Goal: Task Accomplishment & Management: Manage account settings

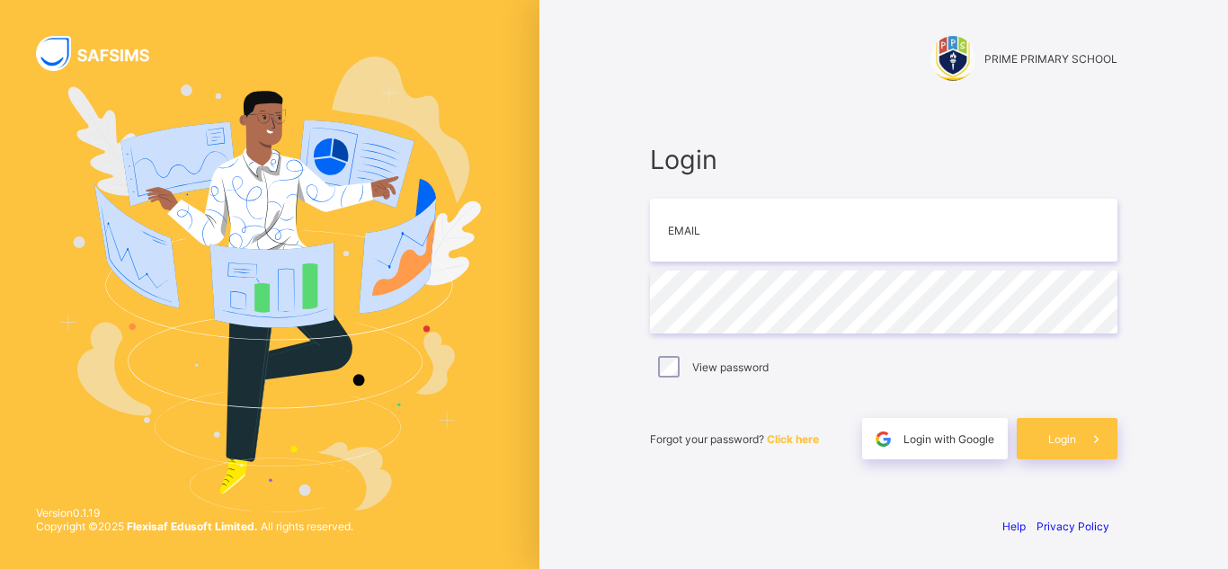
click at [779, 498] on div "Login Email Password View password Forgot your password? Click here Login with …" at bounding box center [884, 302] width 504 height 400
click at [946, 449] on div "Login with Google" at bounding box center [935, 438] width 146 height 41
click at [970, 445] on span "Login with Google" at bounding box center [949, 439] width 91 height 13
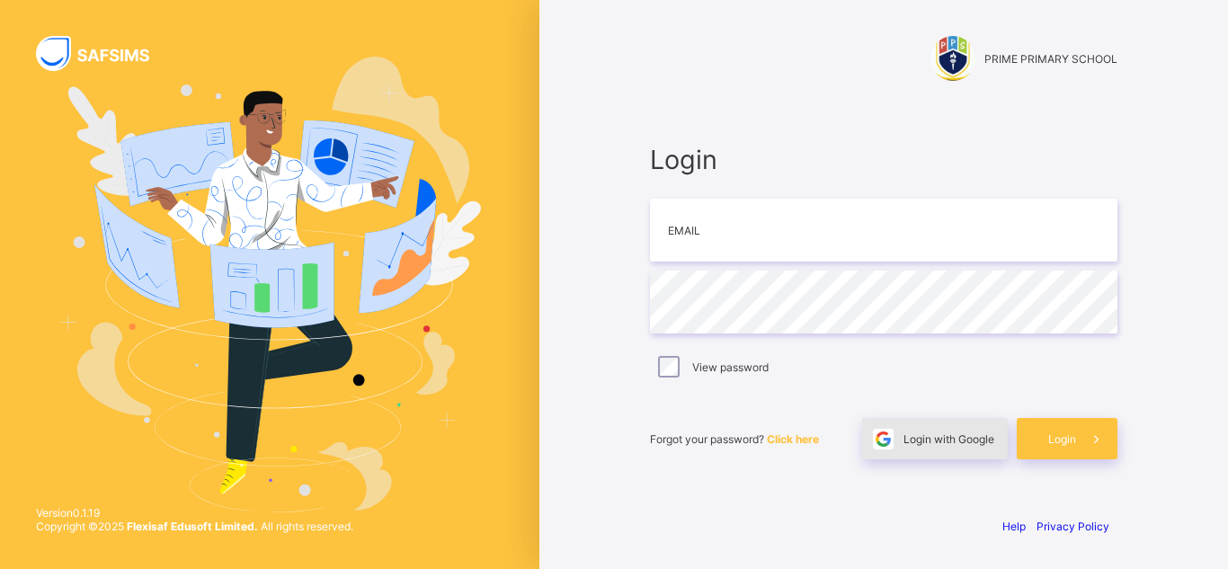
click at [955, 437] on span "Login with Google" at bounding box center [949, 439] width 91 height 13
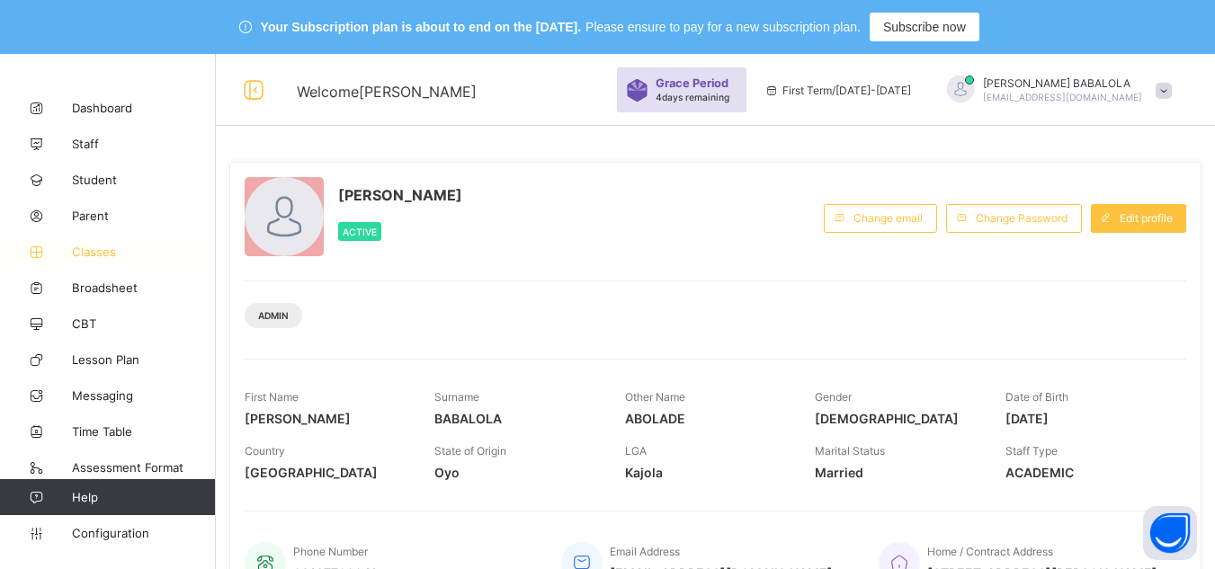
click at [101, 258] on span "Classes" at bounding box center [144, 252] width 144 height 14
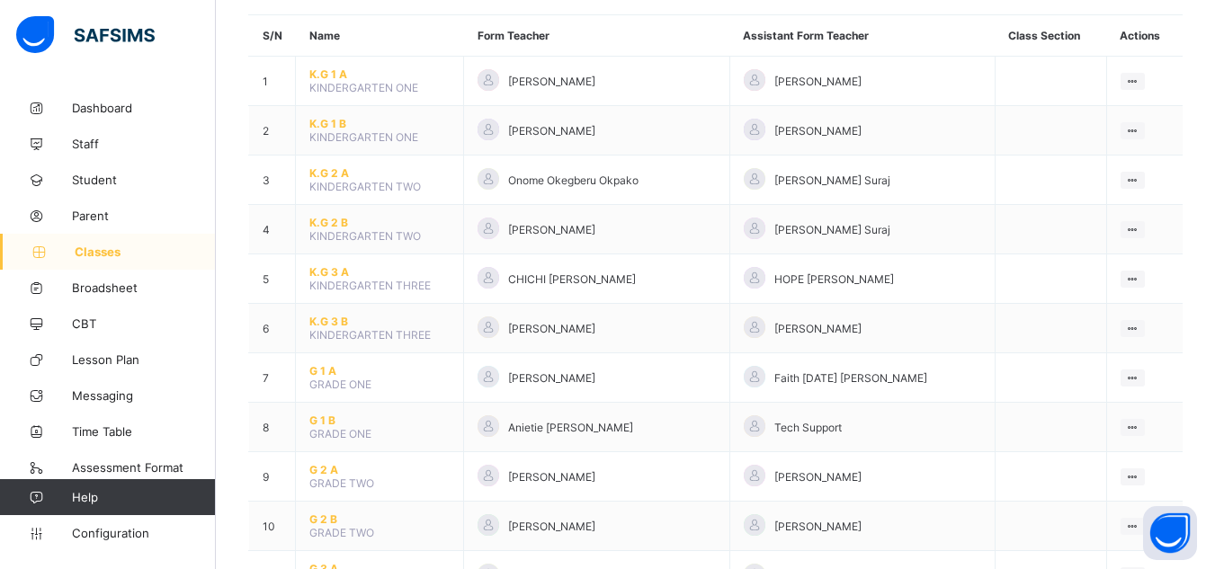
scroll to position [216, 0]
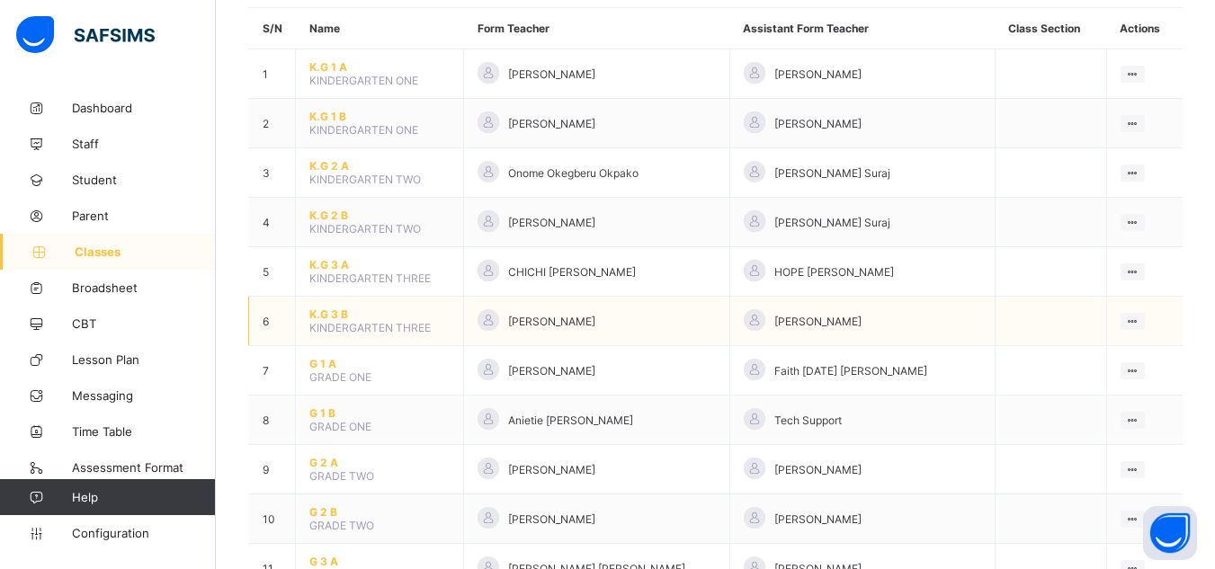
click at [324, 317] on span "K.G 3 B" at bounding box center [379, 314] width 140 height 13
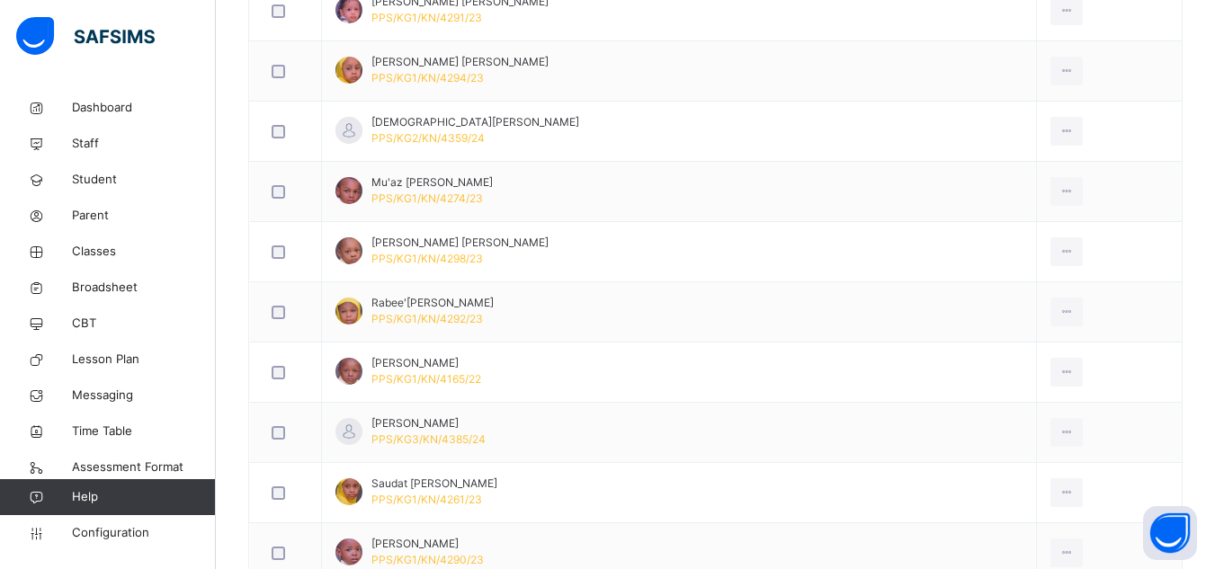
scroll to position [1283, 0]
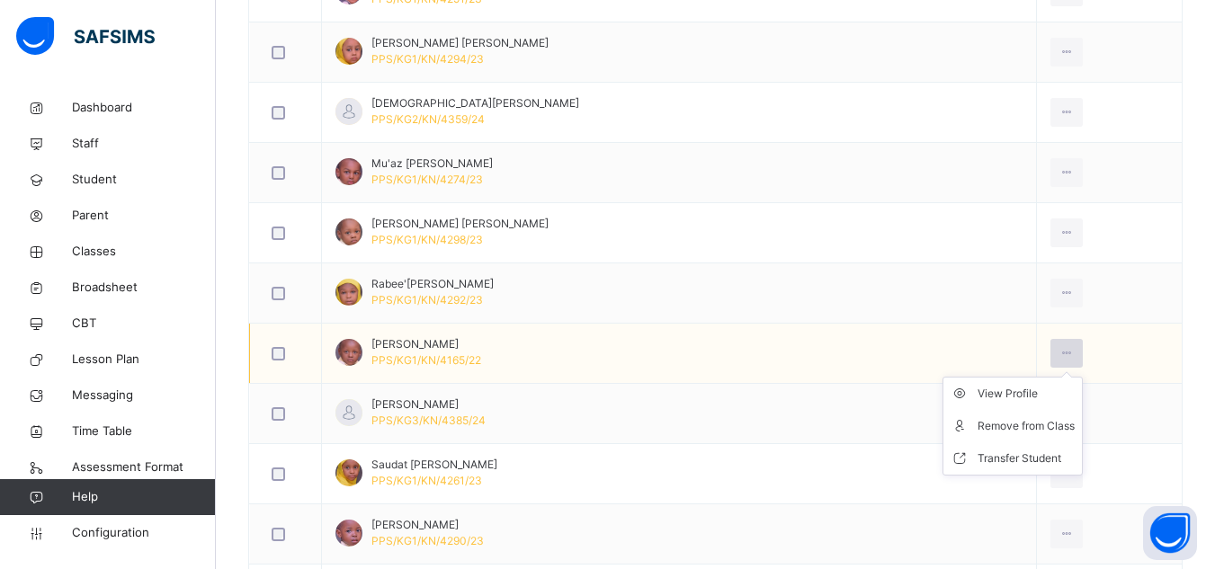
click at [1059, 353] on icon at bounding box center [1066, 353] width 15 height 16
click at [1016, 425] on div "Remove from Class" at bounding box center [1026, 426] width 97 height 18
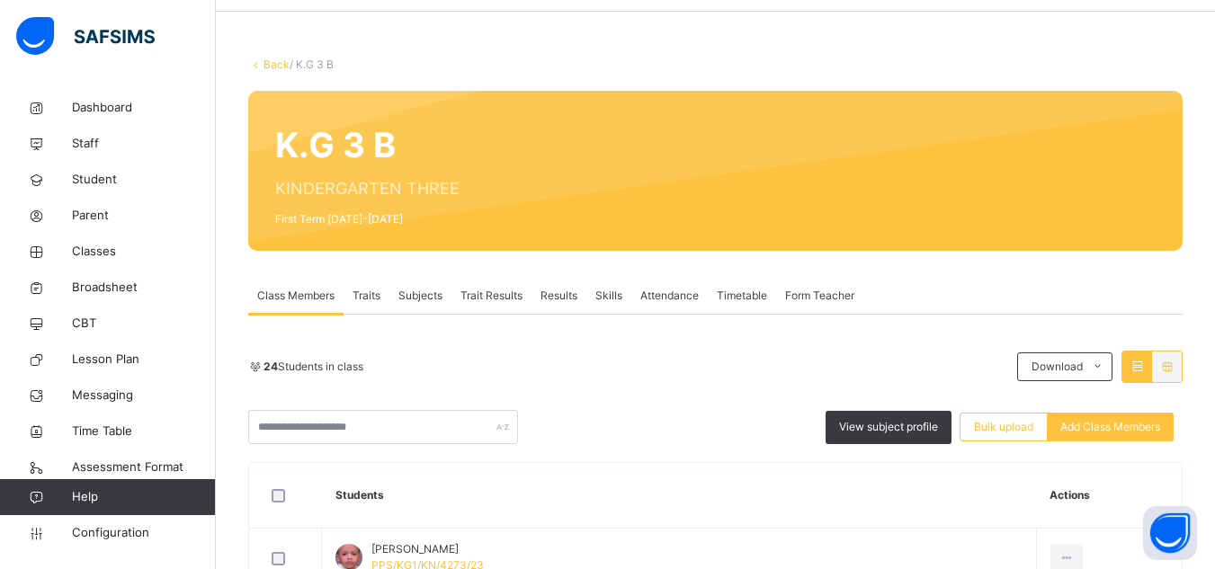
scroll to position [96, 0]
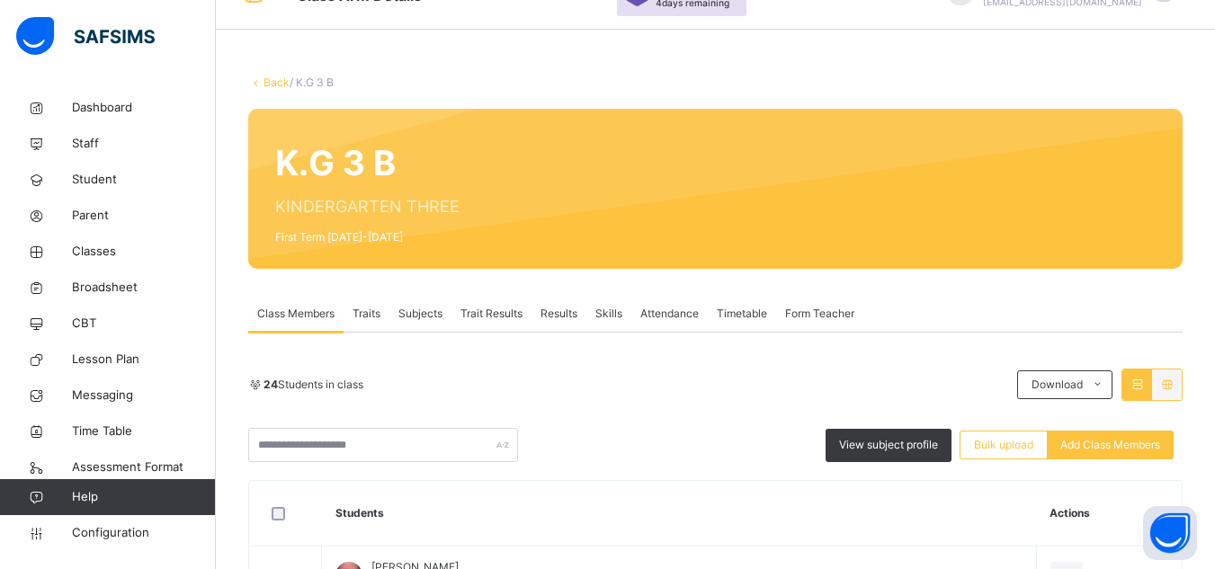
click at [269, 81] on link "Back" at bounding box center [276, 82] width 26 height 13
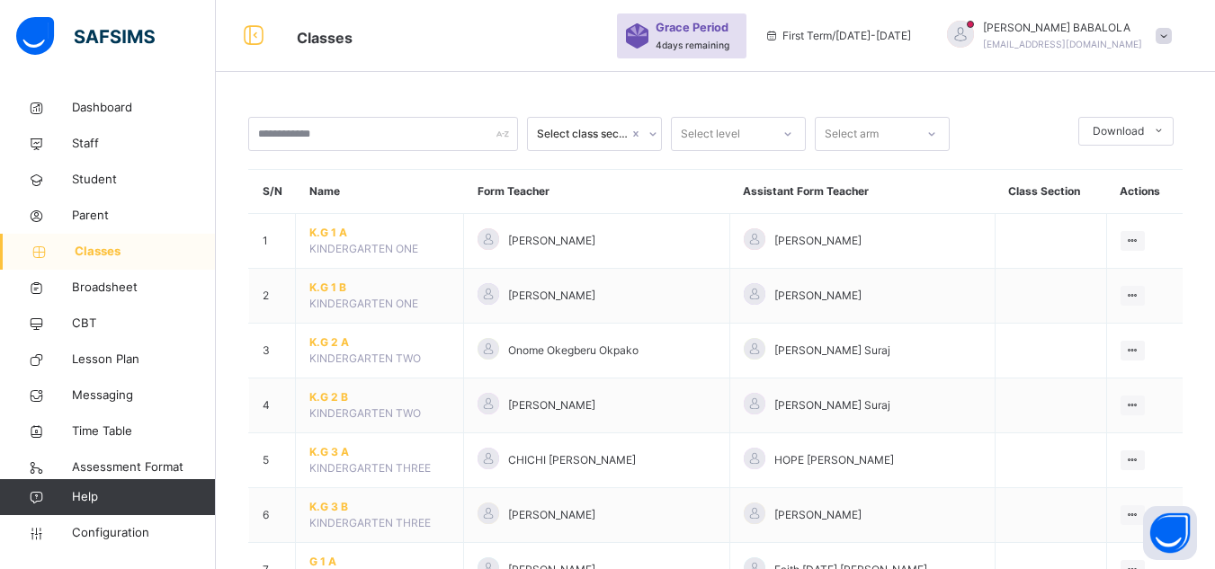
scroll to position [96, 0]
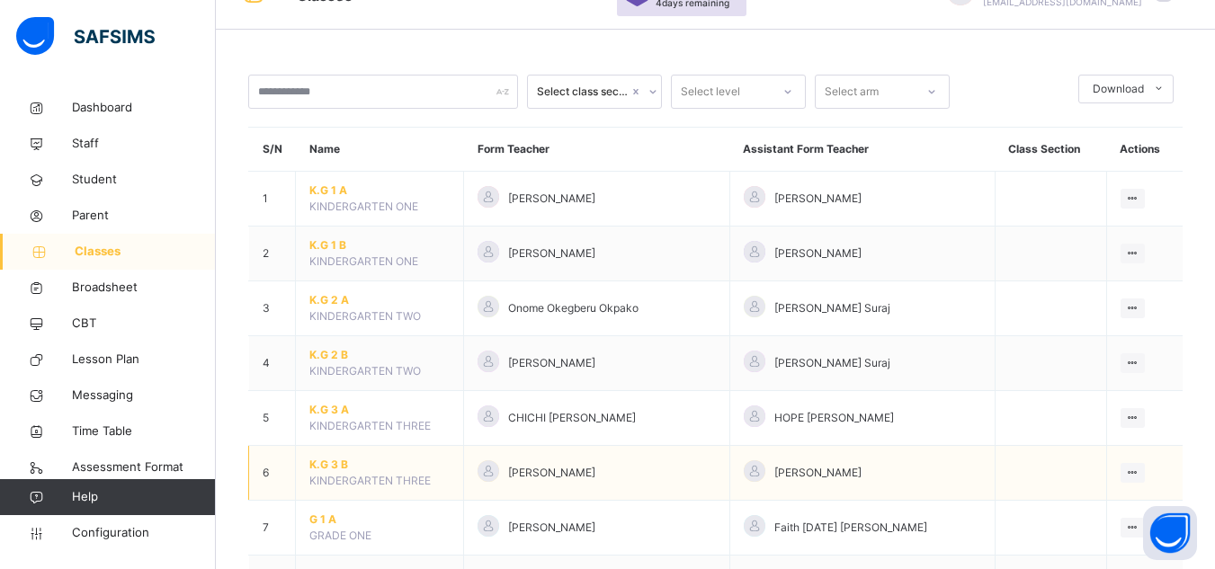
click at [326, 469] on span "K.G 3 B" at bounding box center [379, 465] width 140 height 16
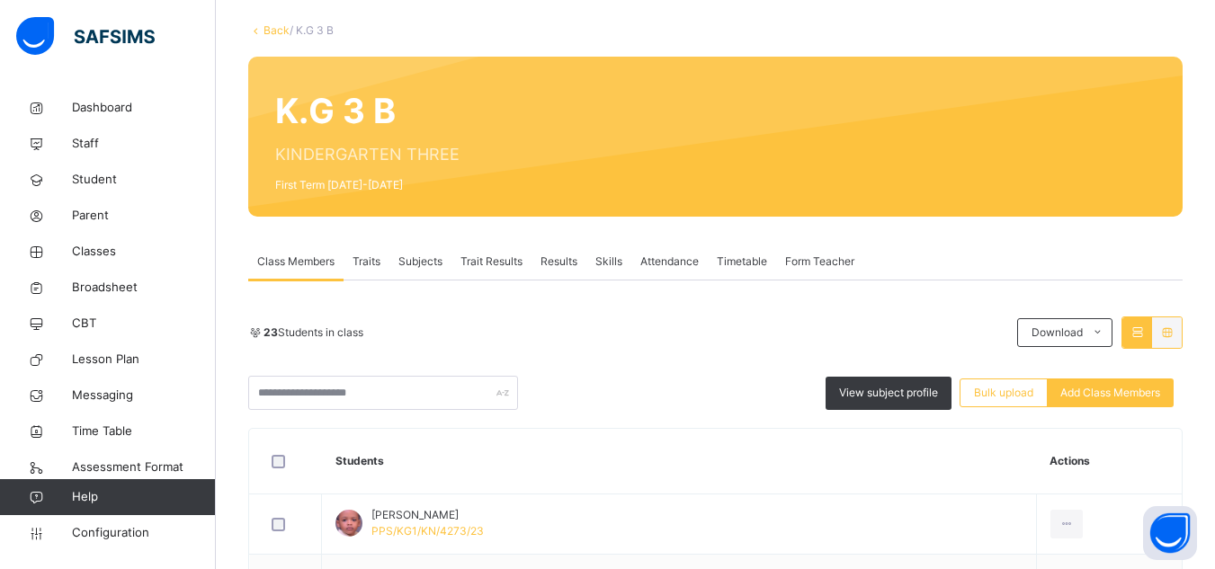
scroll to position [132, 0]
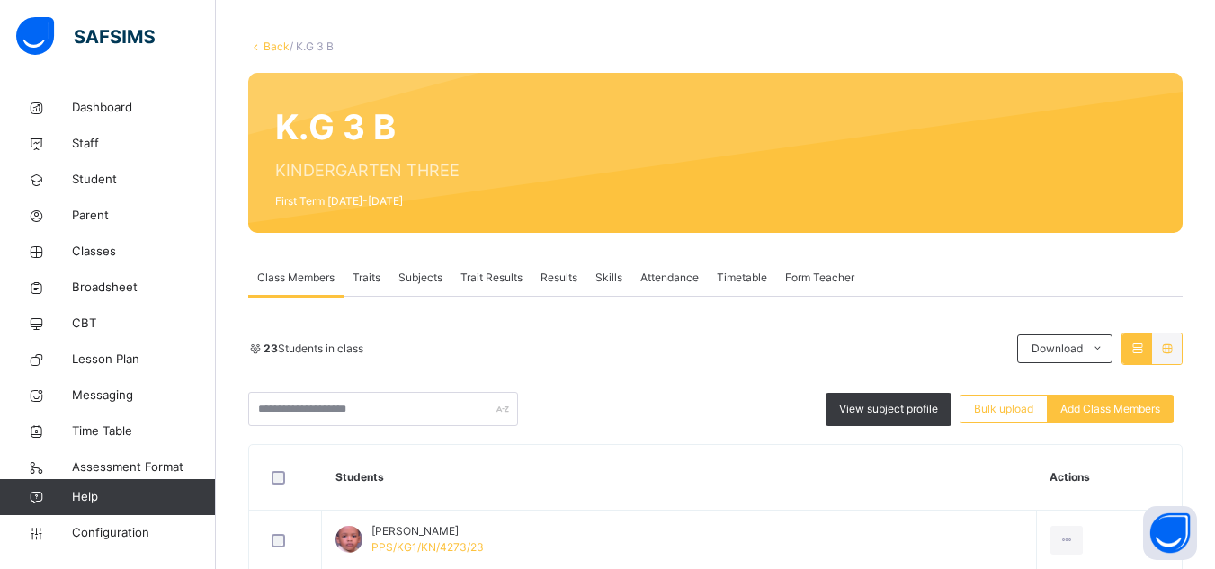
click at [270, 48] on link "Back" at bounding box center [276, 46] width 26 height 13
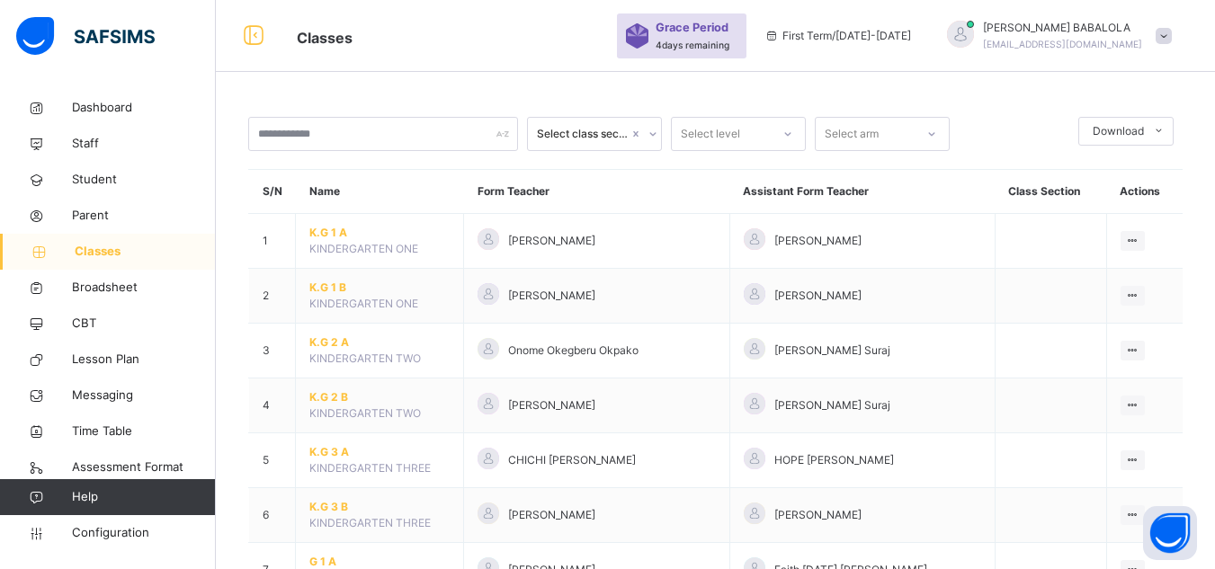
scroll to position [132, 0]
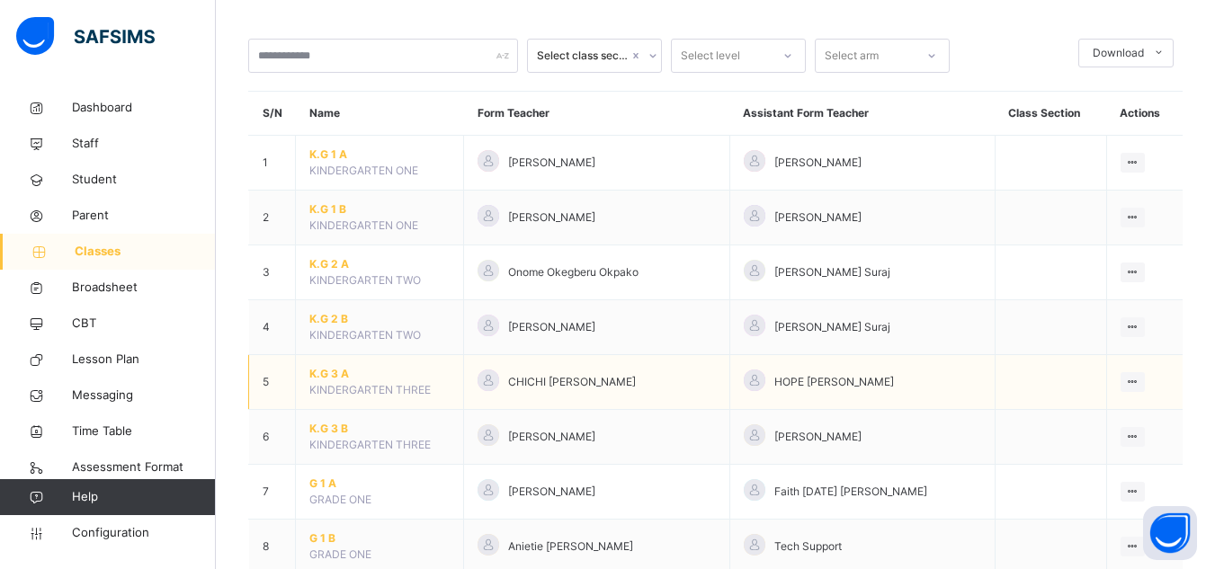
click at [332, 371] on span "K.G 3 A" at bounding box center [379, 374] width 140 height 16
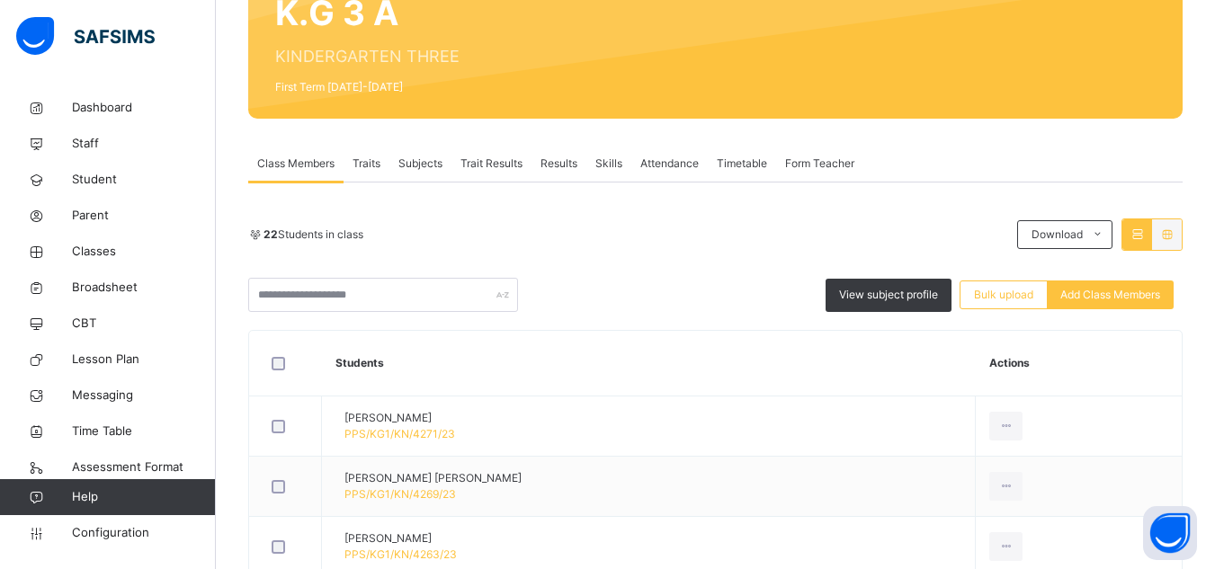
scroll to position [131, 0]
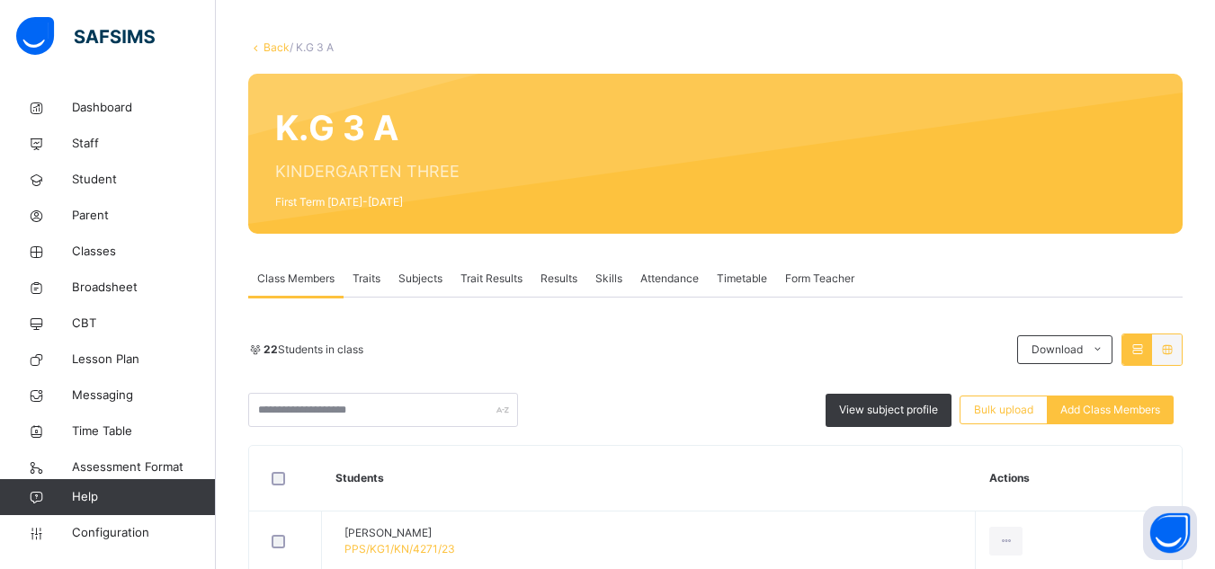
click at [276, 46] on link "Back" at bounding box center [276, 46] width 26 height 13
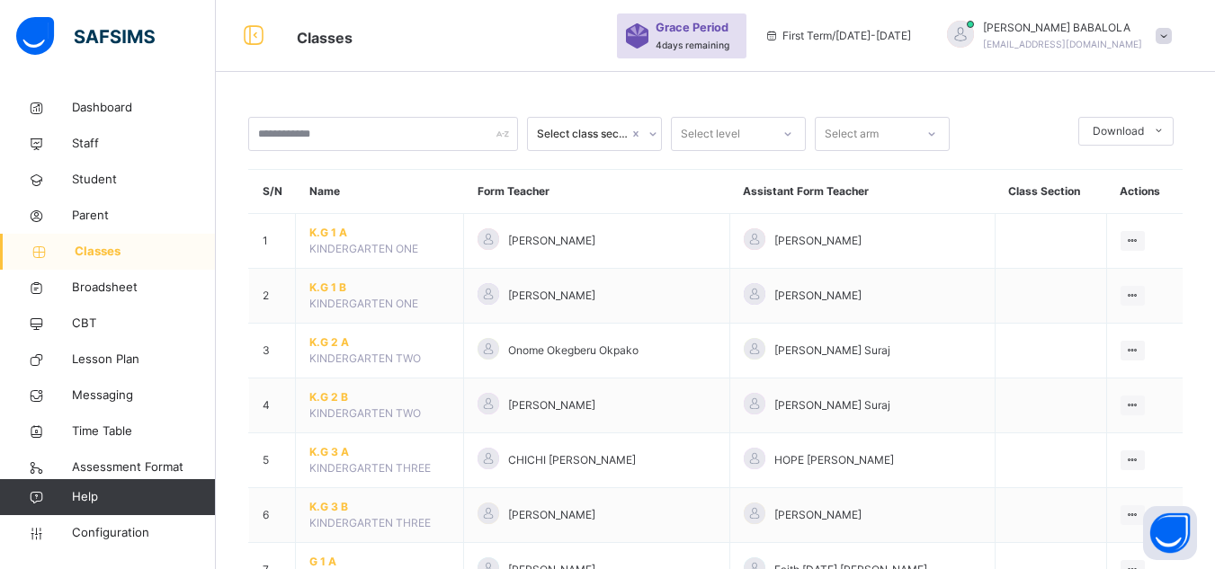
scroll to position [131, 0]
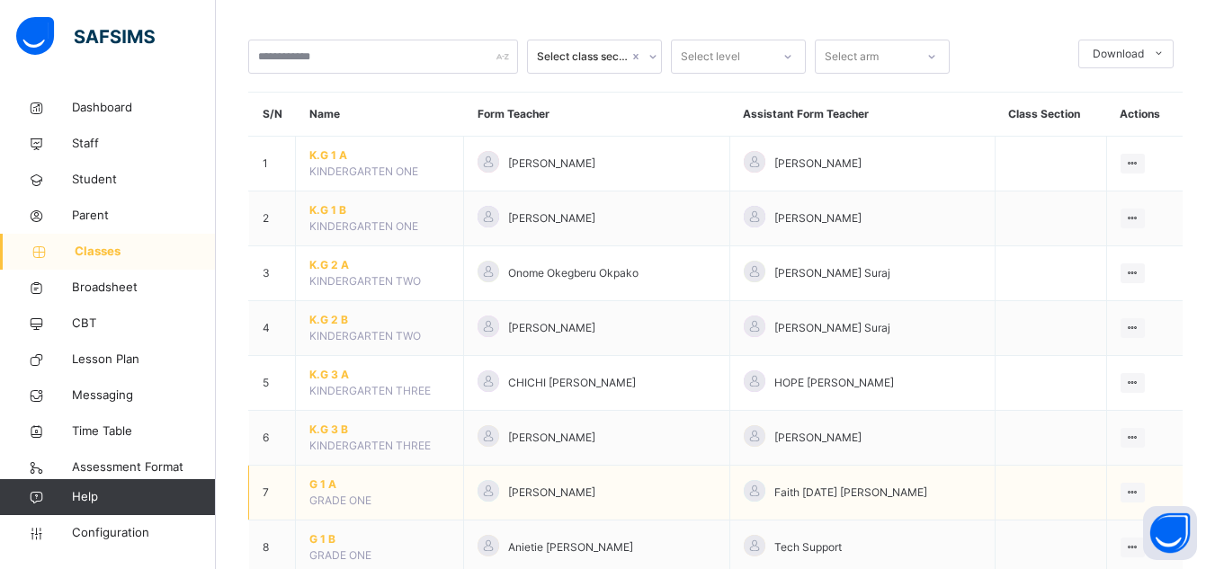
click at [325, 487] on span "G 1 A" at bounding box center [379, 485] width 140 height 16
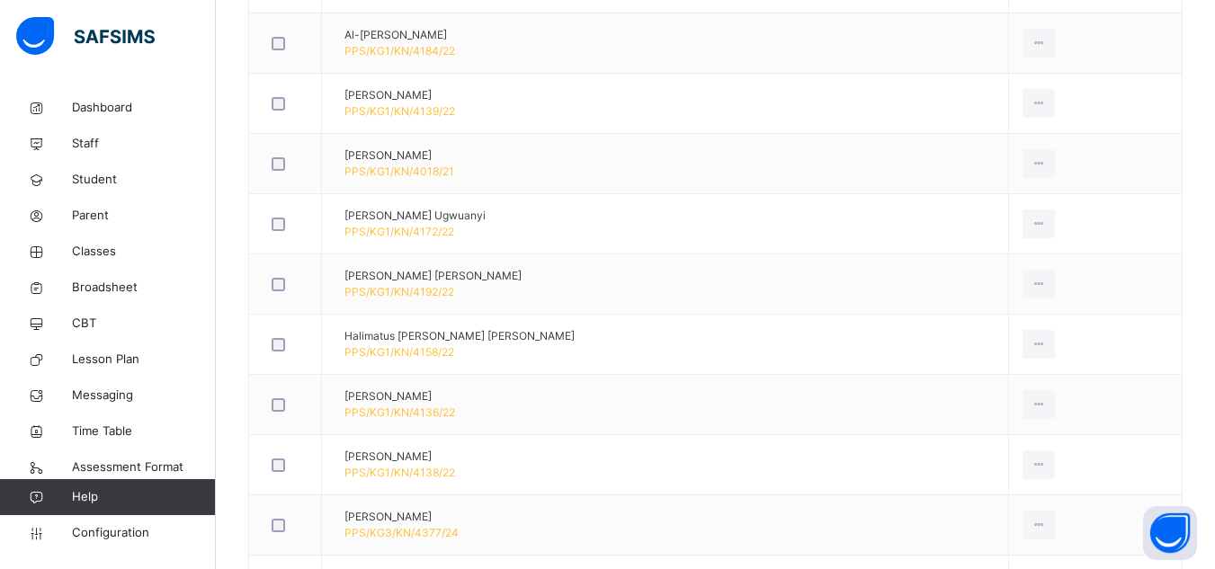
scroll to position [815, 0]
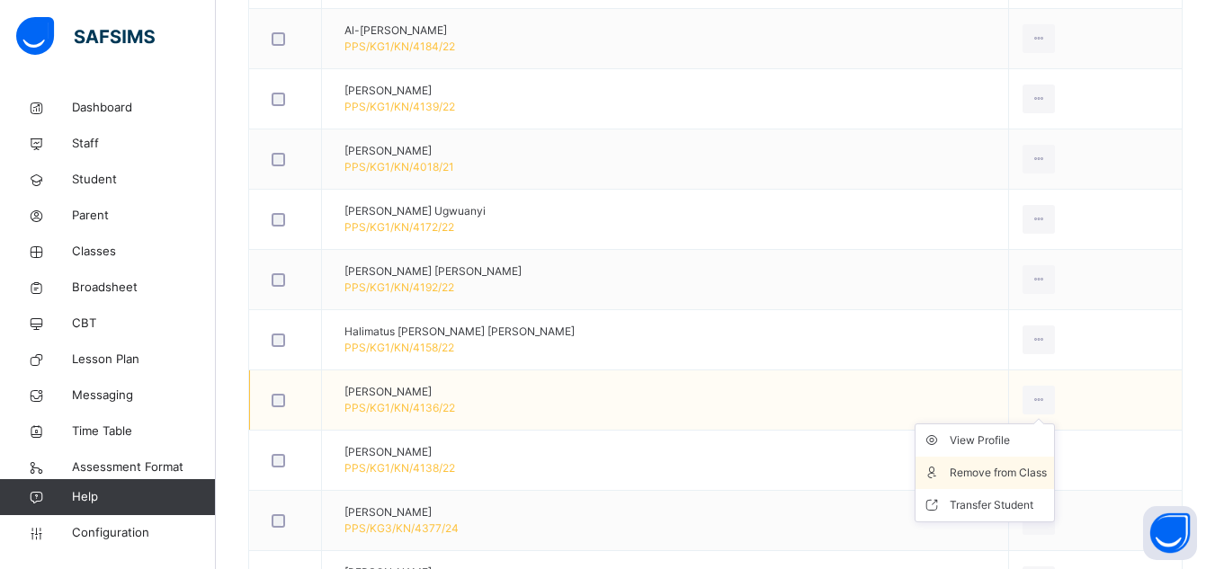
click at [994, 478] on div "Remove from Class" at bounding box center [998, 473] width 97 height 18
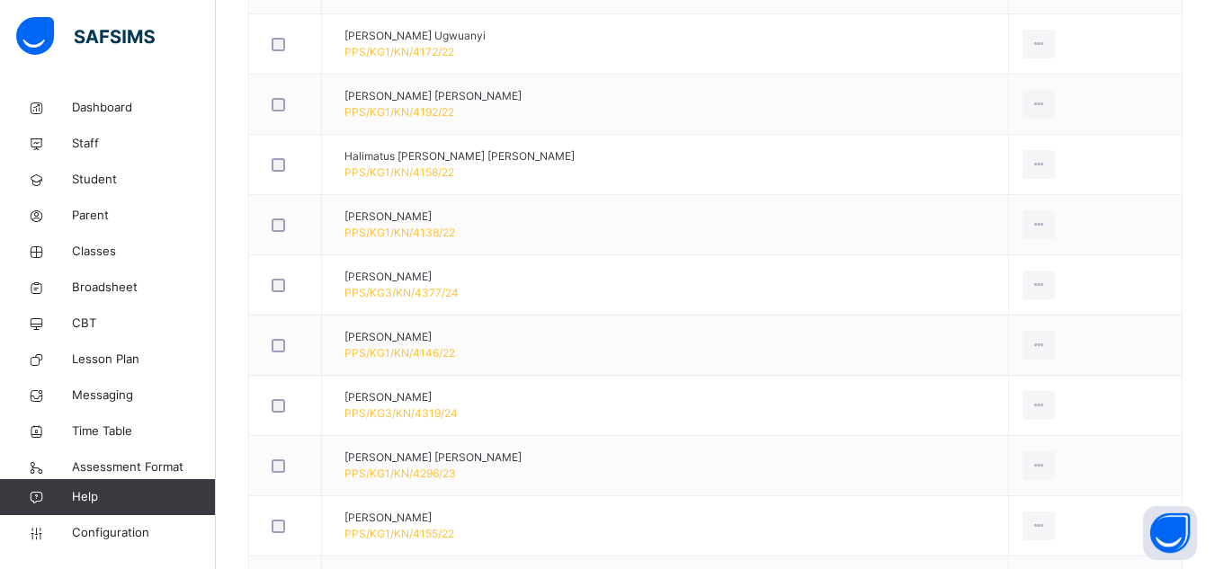
scroll to position [995, 0]
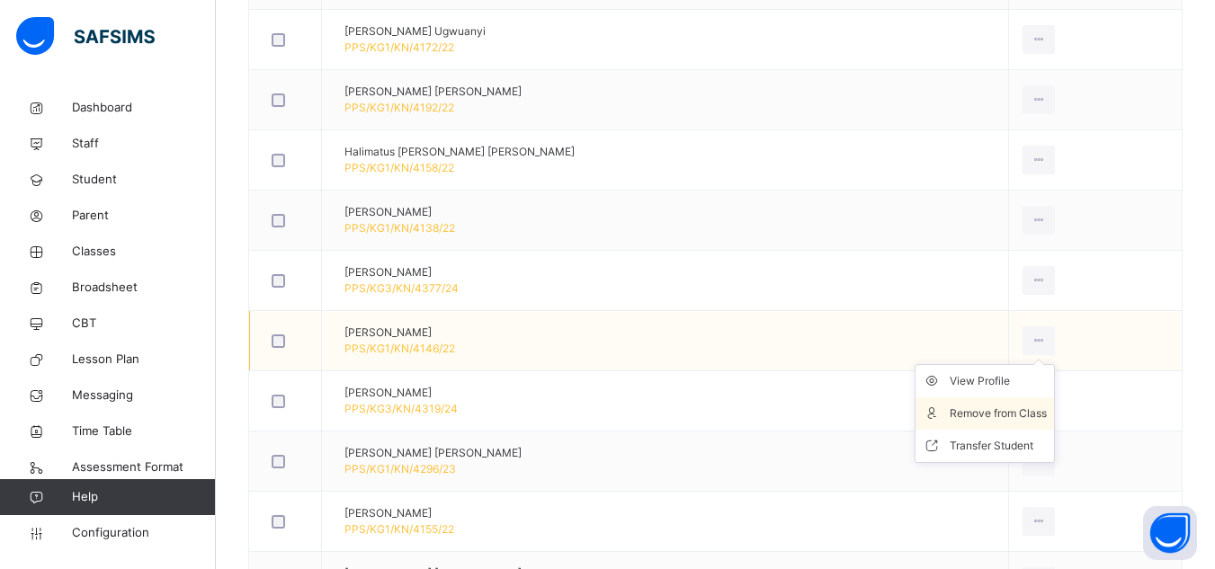
click at [1003, 408] on div "Remove from Class" at bounding box center [998, 414] width 97 height 18
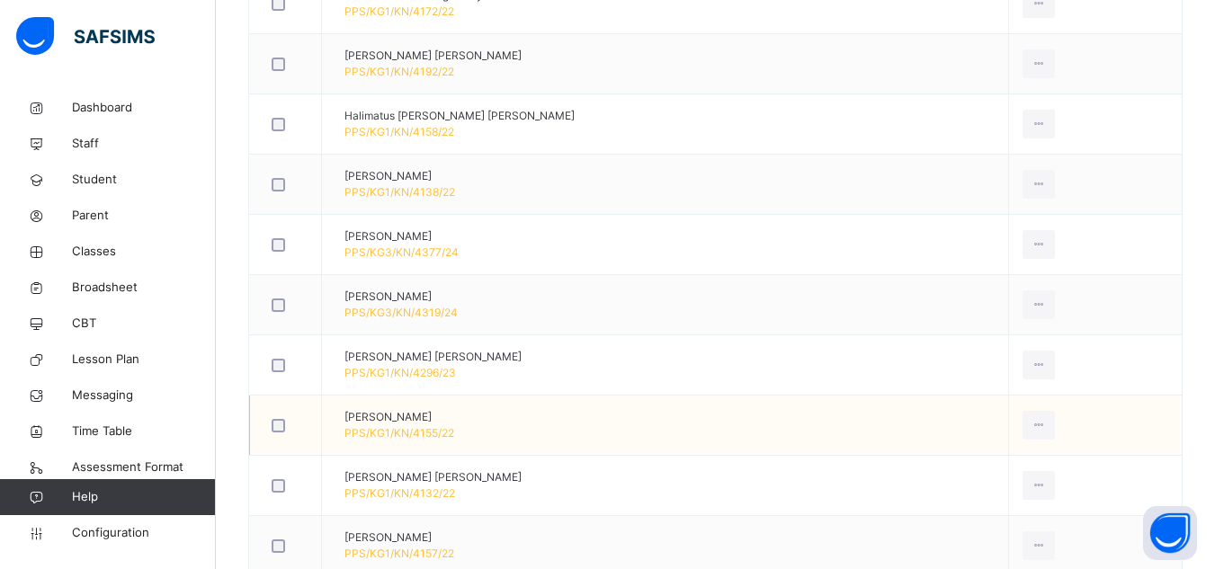
scroll to position [1067, 0]
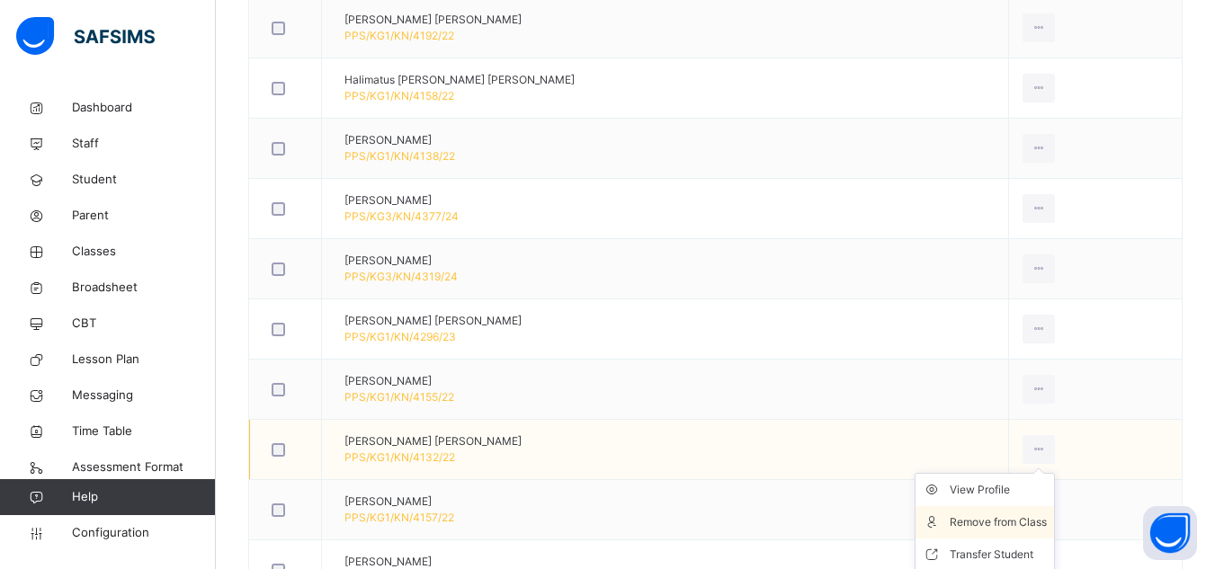
click at [1008, 521] on div "Remove from Class" at bounding box center [998, 522] width 97 height 18
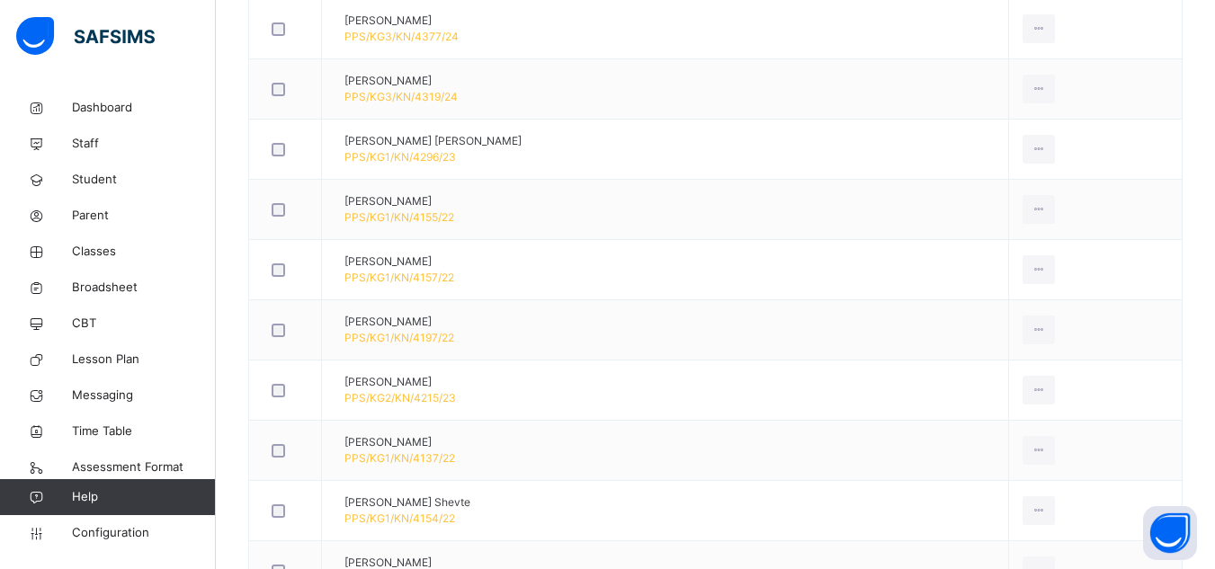
scroll to position [1282, 0]
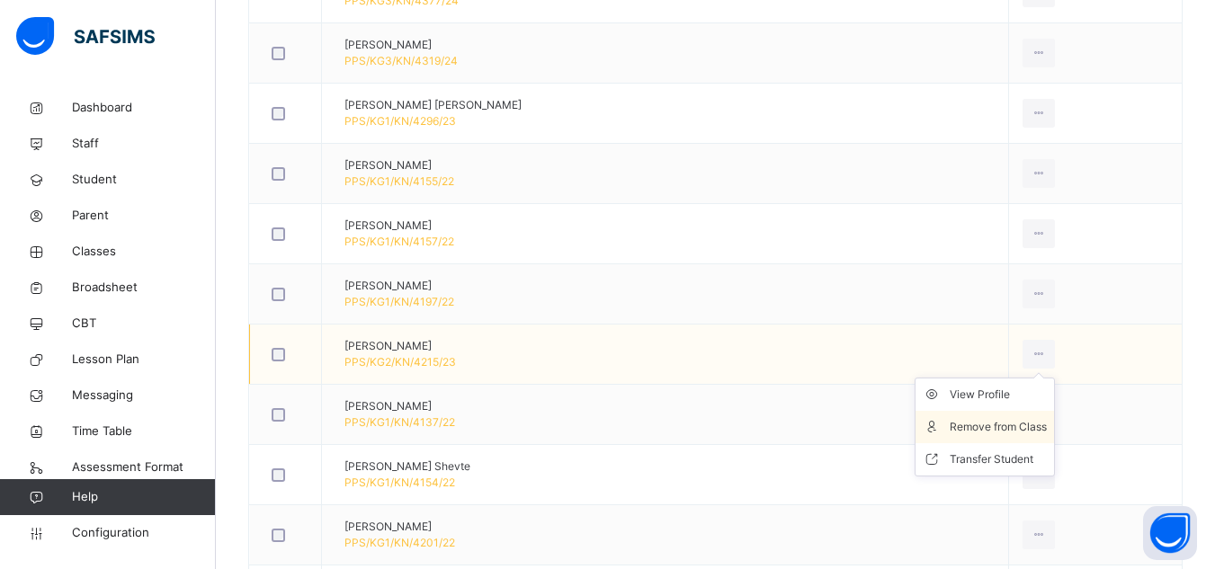
click at [1002, 430] on div "Remove from Class" at bounding box center [998, 427] width 97 height 18
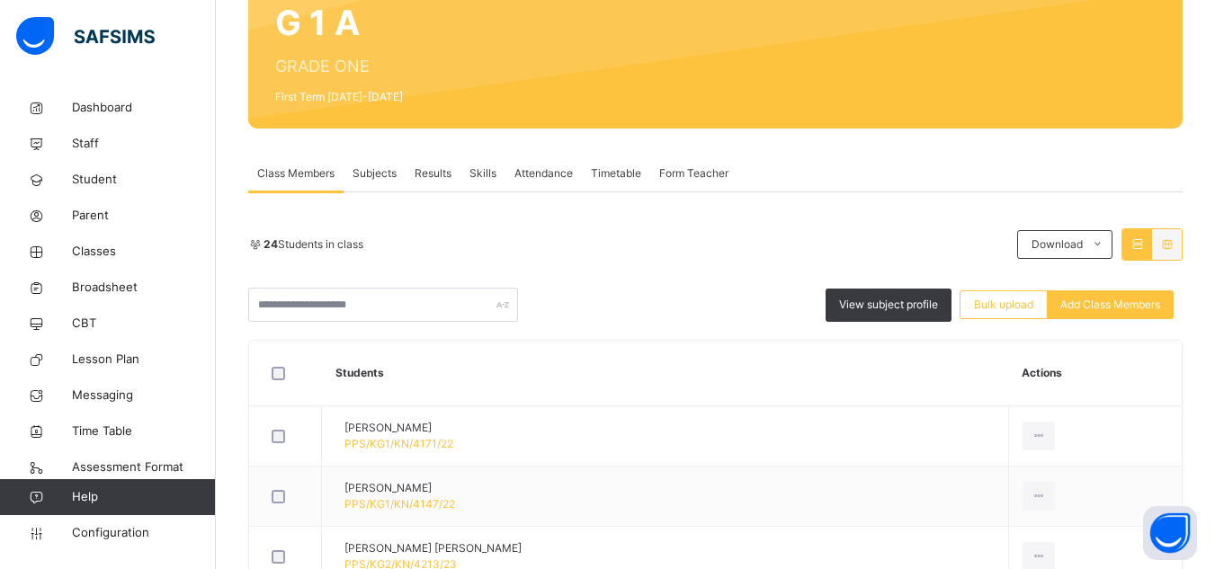
scroll to position [155, 0]
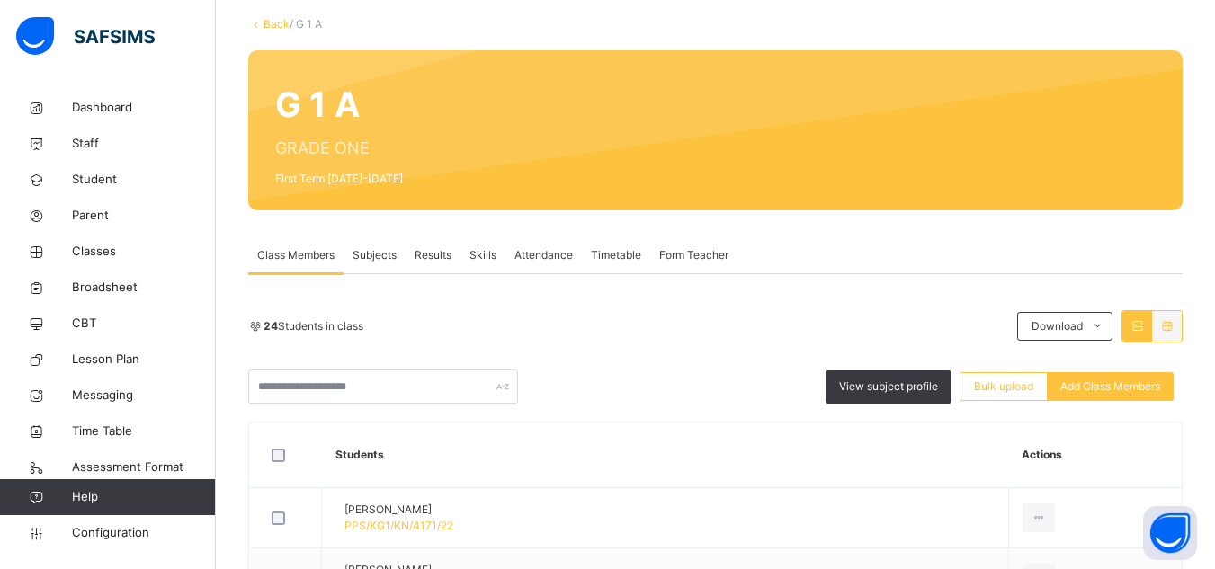
click at [275, 26] on link "Back" at bounding box center [276, 23] width 26 height 13
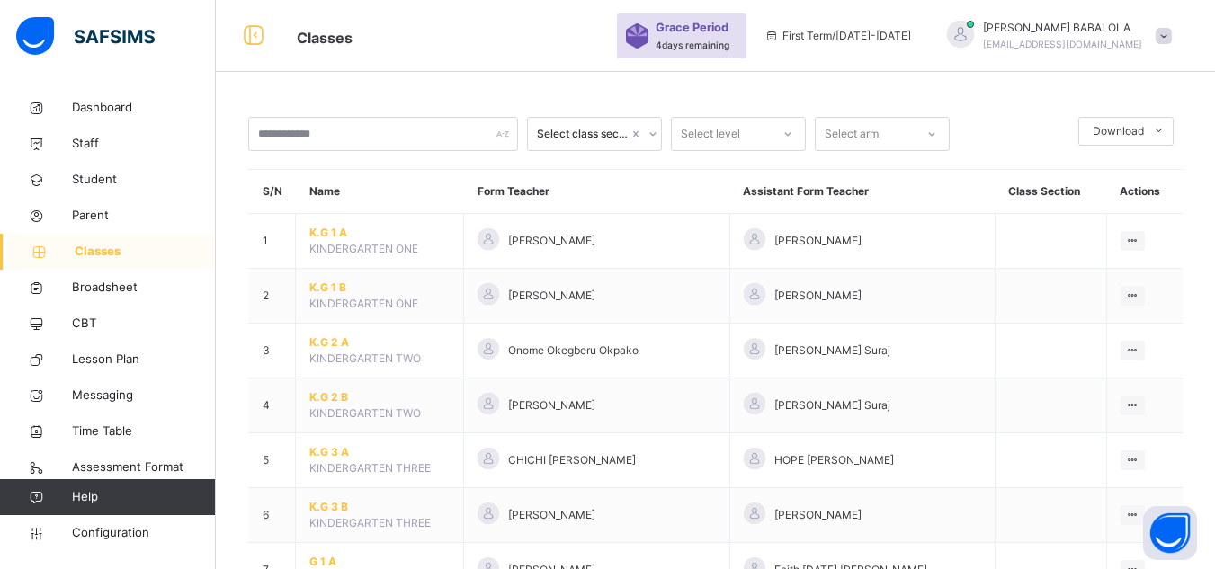
scroll to position [155, 0]
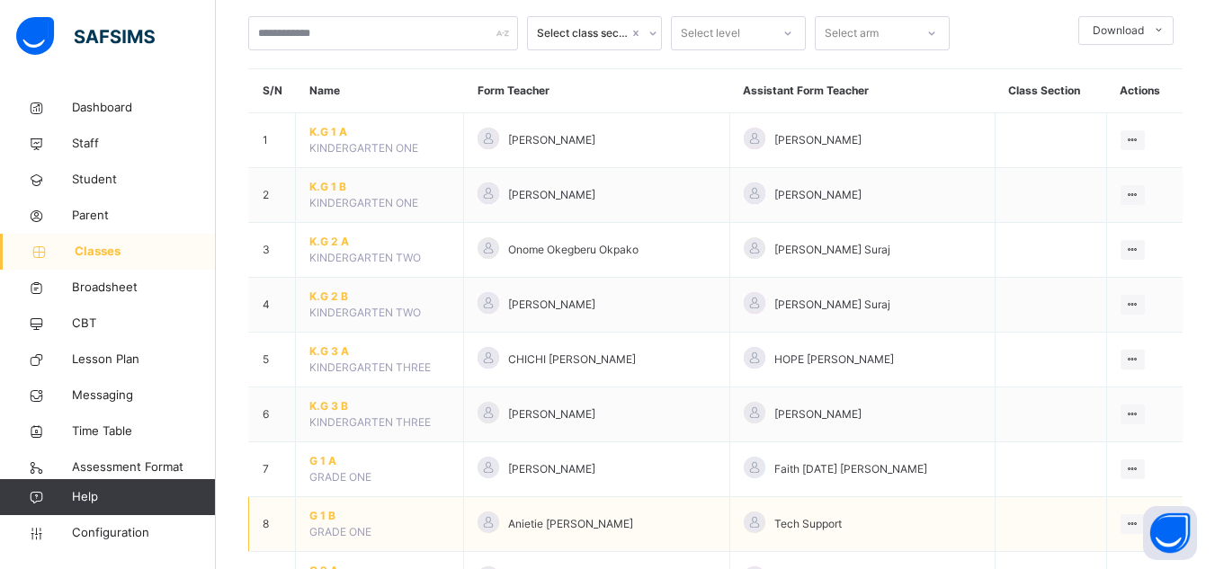
click at [326, 517] on span "G 1 B" at bounding box center [379, 516] width 140 height 16
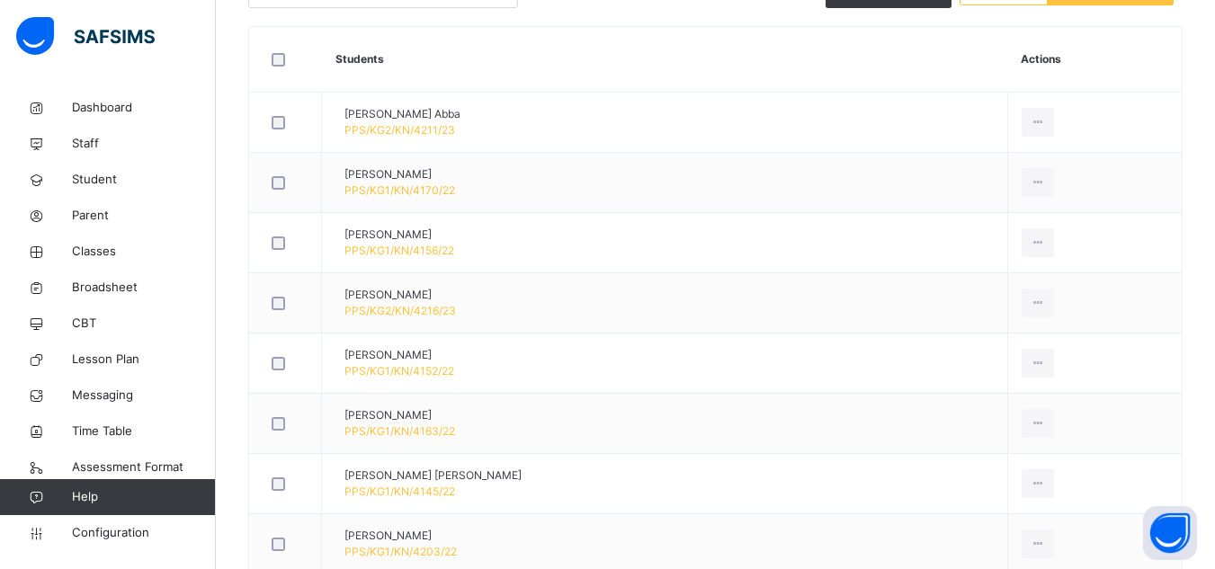
scroll to position [586, 0]
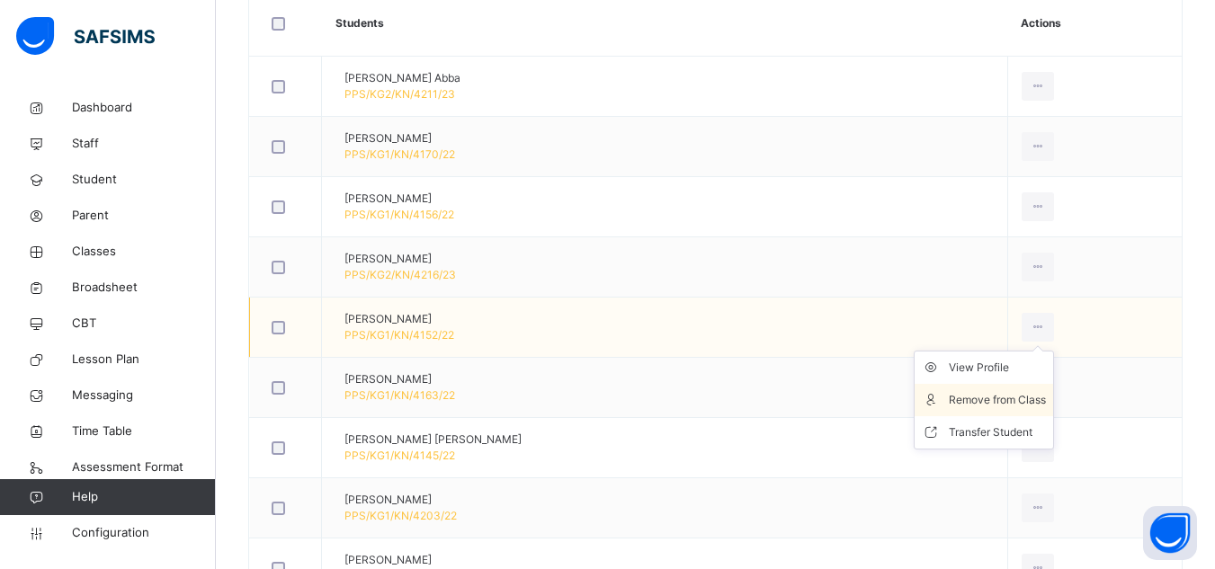
click at [982, 396] on div "Remove from Class" at bounding box center [997, 400] width 97 height 18
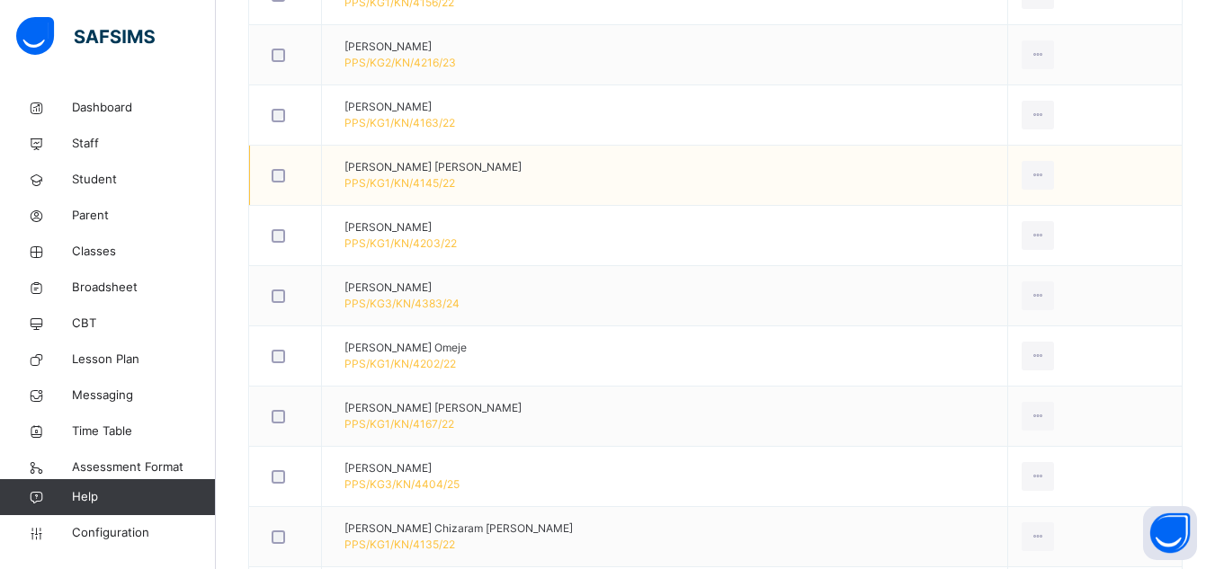
scroll to position [802, 0]
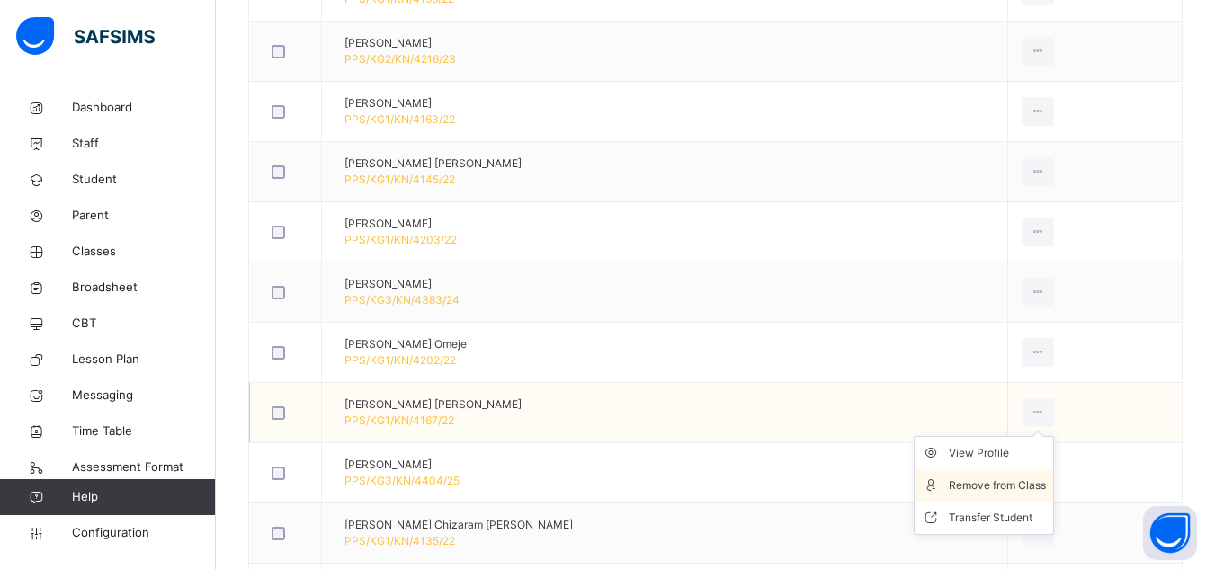
click at [1007, 484] on div "Remove from Class" at bounding box center [997, 486] width 97 height 18
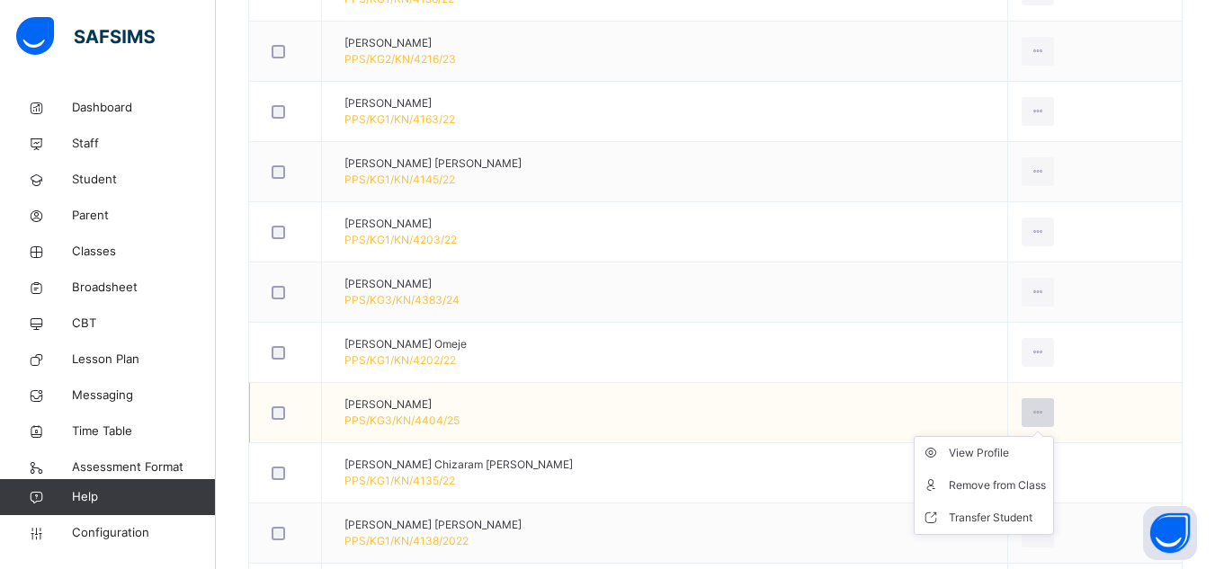
click at [1031, 410] on icon at bounding box center [1038, 413] width 15 height 16
click at [988, 481] on div "Remove from Class" at bounding box center [997, 486] width 97 height 18
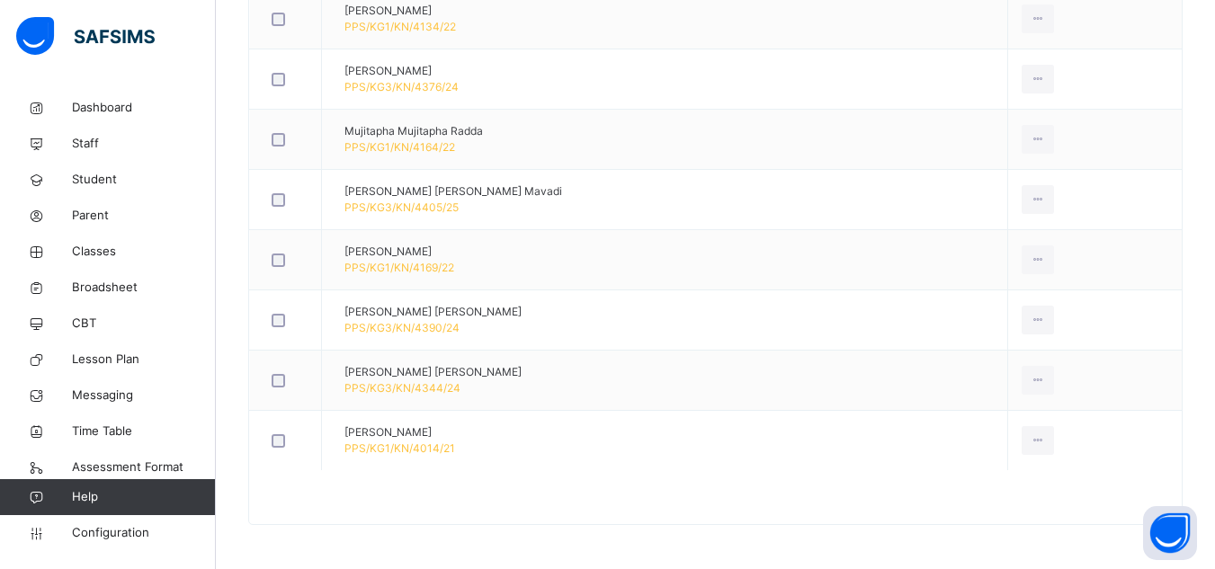
scroll to position [1317, 0]
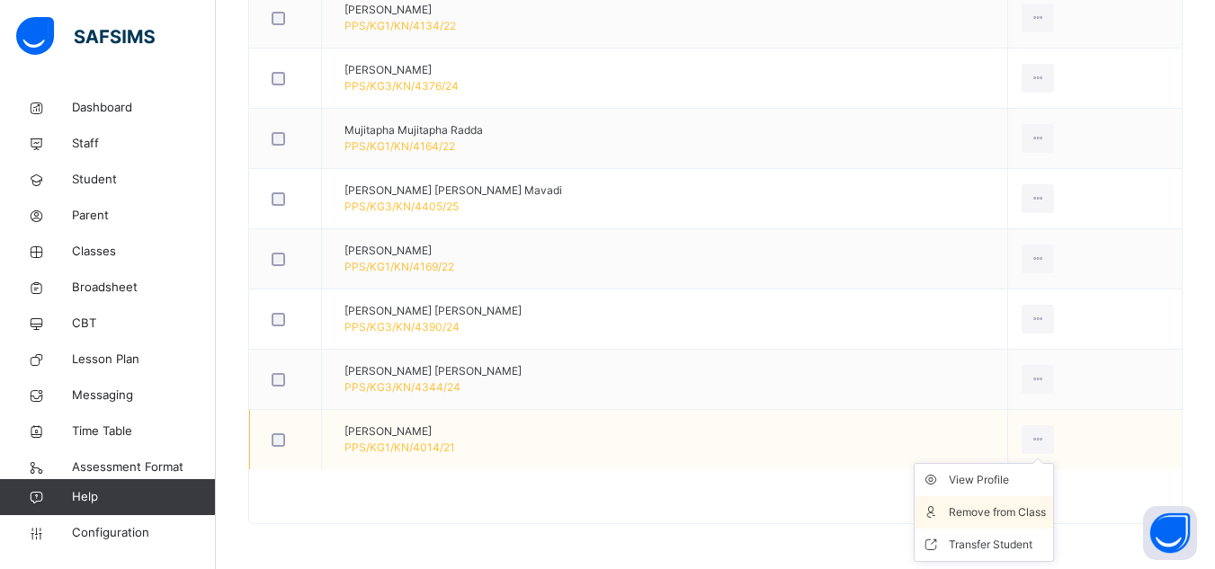
click at [997, 514] on div "Remove from Class" at bounding box center [997, 513] width 97 height 18
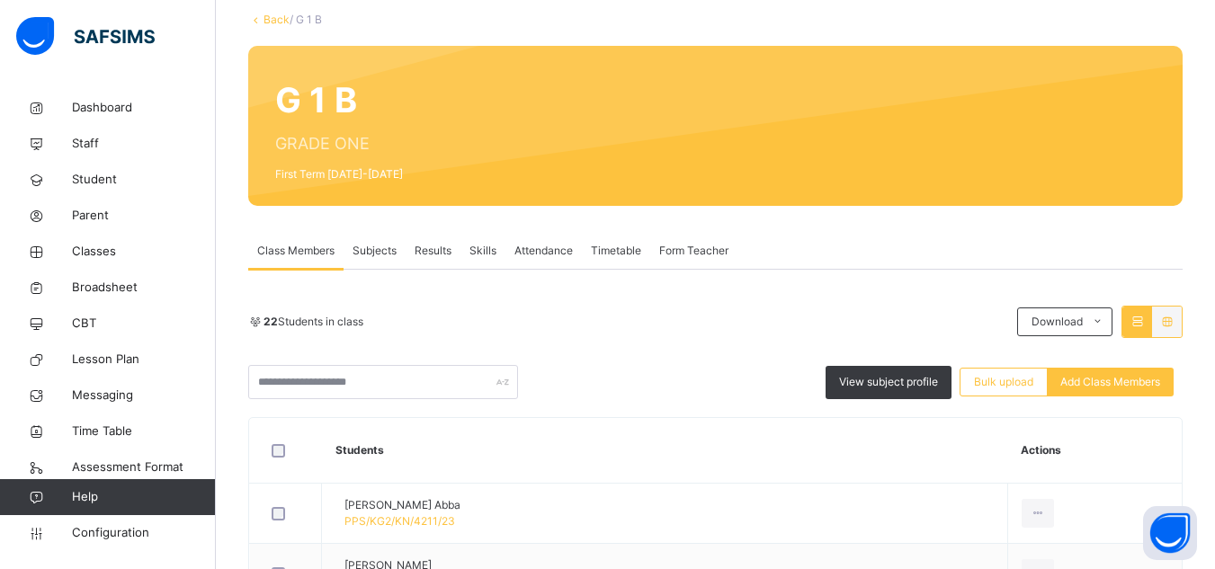
scroll to position [142, 0]
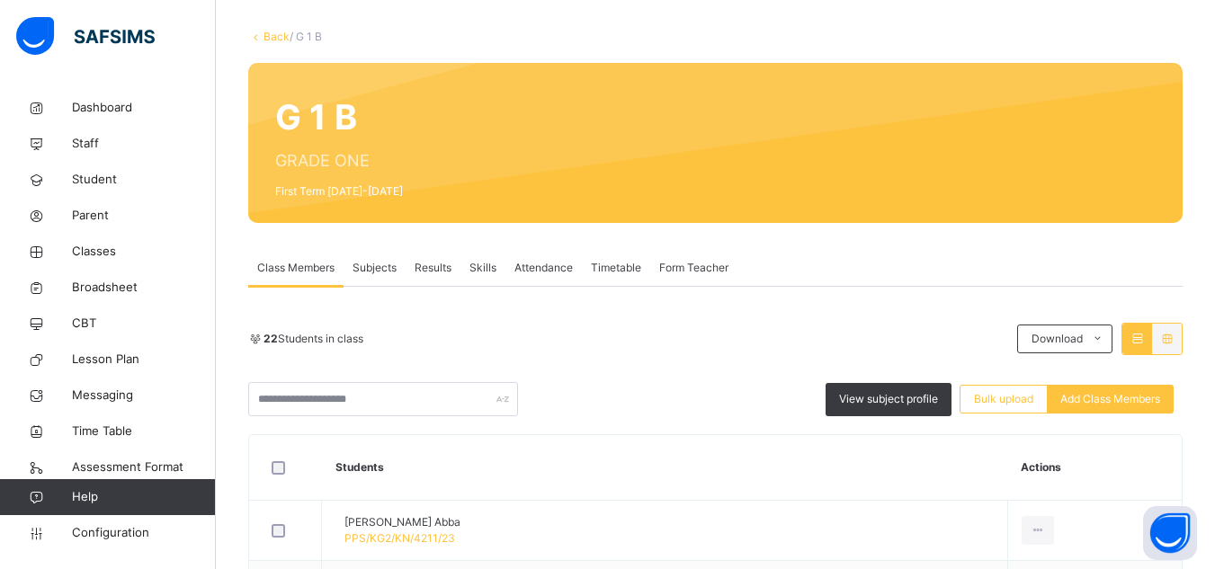
click at [279, 36] on link "Back" at bounding box center [276, 36] width 26 height 13
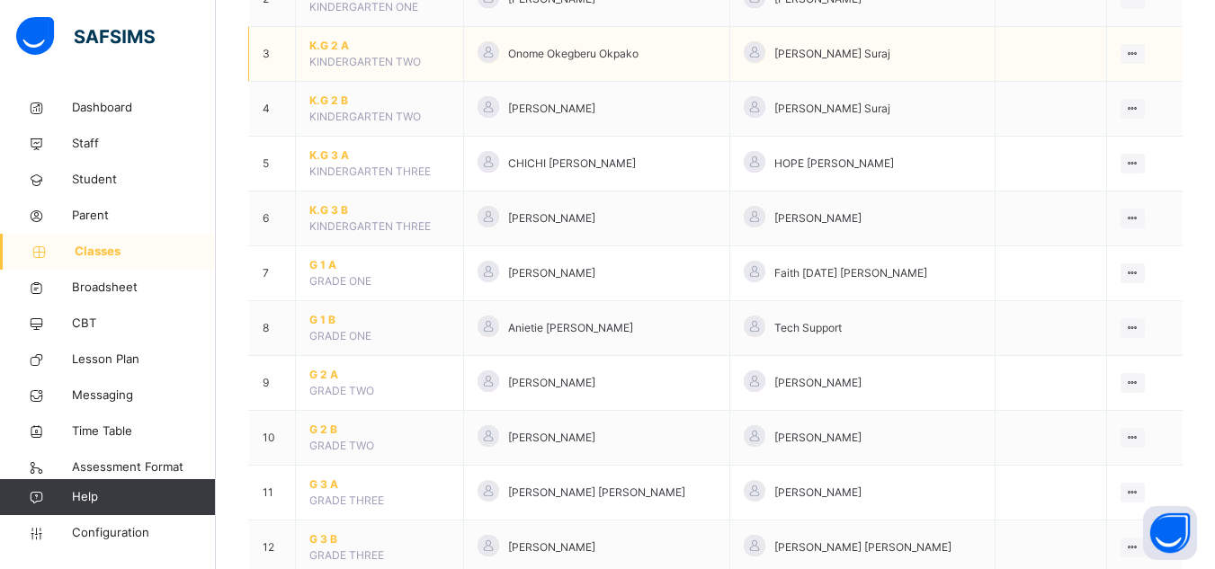
scroll to position [358, 0]
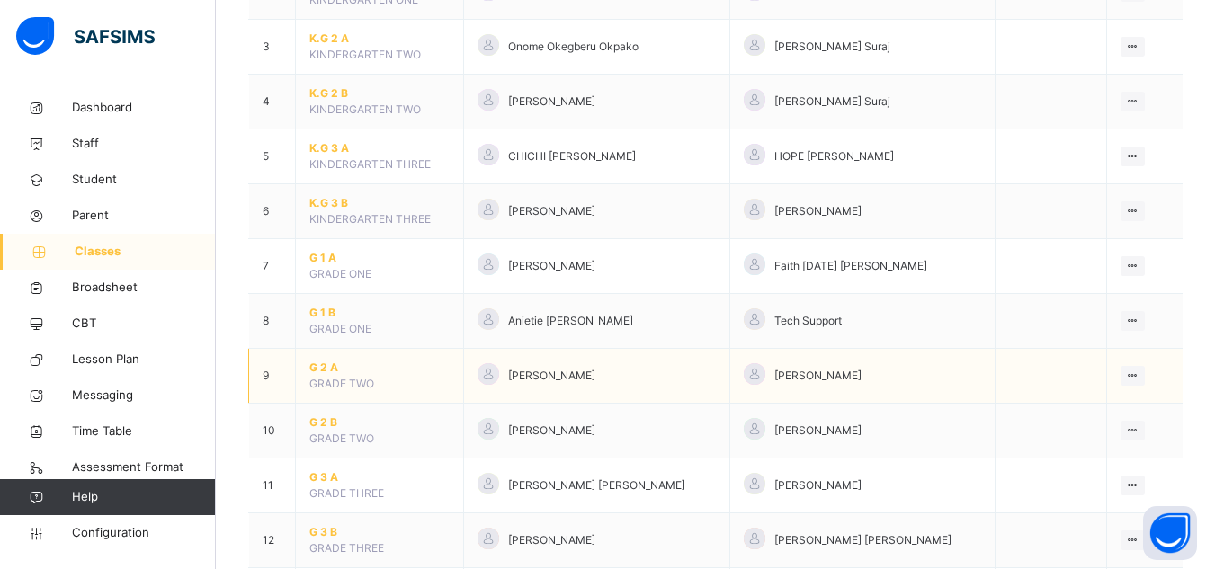
click at [328, 363] on span "G 2 A" at bounding box center [379, 368] width 140 height 16
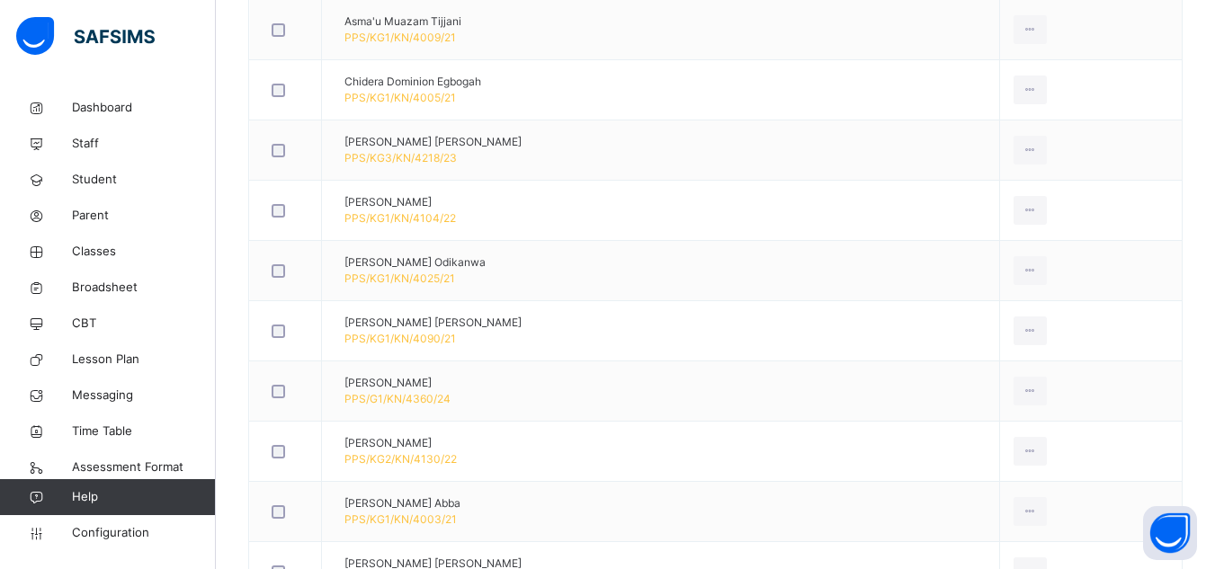
scroll to position [1221, 0]
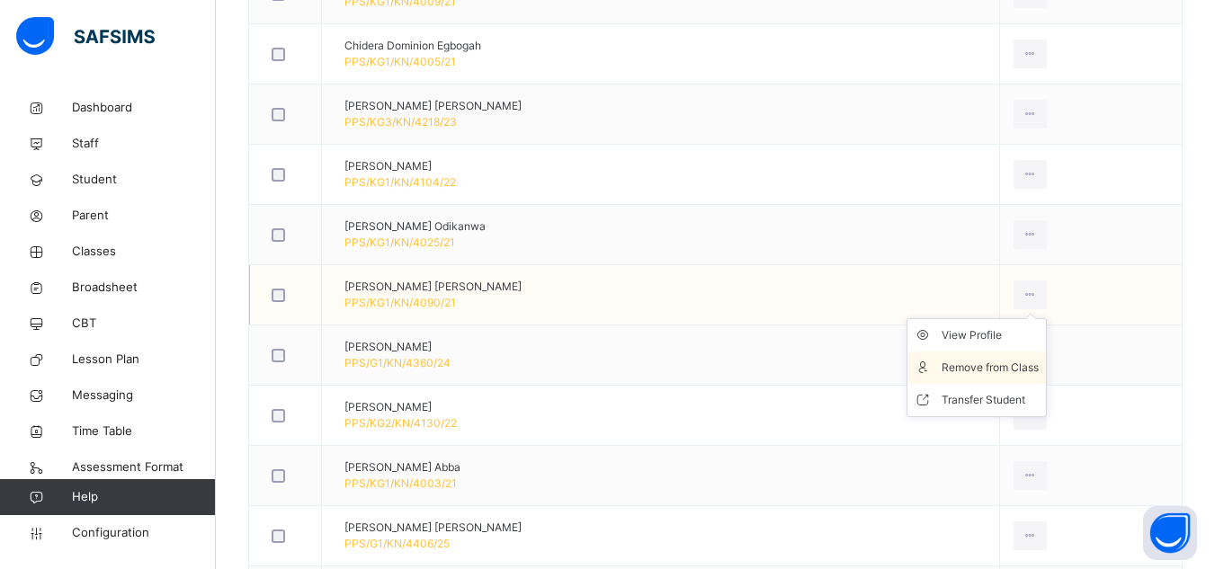
click at [994, 369] on div "Remove from Class" at bounding box center [990, 368] width 97 height 18
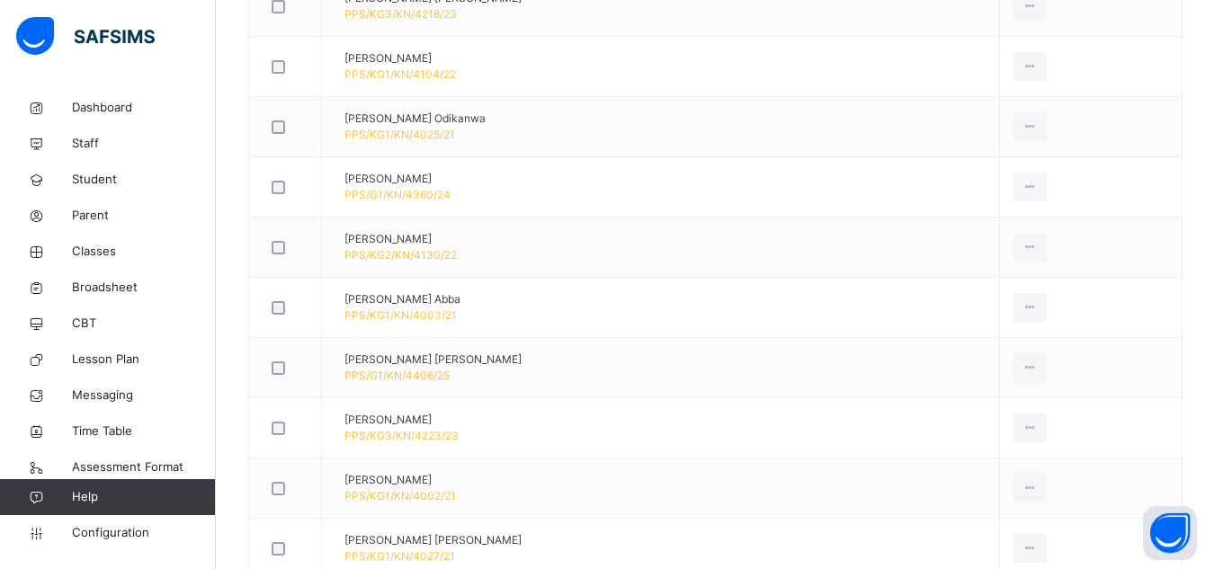
scroll to position [1365, 0]
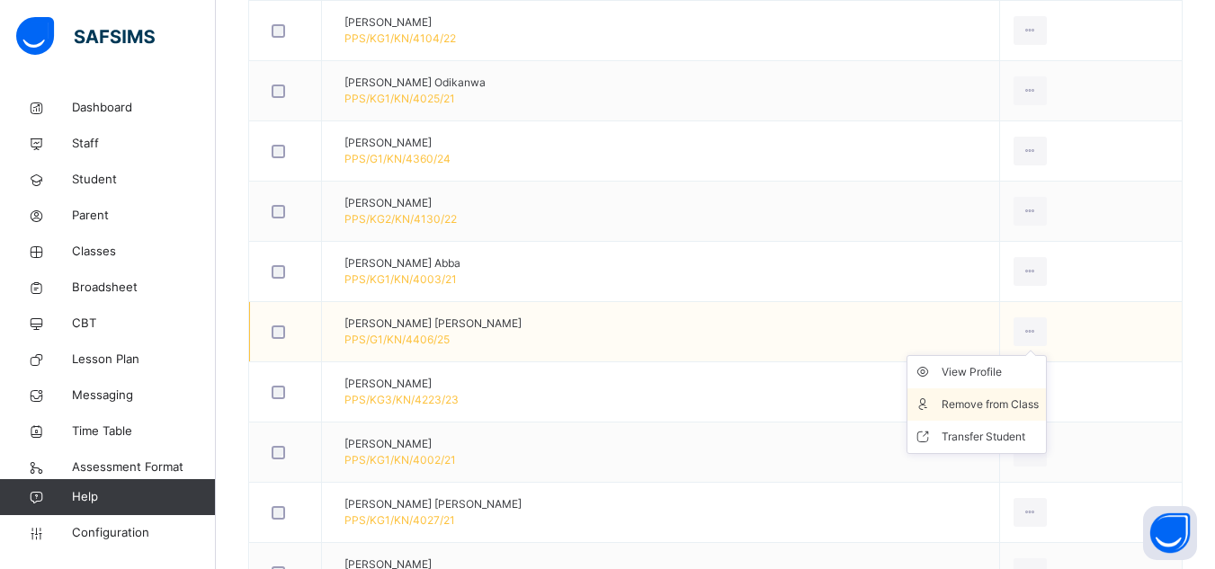
click at [988, 410] on div "Remove from Class" at bounding box center [990, 405] width 97 height 18
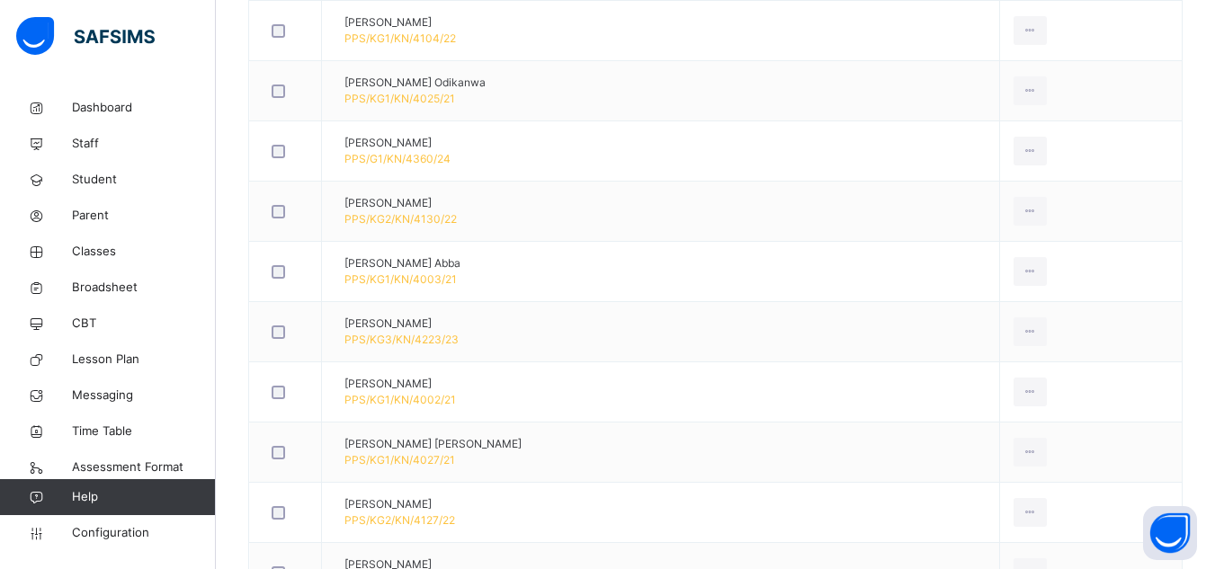
scroll to position [1437, 0]
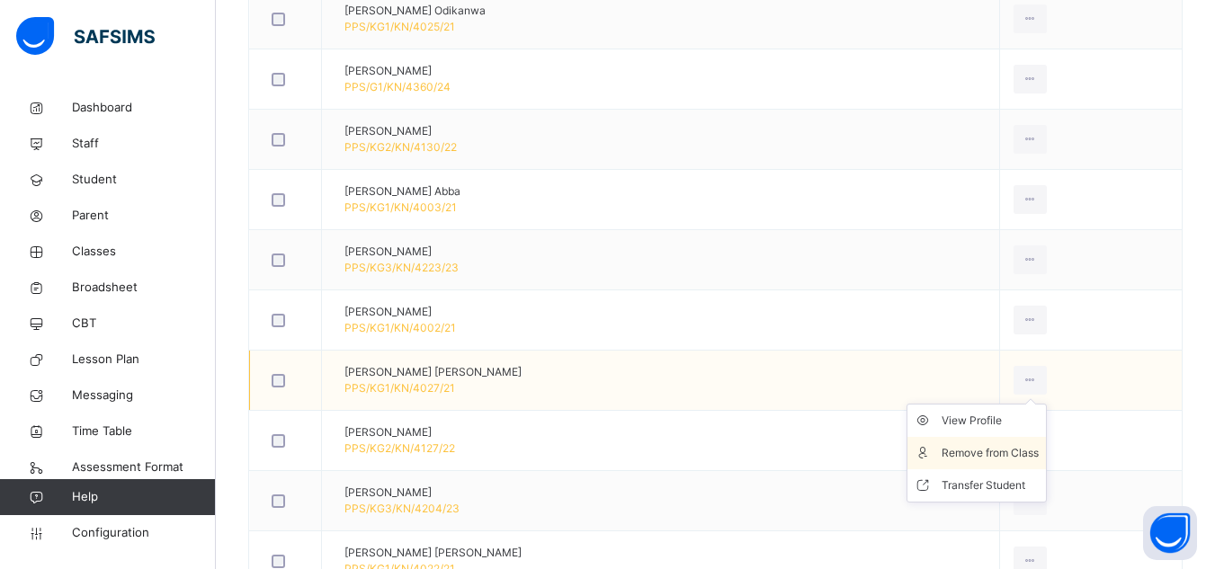
click at [988, 460] on div "Remove from Class" at bounding box center [990, 453] width 97 height 18
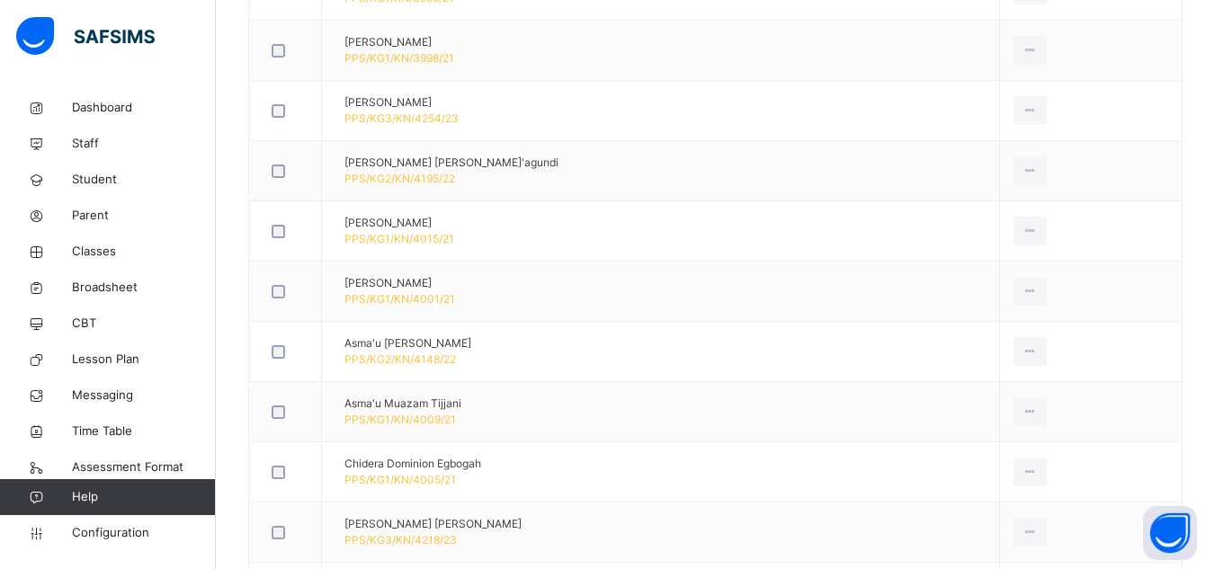
scroll to position [739, 0]
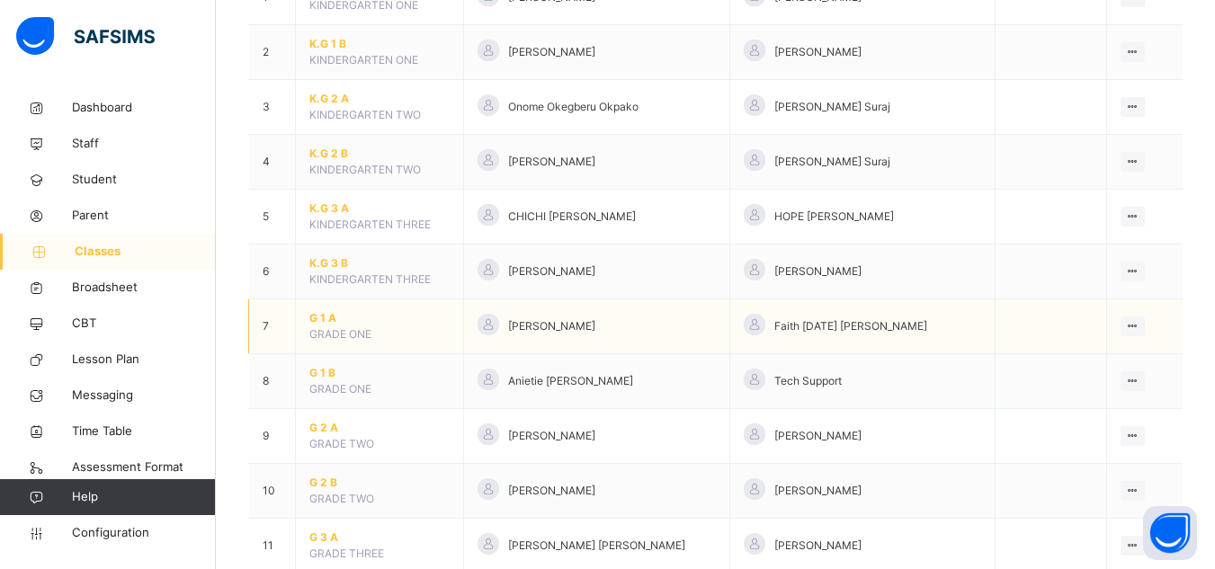
scroll to position [335, 0]
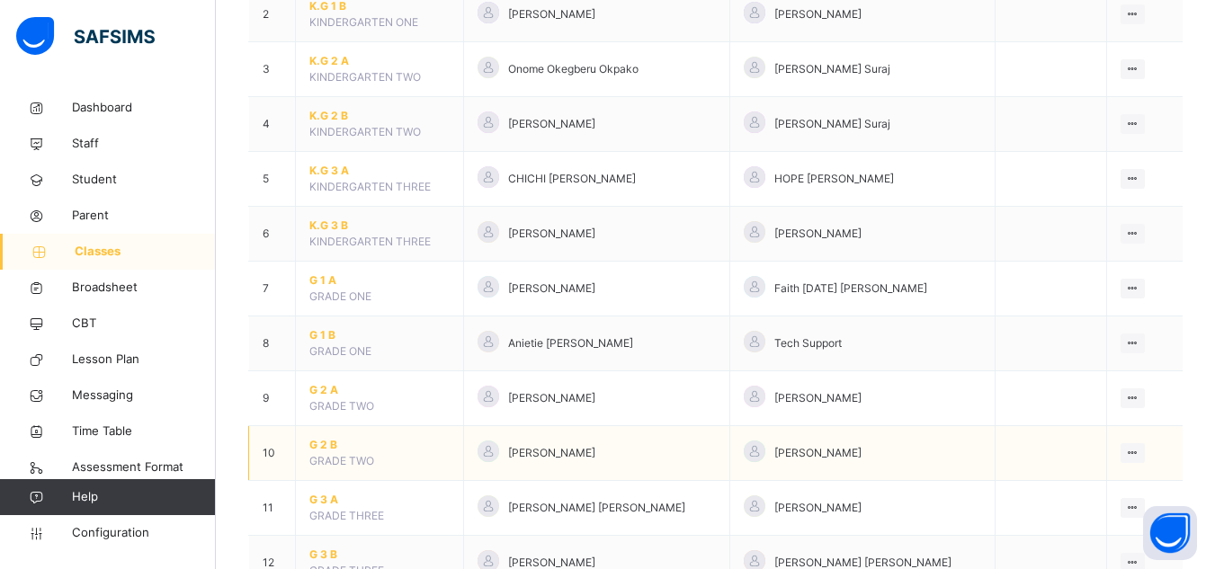
click at [321, 445] on span "G 2 B" at bounding box center [379, 445] width 140 height 16
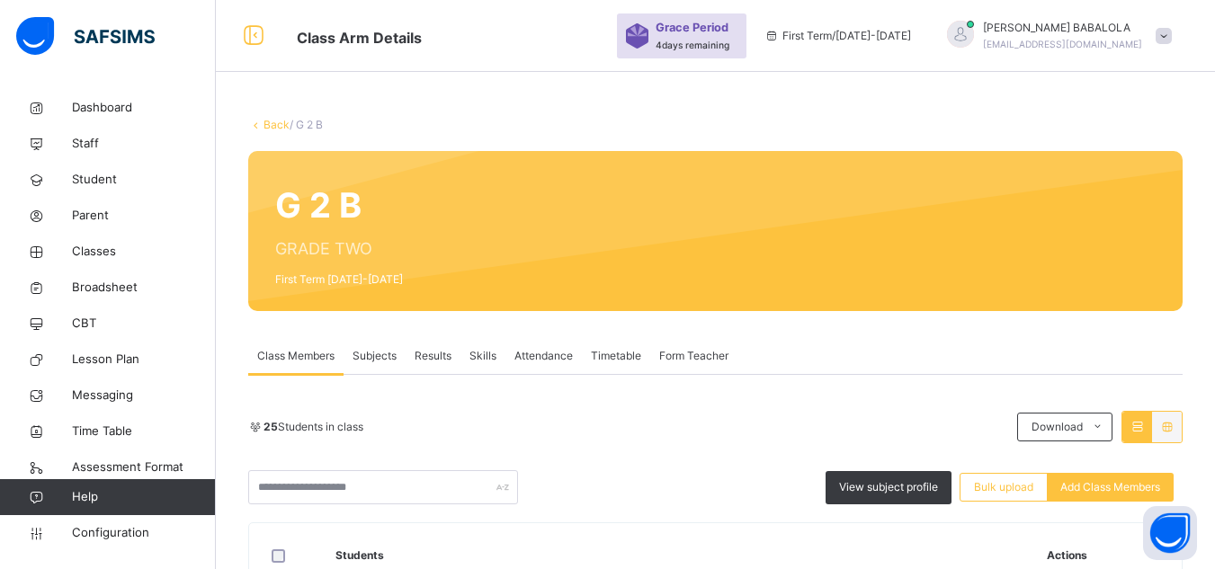
scroll to position [335, 0]
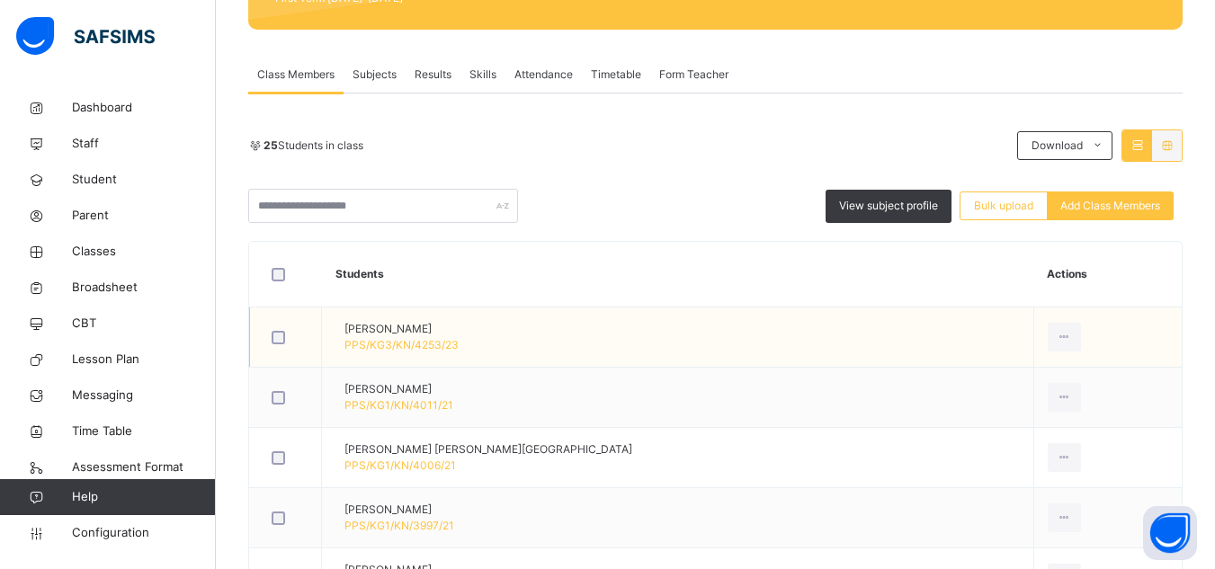
click at [656, 346] on td "Aarya Sharma PPS/KG3/KN/4253/23" at bounding box center [678, 338] width 712 height 60
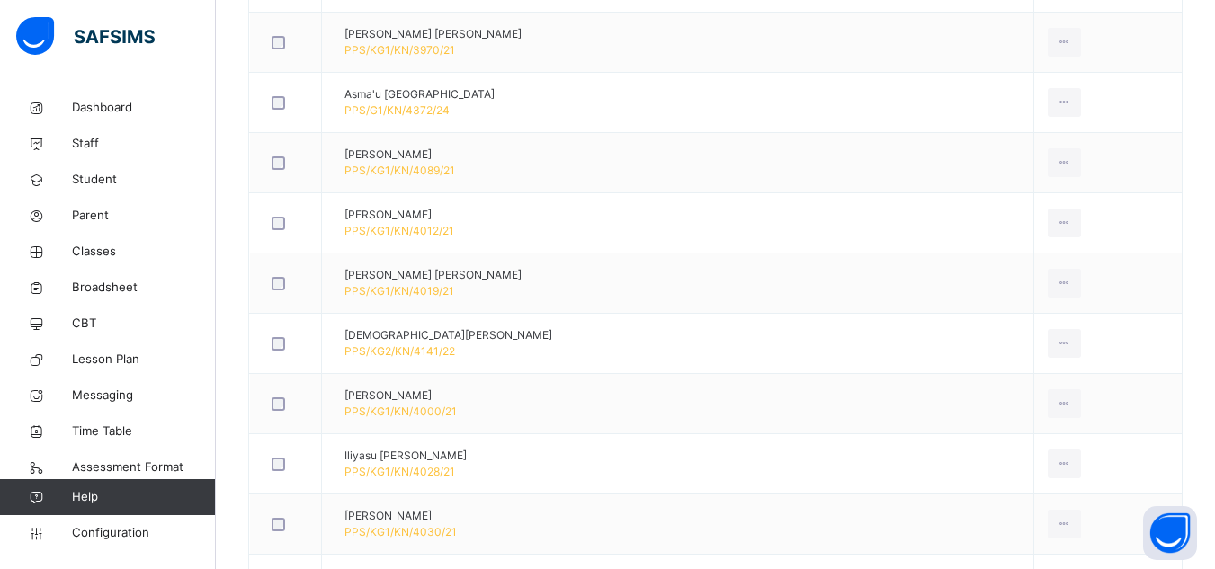
scroll to position [1055, 0]
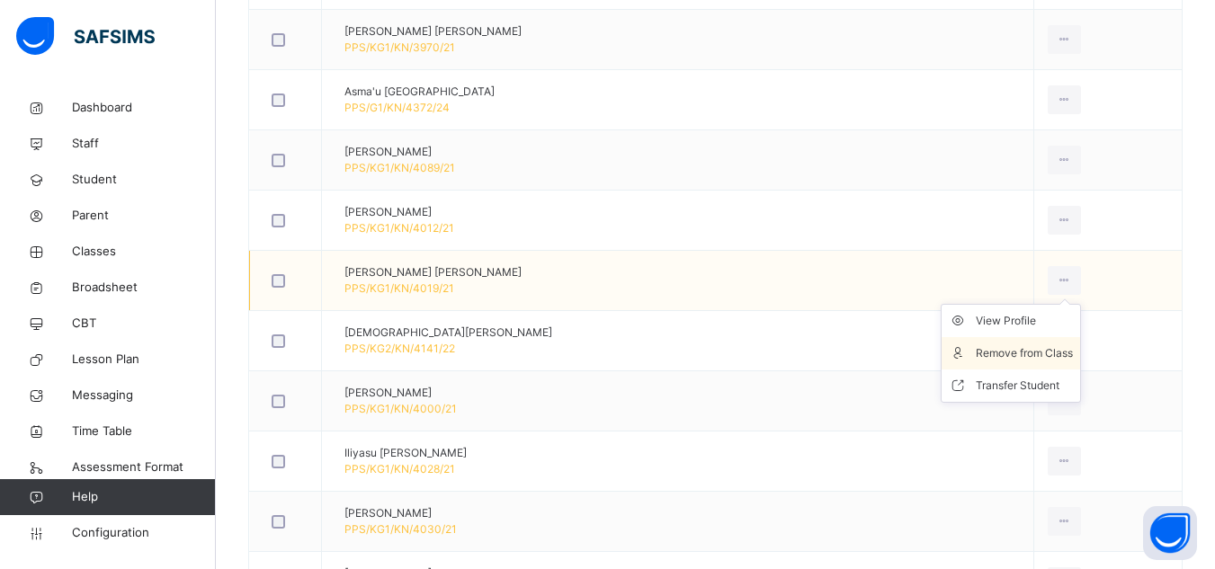
click at [990, 352] on div "Remove from Class" at bounding box center [1024, 353] width 97 height 18
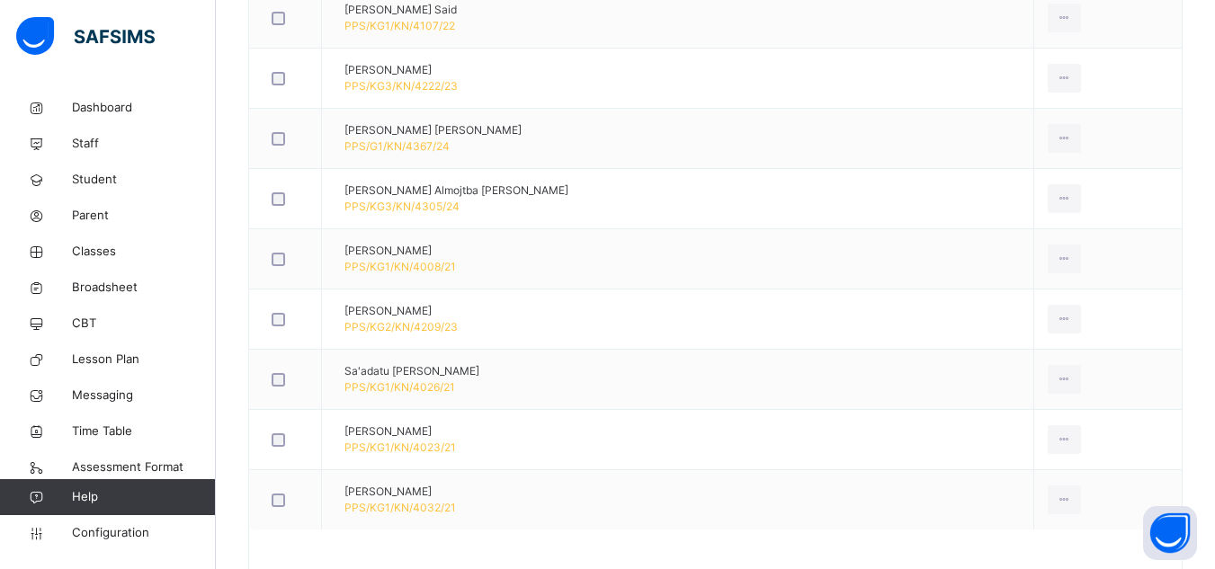
scroll to position [1594, 0]
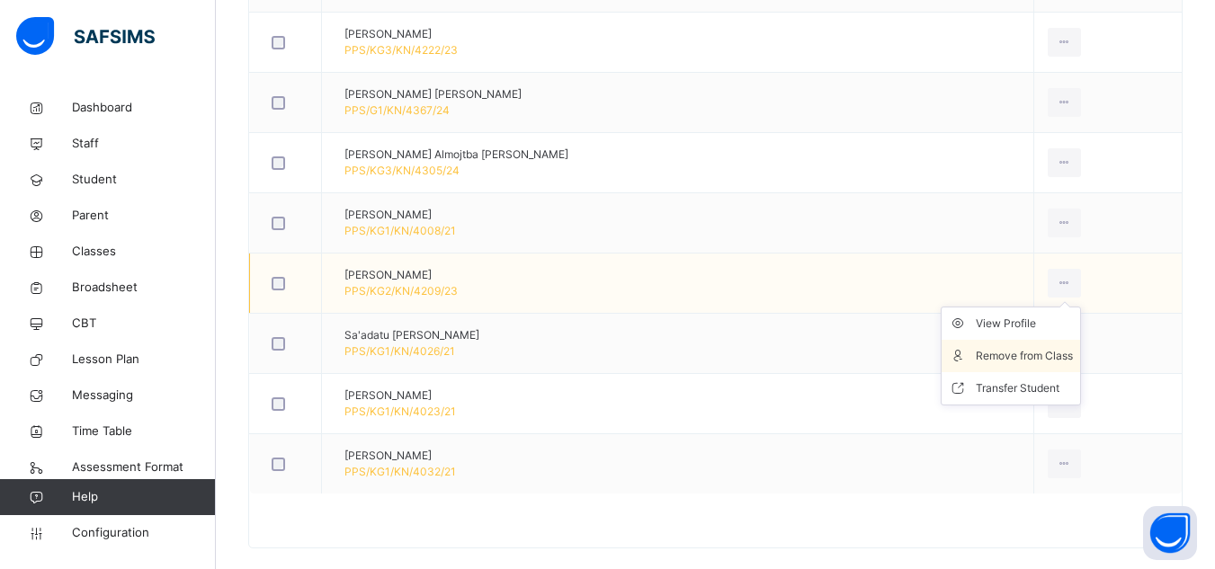
click at [976, 354] on div "Remove from Class" at bounding box center [1024, 356] width 97 height 18
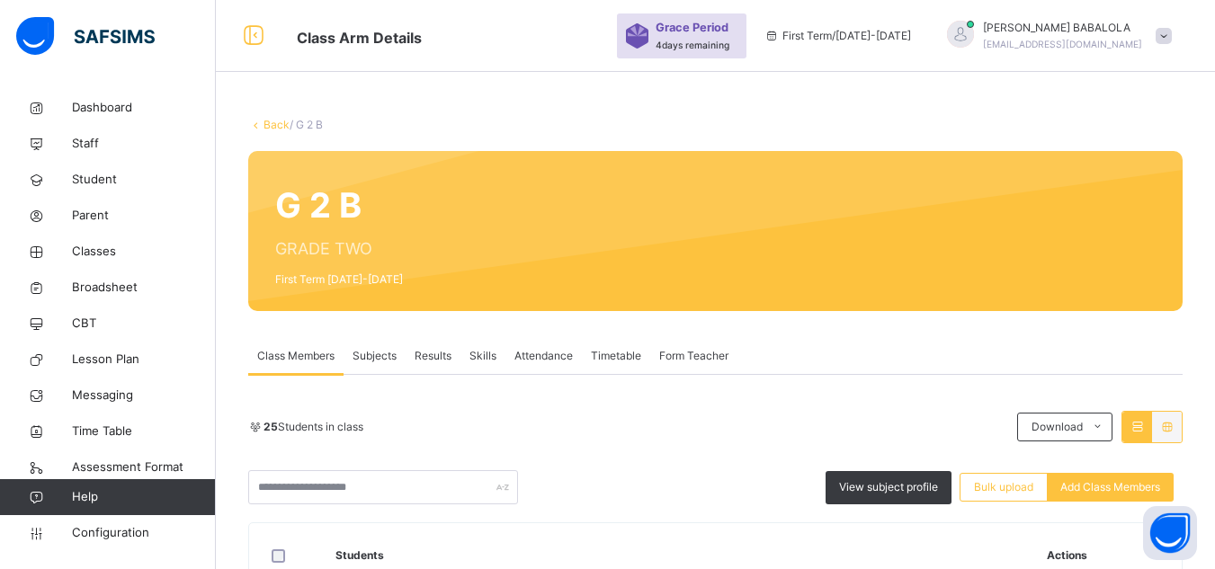
scroll to position [1558, 0]
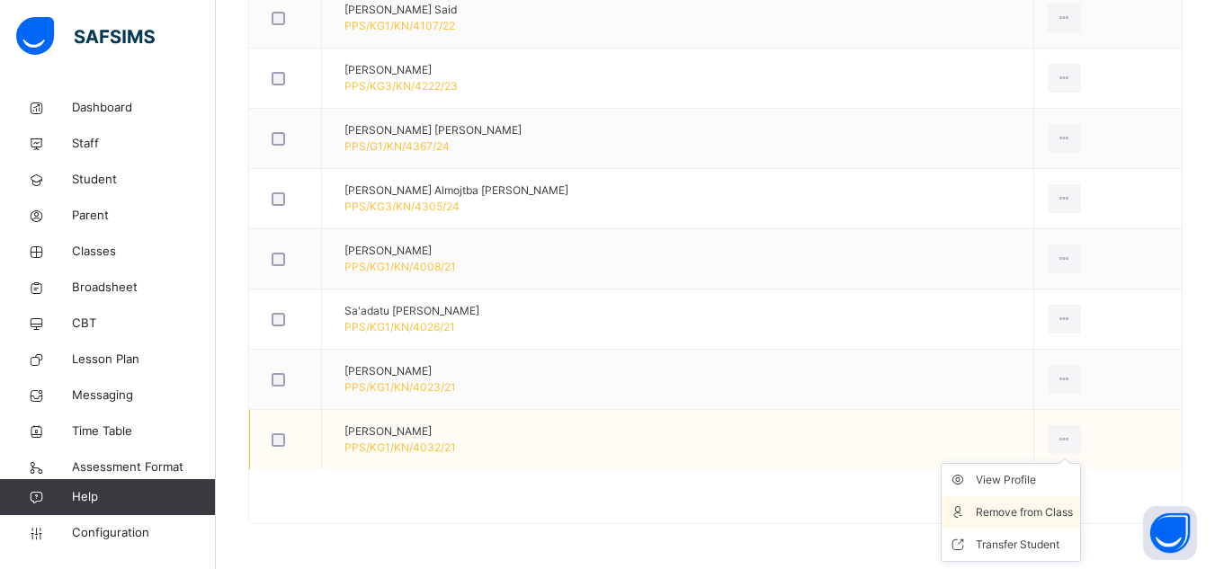
click at [992, 513] on div "Remove from Class" at bounding box center [1024, 513] width 97 height 18
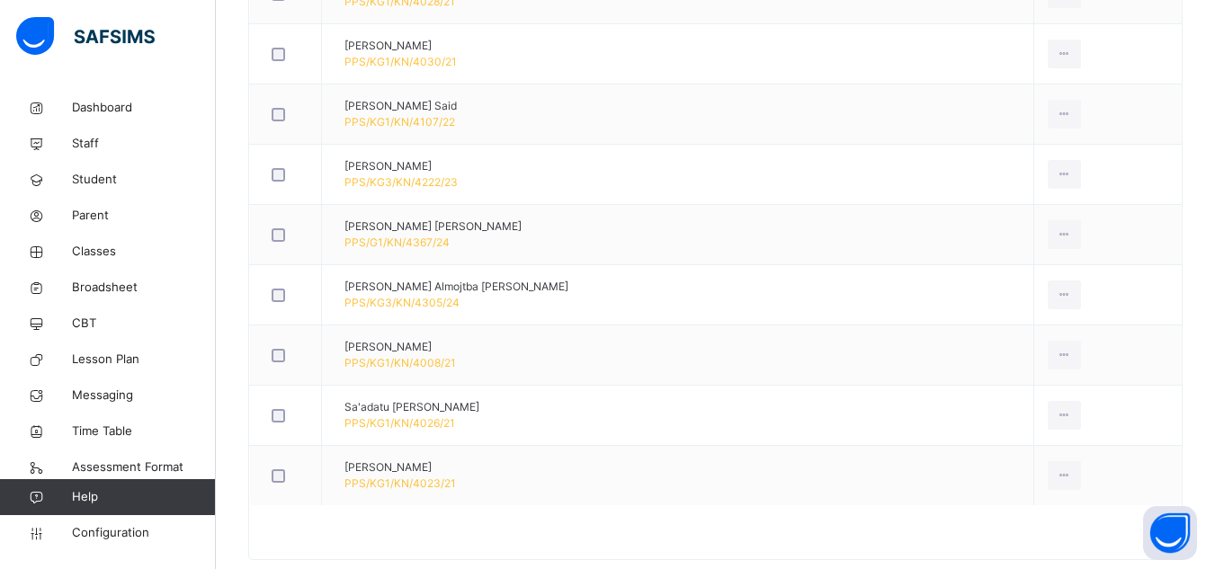
scroll to position [0, 0]
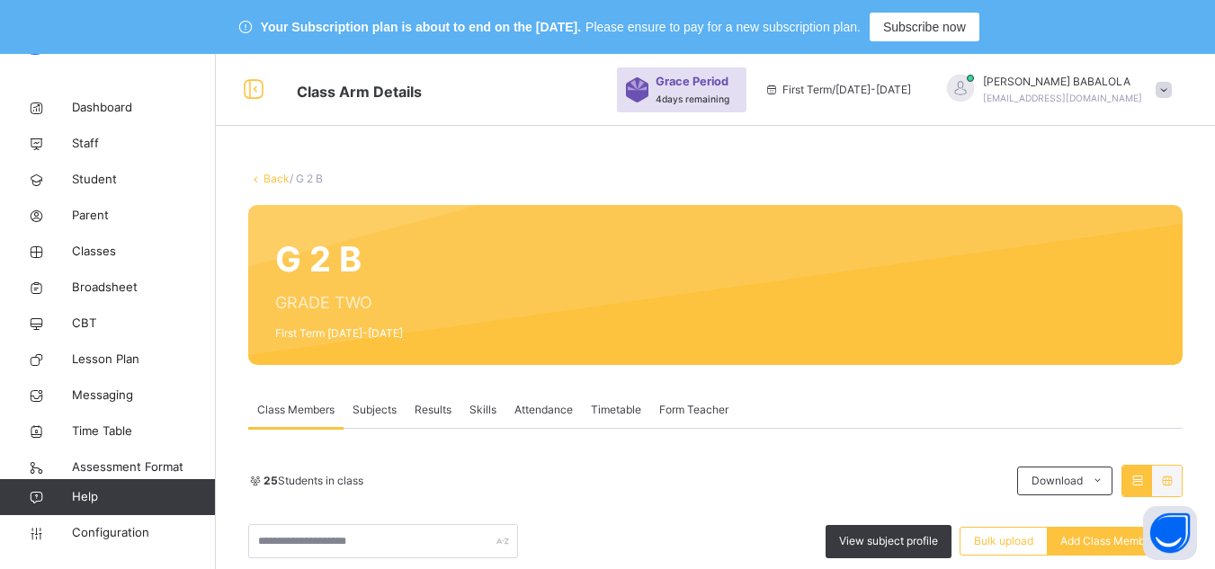
click at [272, 178] on link "Back" at bounding box center [276, 178] width 26 height 13
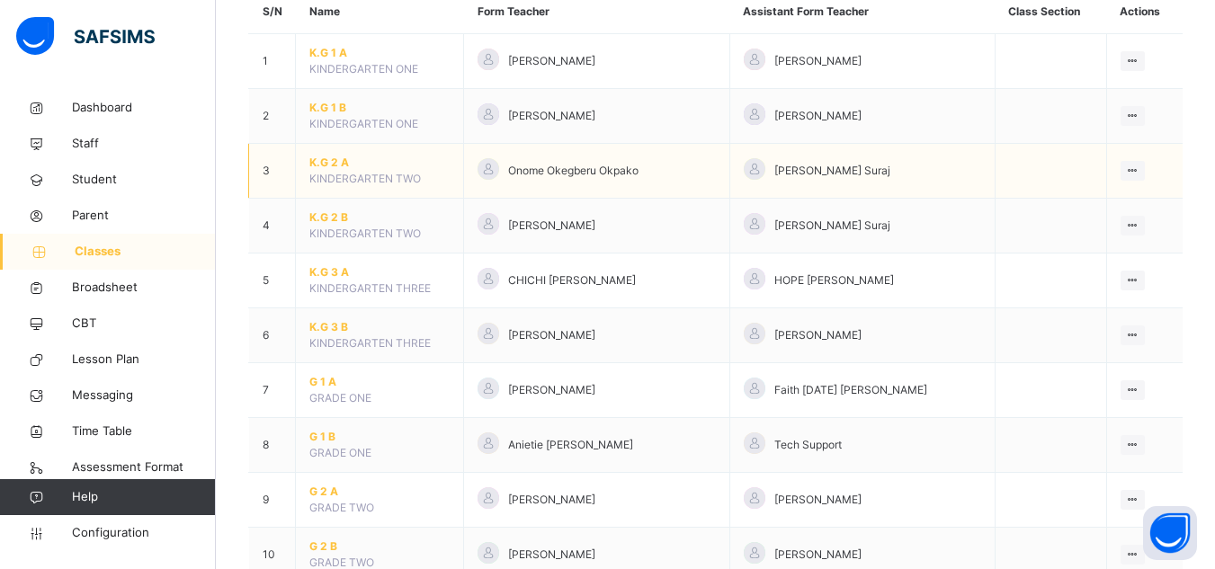
scroll to position [288, 0]
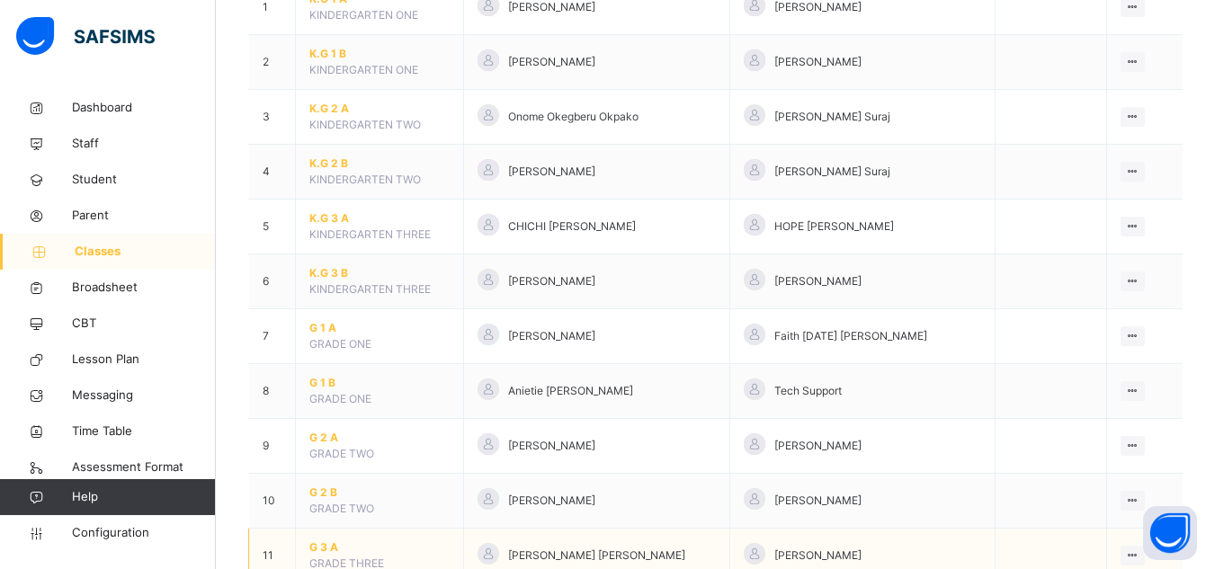
click at [326, 549] on span "G 3 A" at bounding box center [379, 548] width 140 height 16
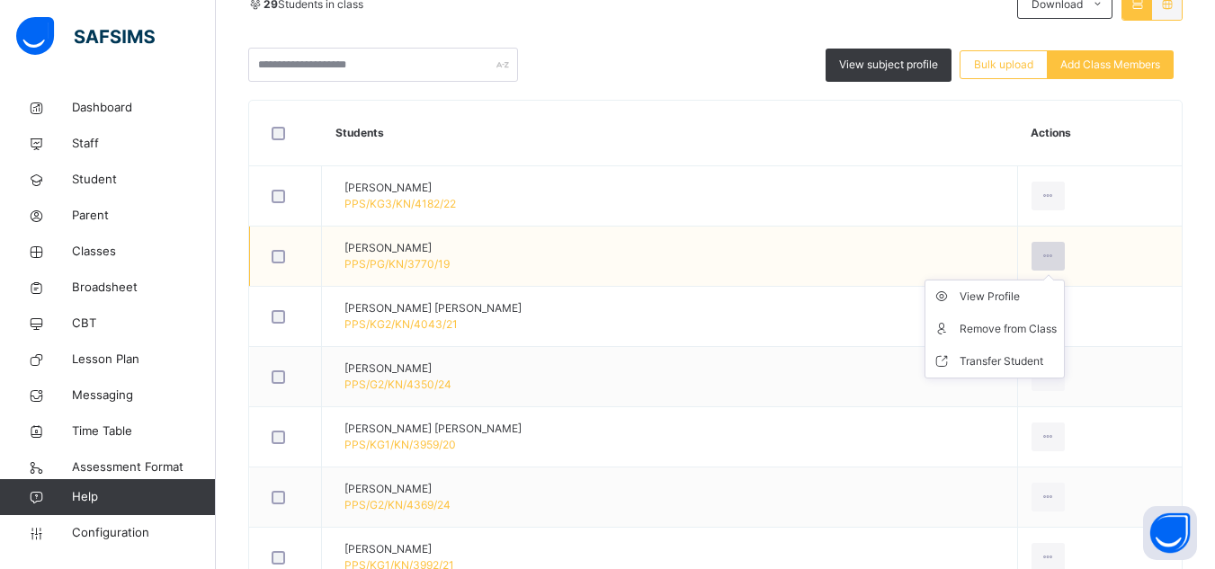
scroll to position [540, 0]
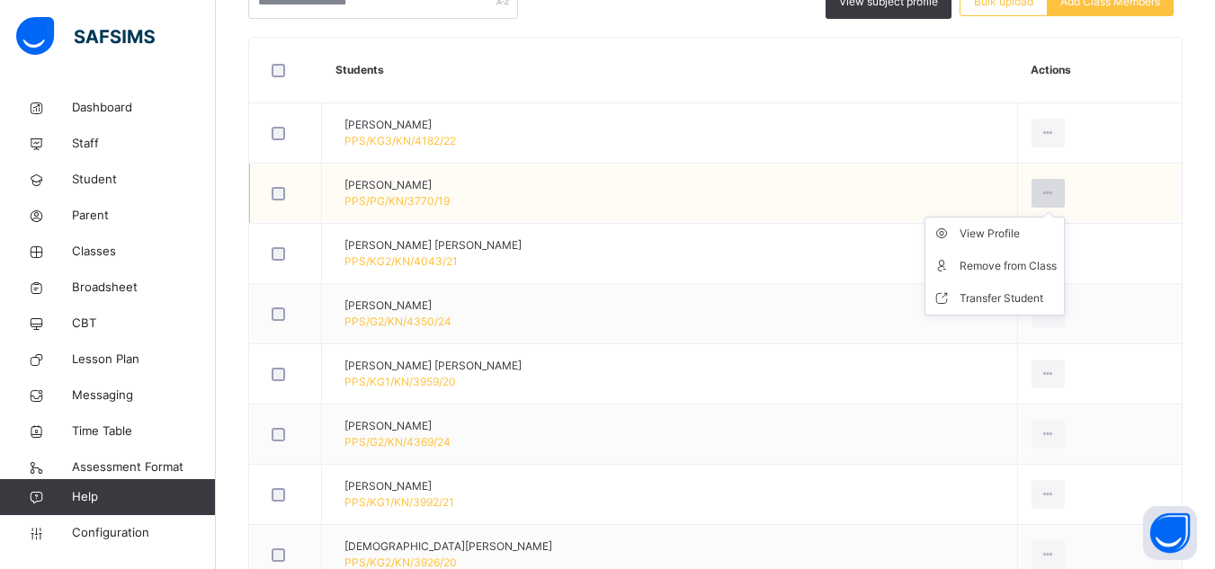
click at [1040, 190] on icon at bounding box center [1047, 193] width 15 height 16
click at [993, 265] on div "Remove from Class" at bounding box center [1008, 266] width 97 height 18
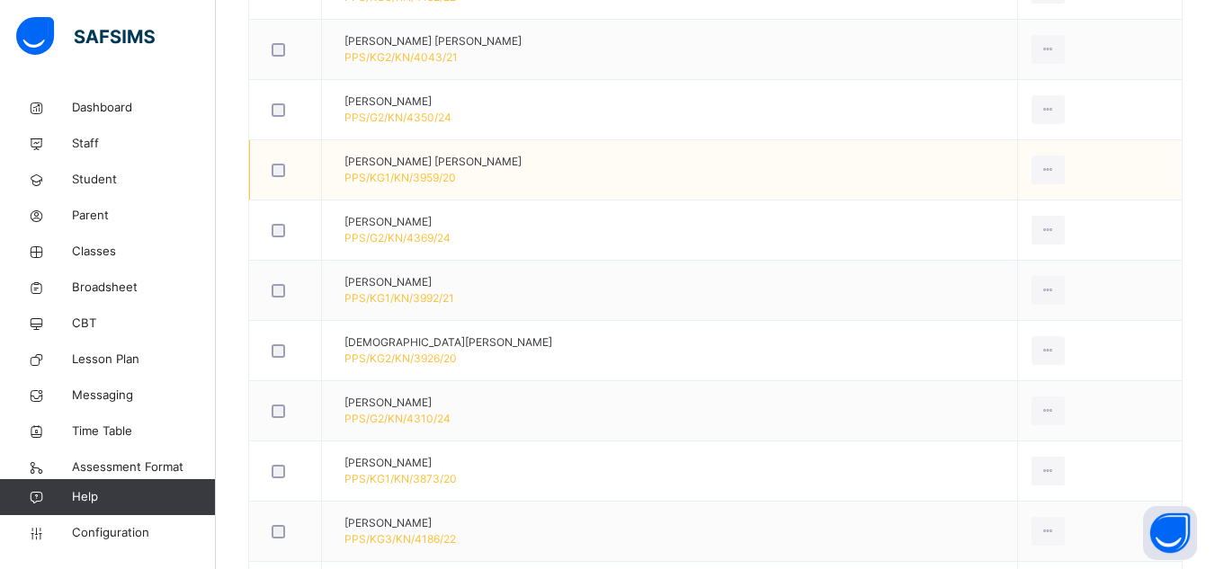
scroll to position [719, 0]
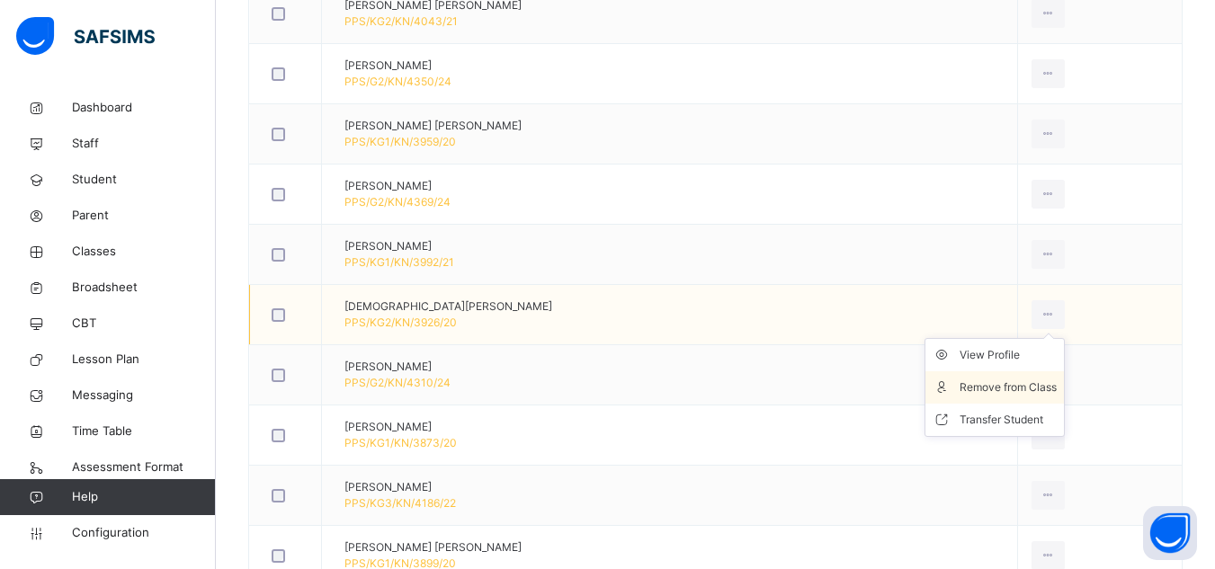
click at [996, 389] on div "Remove from Class" at bounding box center [1008, 388] width 97 height 18
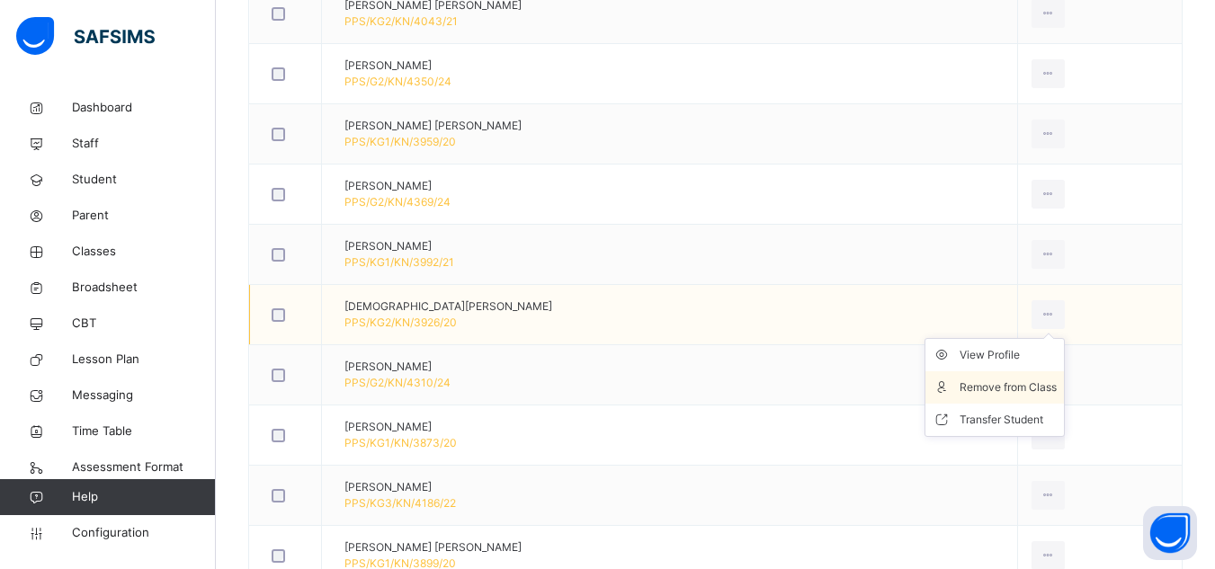
click at [995, 387] on div "Remove from Class" at bounding box center [1008, 388] width 97 height 18
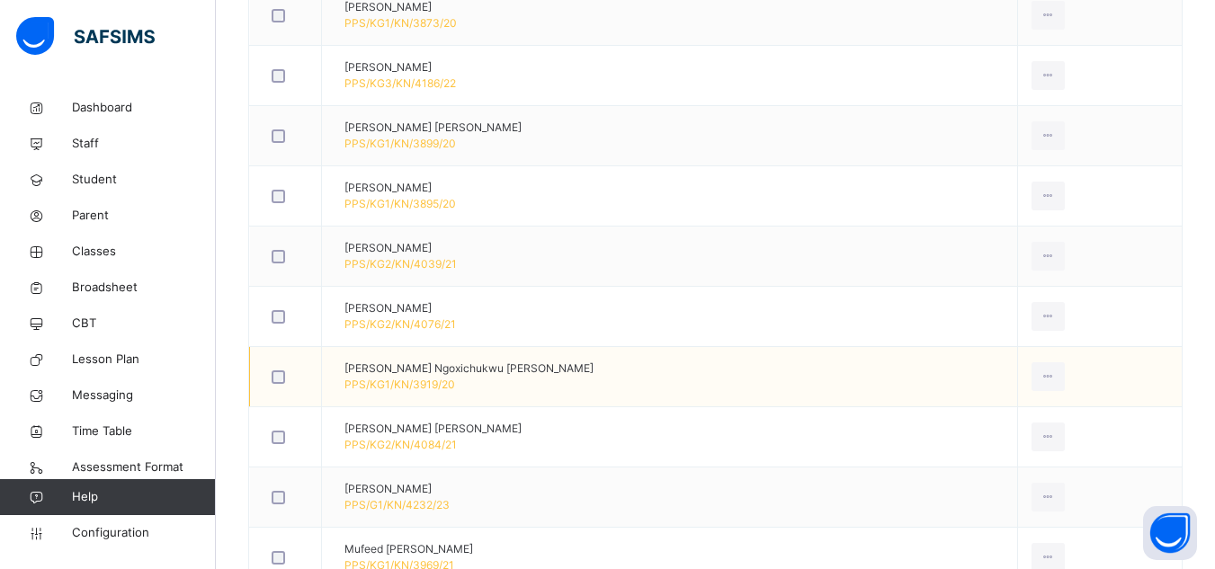
scroll to position [1115, 0]
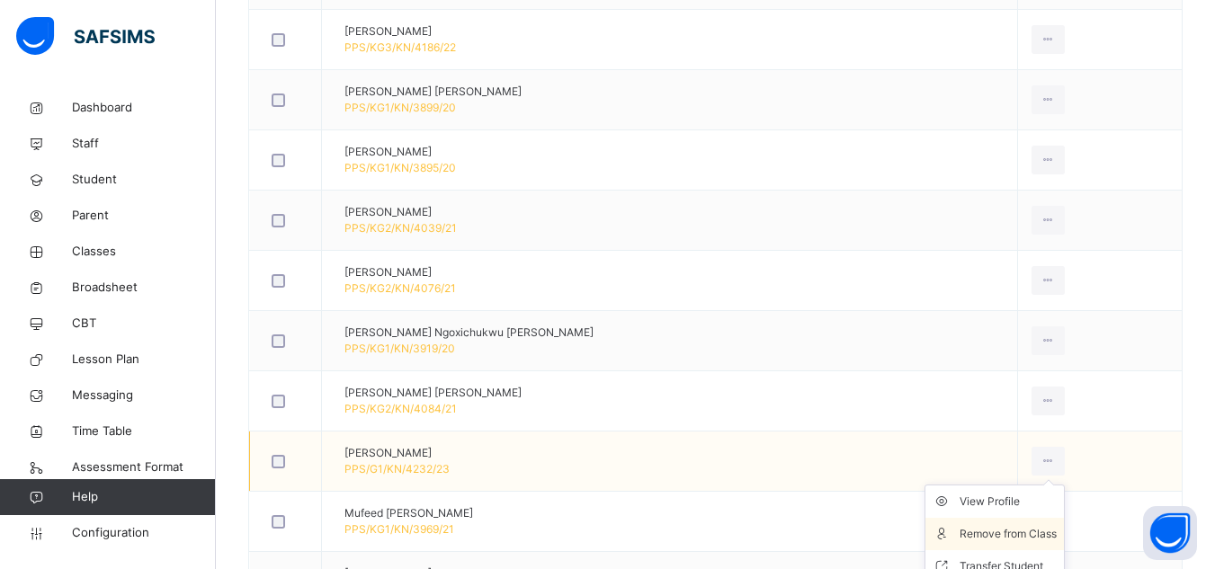
click at [996, 532] on div "Remove from Class" at bounding box center [1008, 534] width 97 height 18
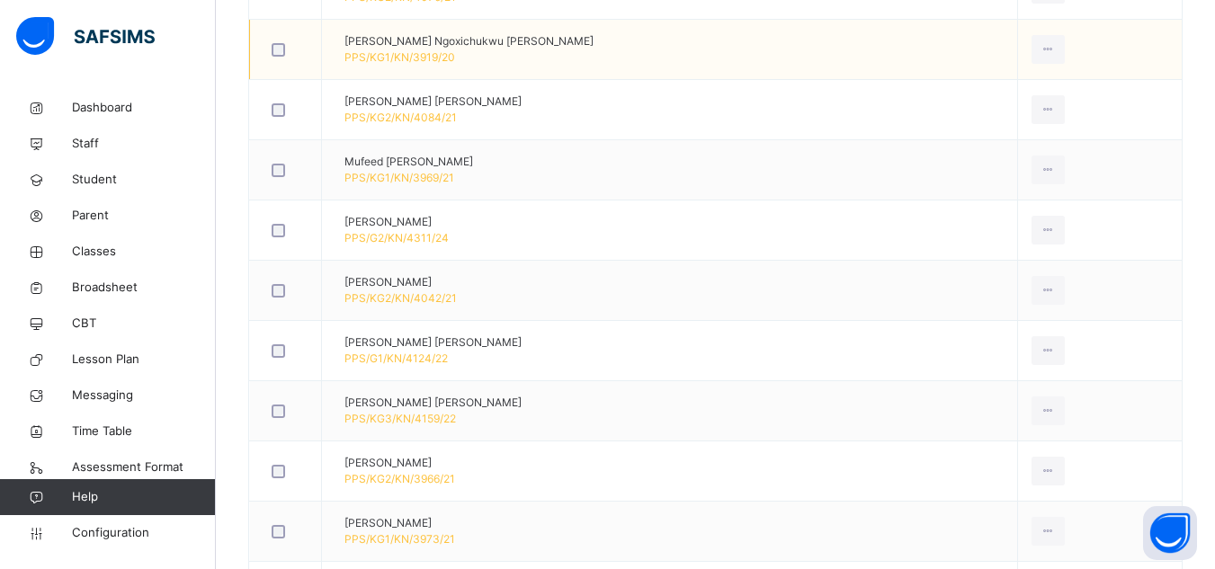
scroll to position [1439, 0]
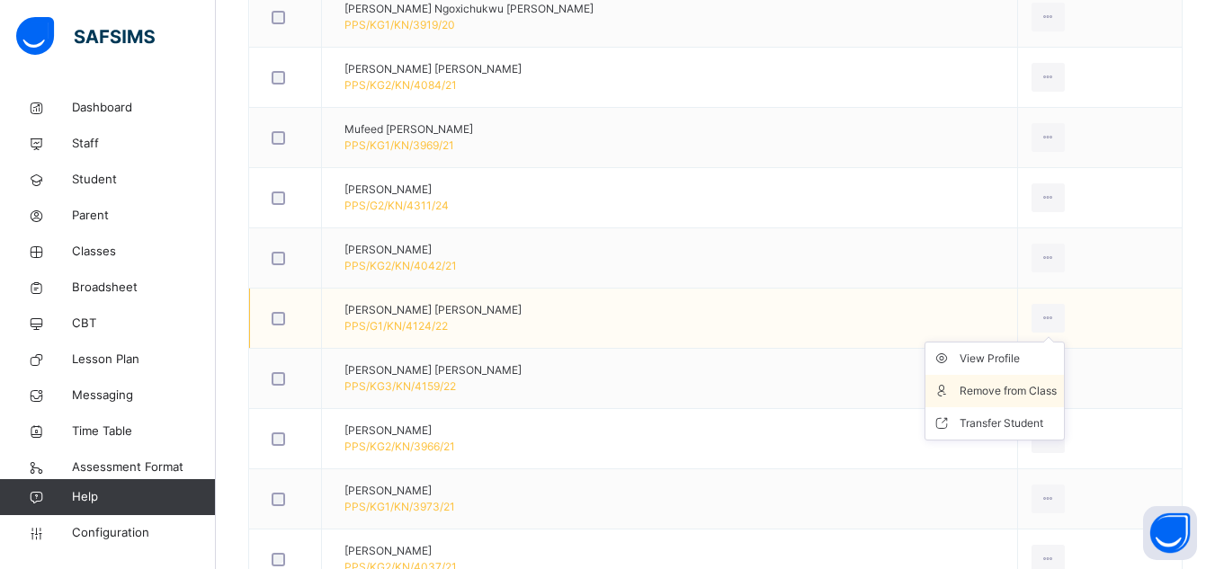
click at [1003, 392] on div "Remove from Class" at bounding box center [1008, 391] width 97 height 18
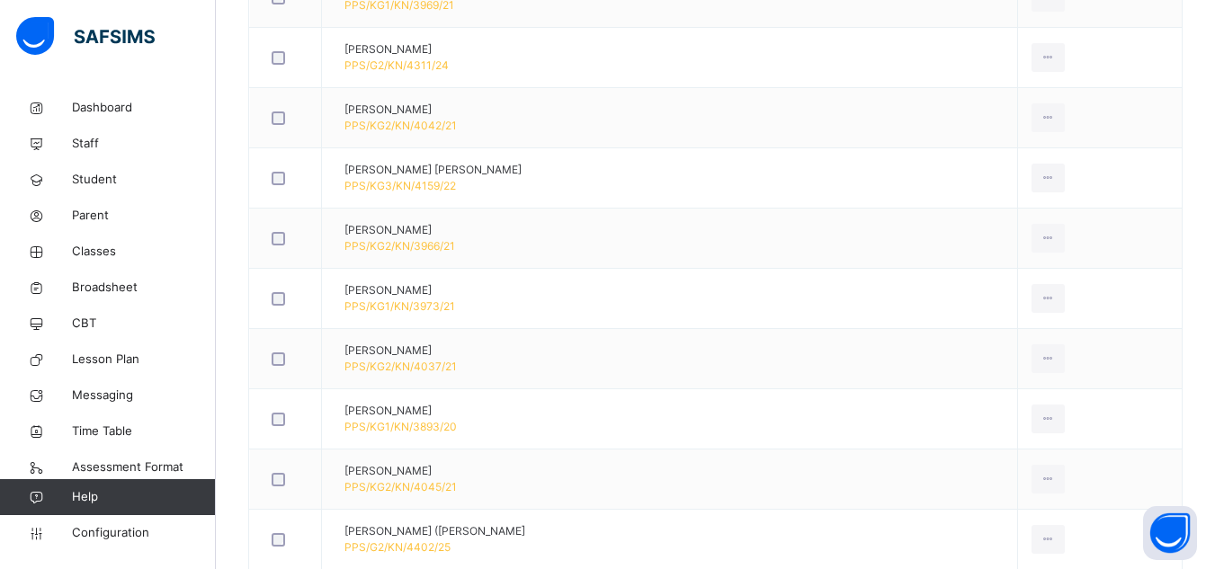
scroll to position [1679, 0]
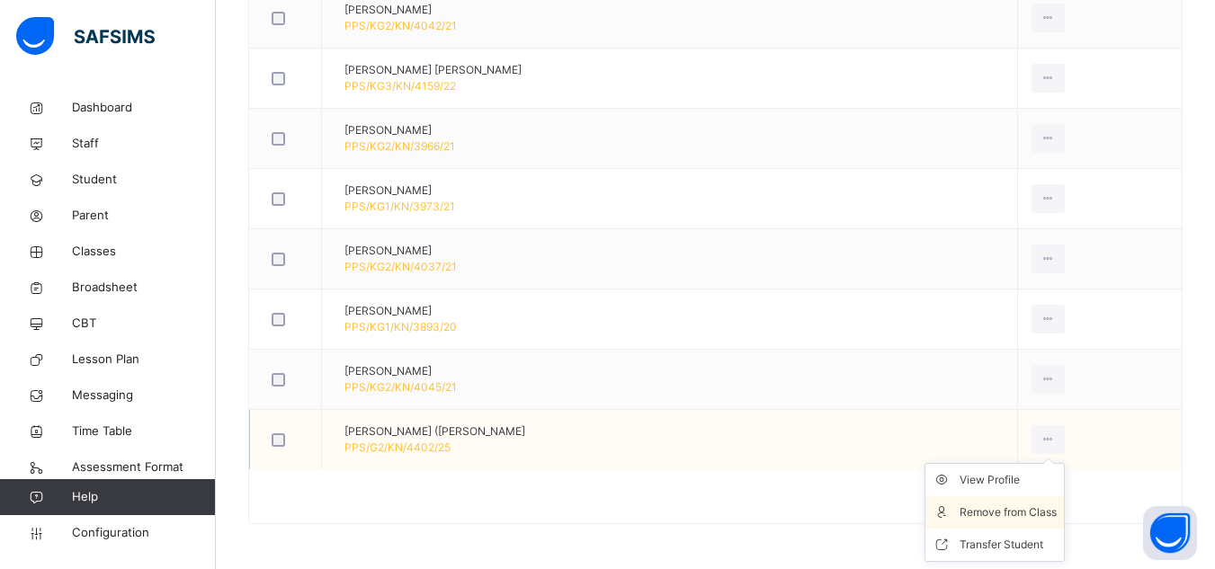
click at [1002, 513] on div "Remove from Class" at bounding box center [1008, 513] width 97 height 18
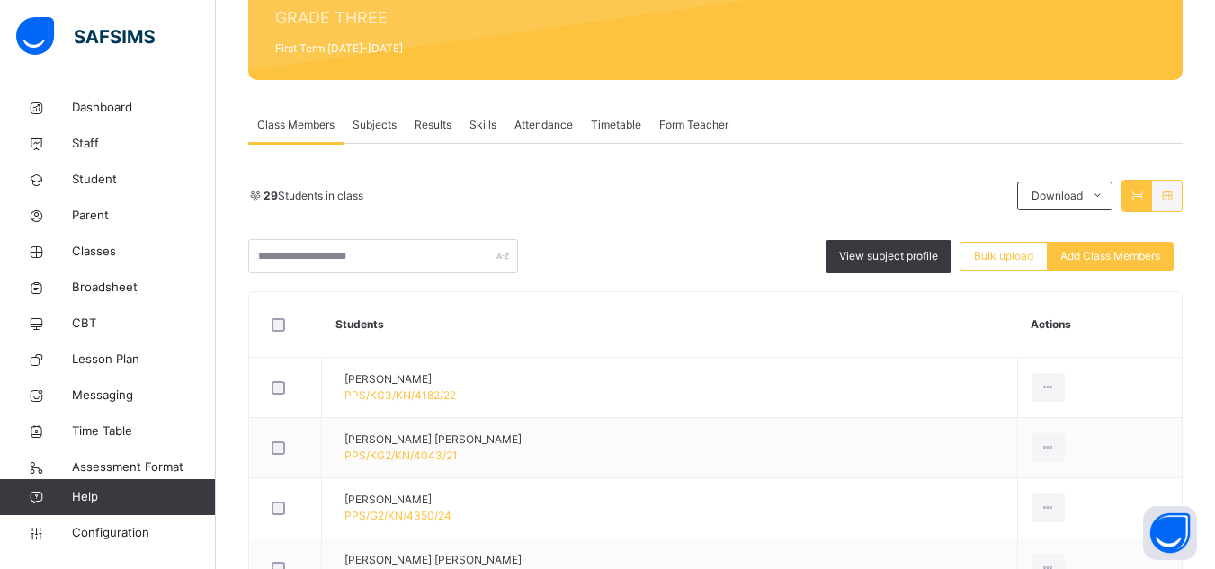
scroll to position [72, 0]
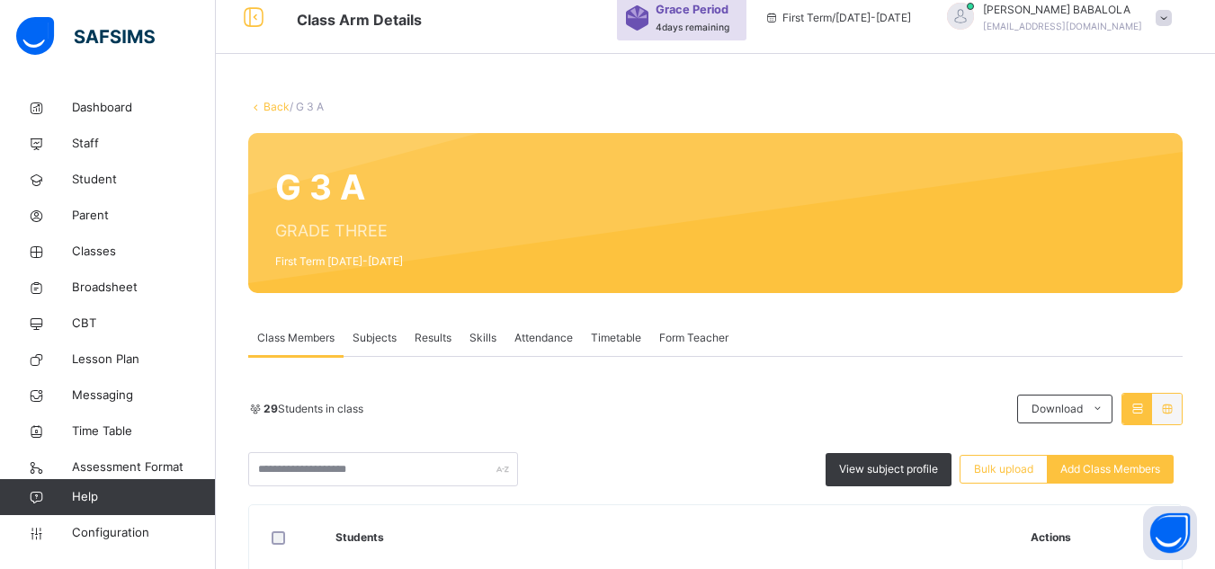
click at [279, 102] on link "Back" at bounding box center [276, 106] width 26 height 13
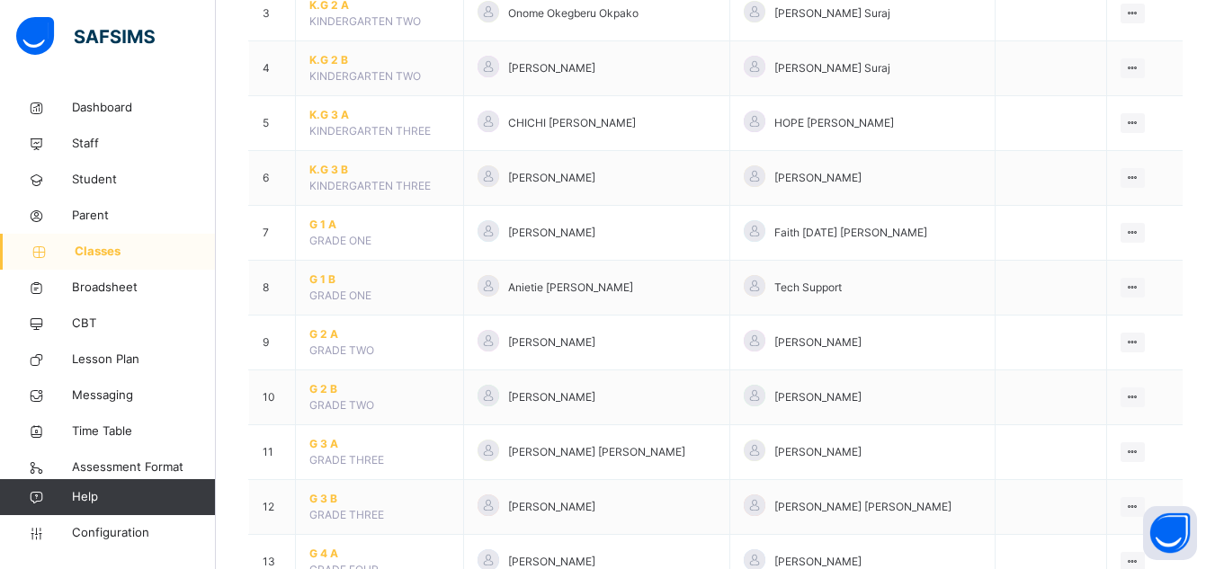
scroll to position [432, 0]
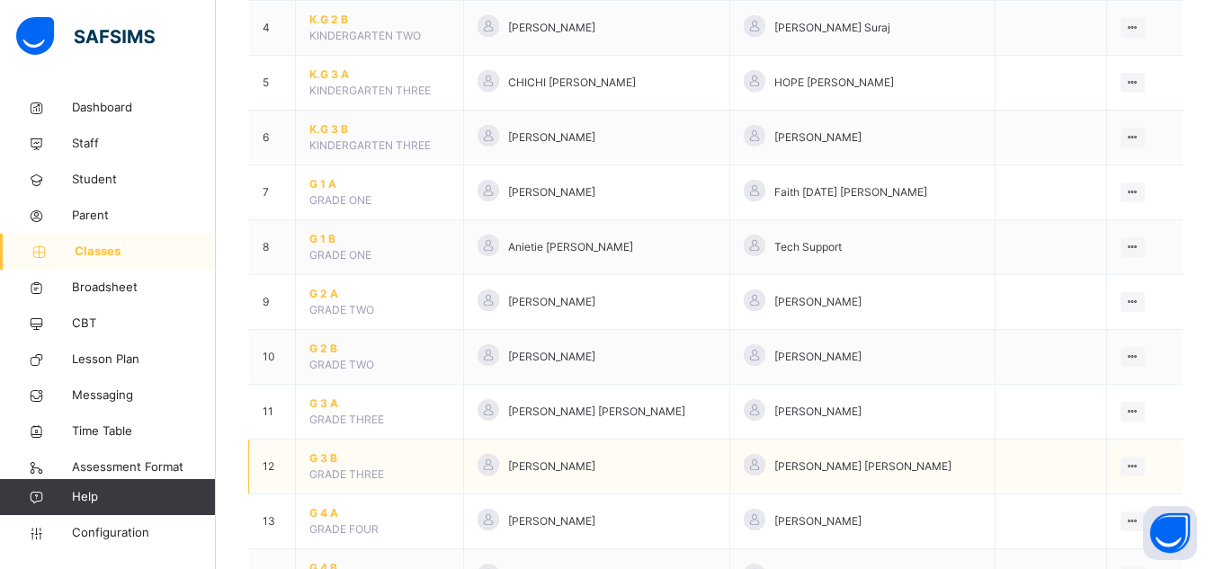
click at [323, 454] on span "G 3 B" at bounding box center [379, 459] width 140 height 16
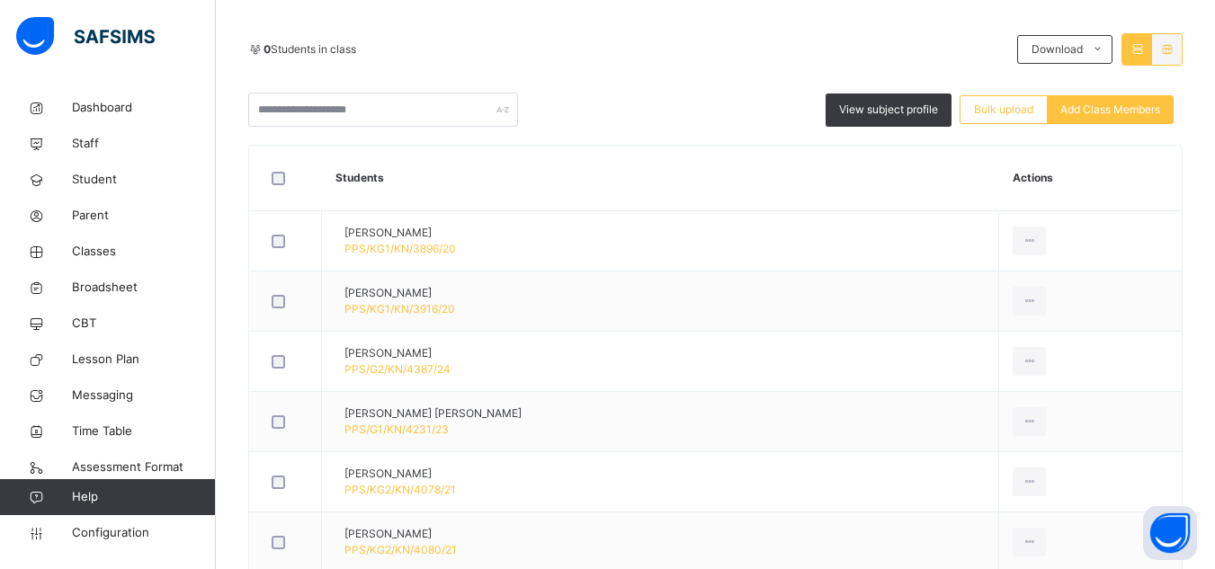
scroll to position [468, 0]
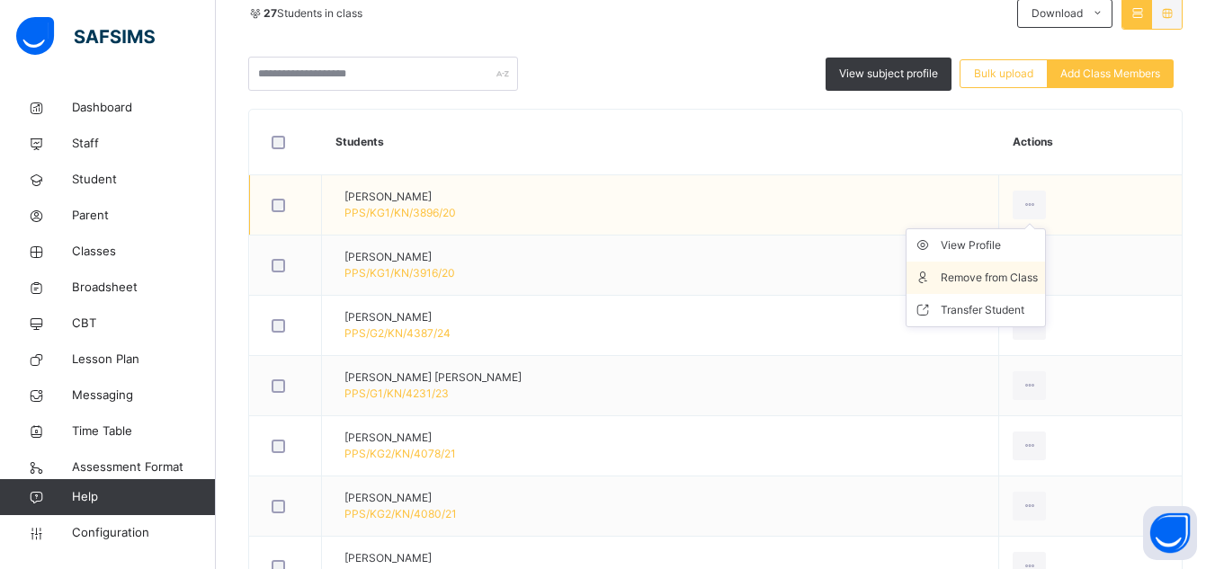
click at [987, 279] on div "Remove from Class" at bounding box center [989, 278] width 97 height 18
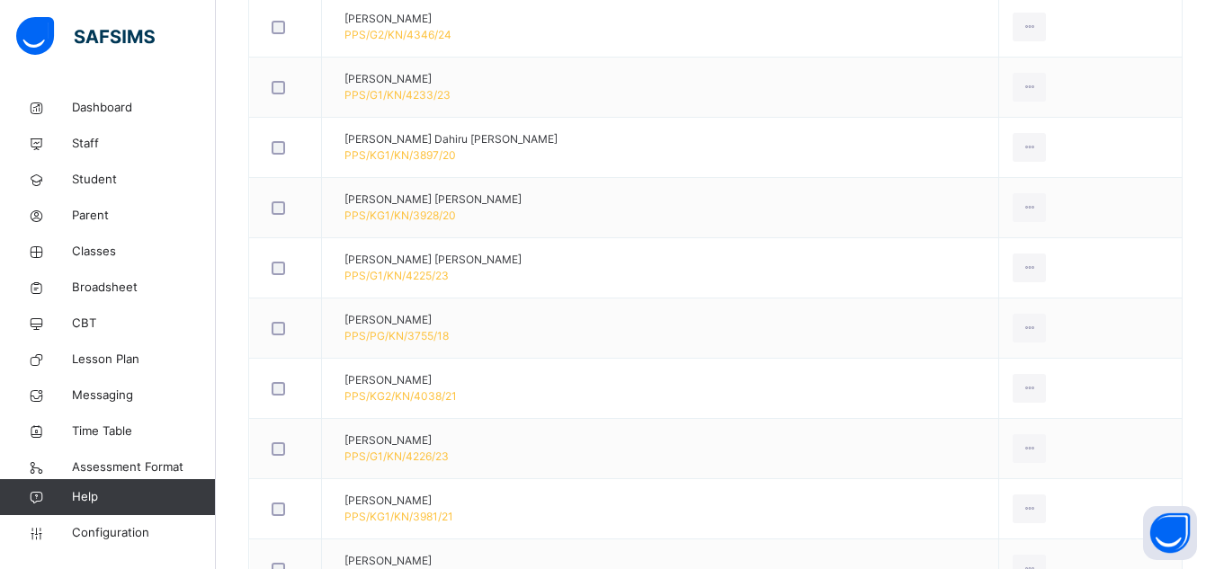
scroll to position [1043, 0]
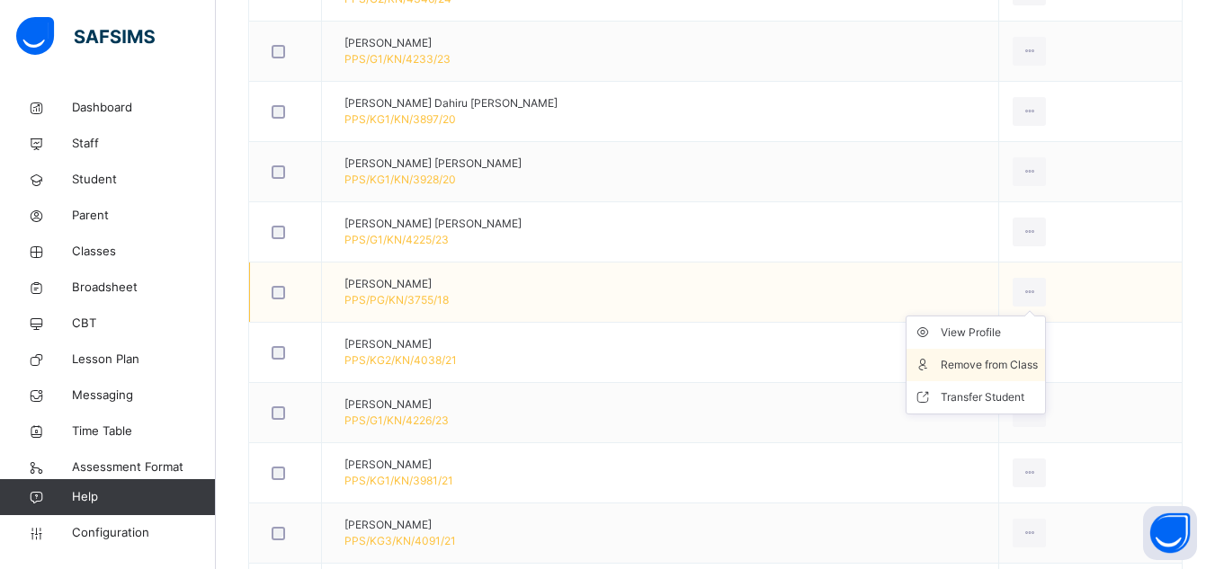
click at [975, 365] on div "Remove from Class" at bounding box center [989, 365] width 97 height 18
click at [988, 362] on div "Remove from Class" at bounding box center [989, 365] width 97 height 18
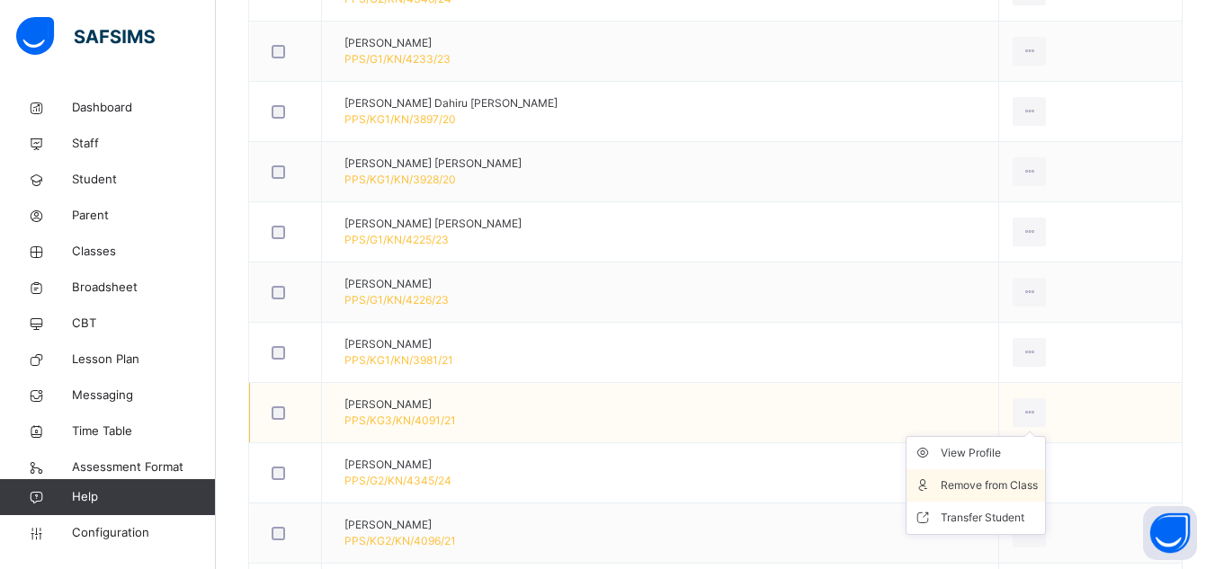
click at [980, 490] on div "Remove from Class" at bounding box center [989, 486] width 97 height 18
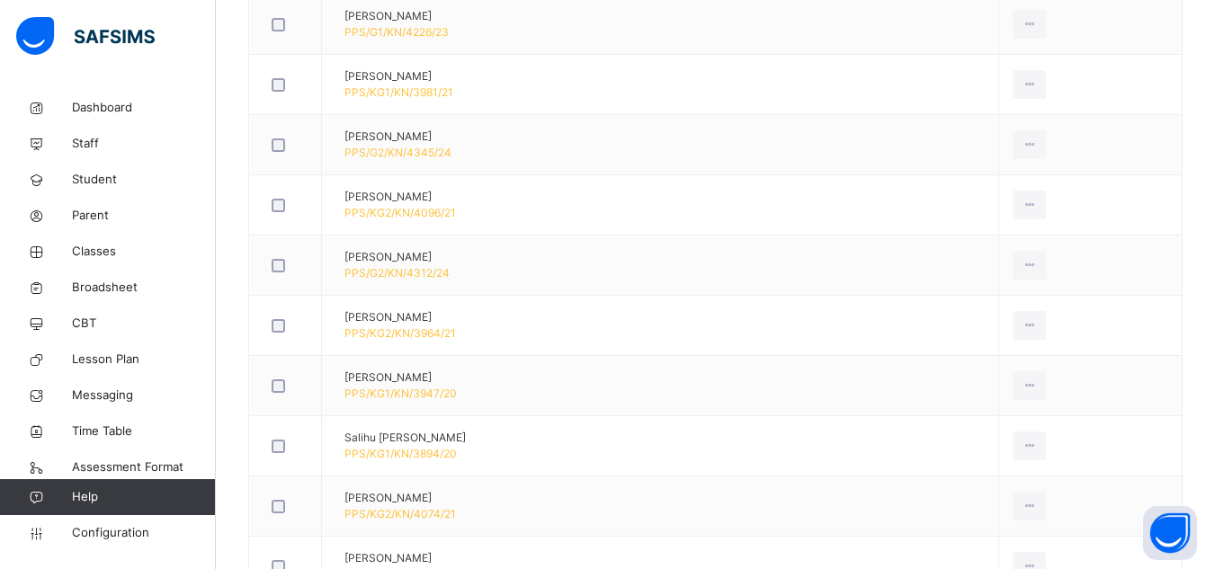
scroll to position [1331, 0]
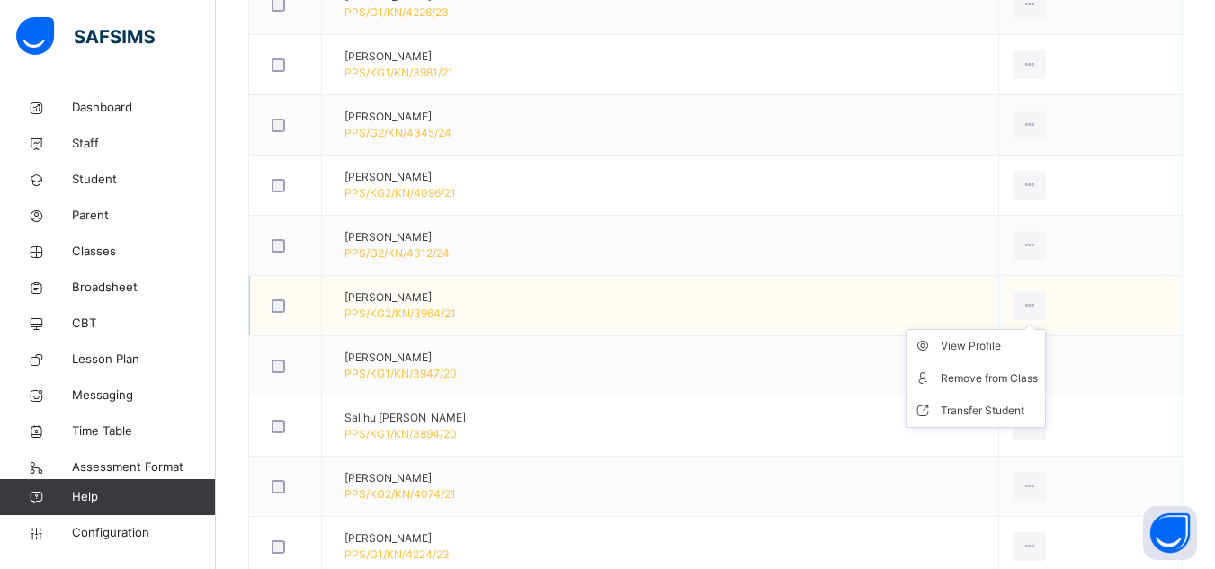
click at [1017, 329] on ul "View Profile Remove from Class Transfer Student" at bounding box center [976, 378] width 140 height 99
click at [992, 382] on div "Remove from Class" at bounding box center [989, 379] width 97 height 18
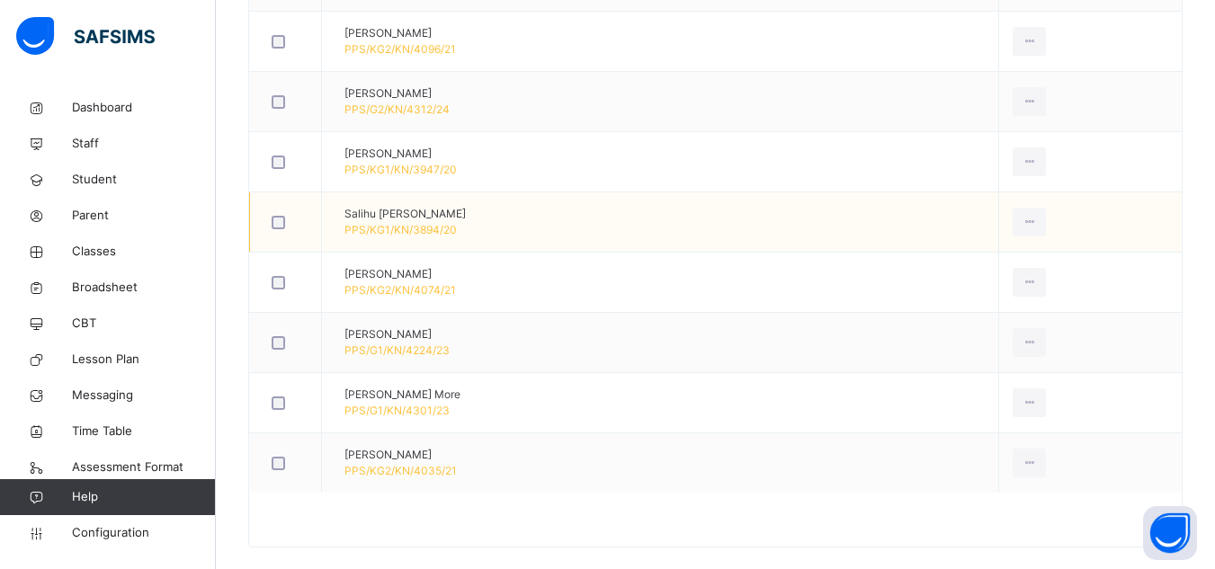
scroll to position [1498, 0]
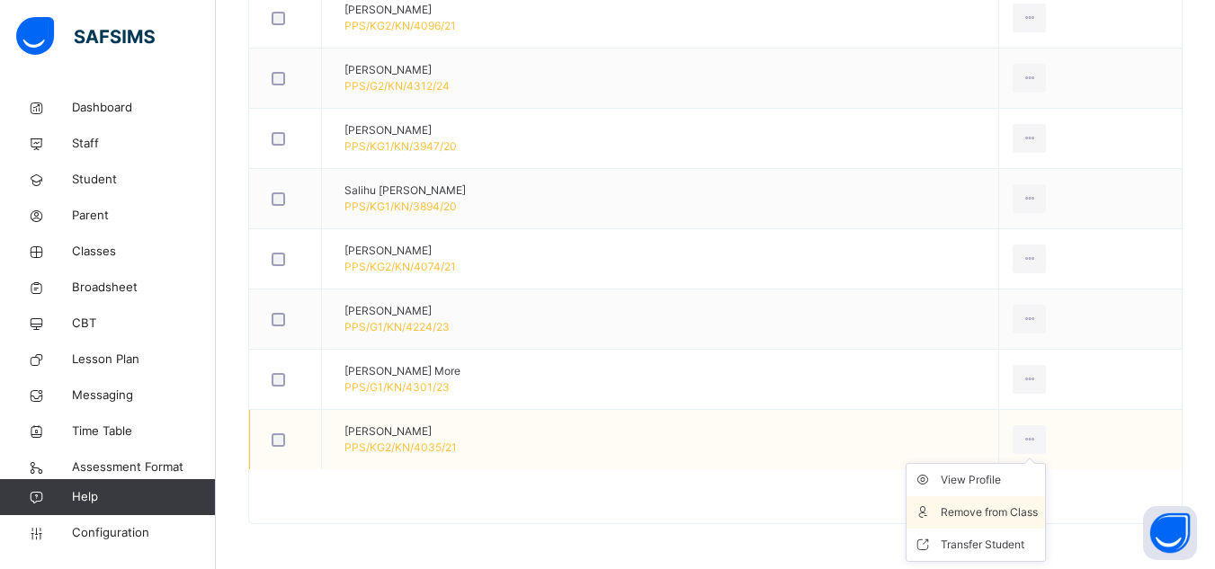
click at [977, 510] on div "Remove from Class" at bounding box center [989, 513] width 97 height 18
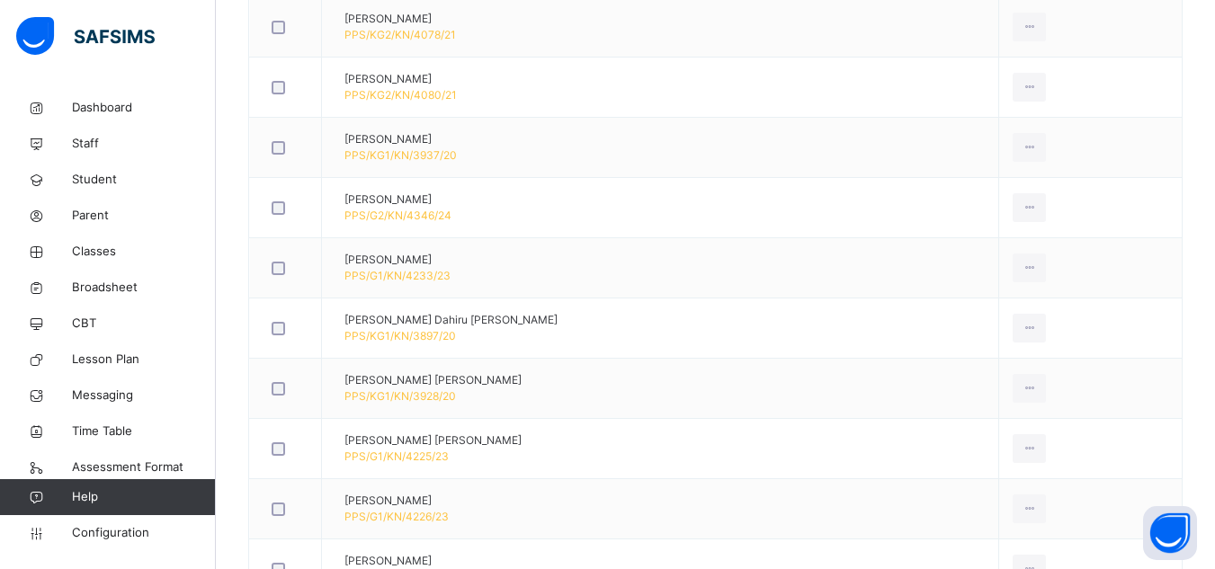
scroll to position [0, 0]
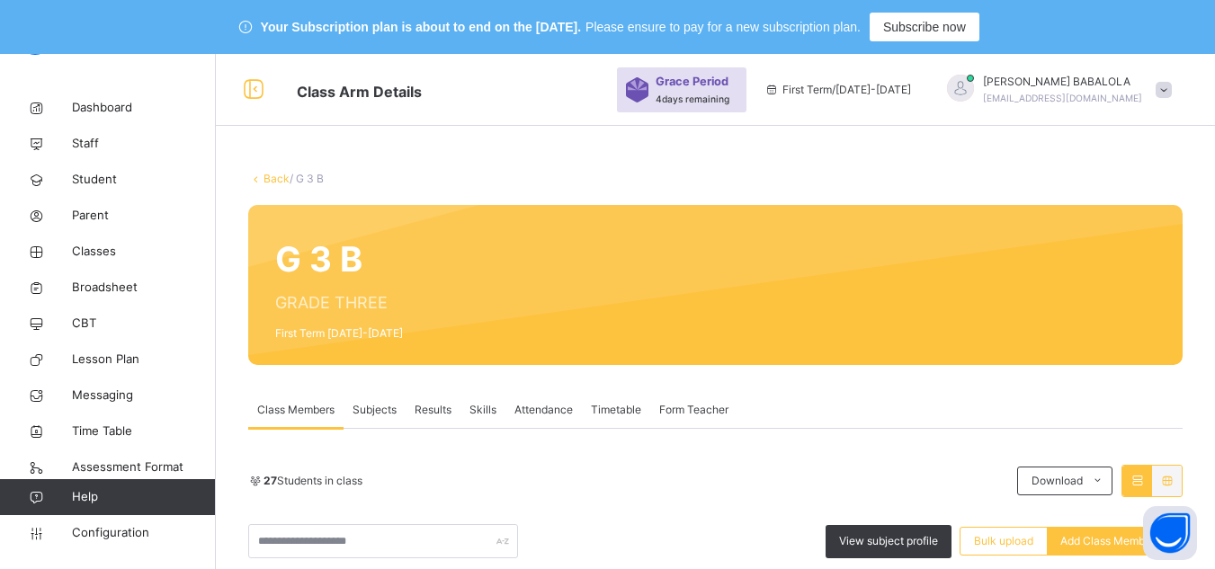
click at [274, 181] on link "Back" at bounding box center [276, 178] width 26 height 13
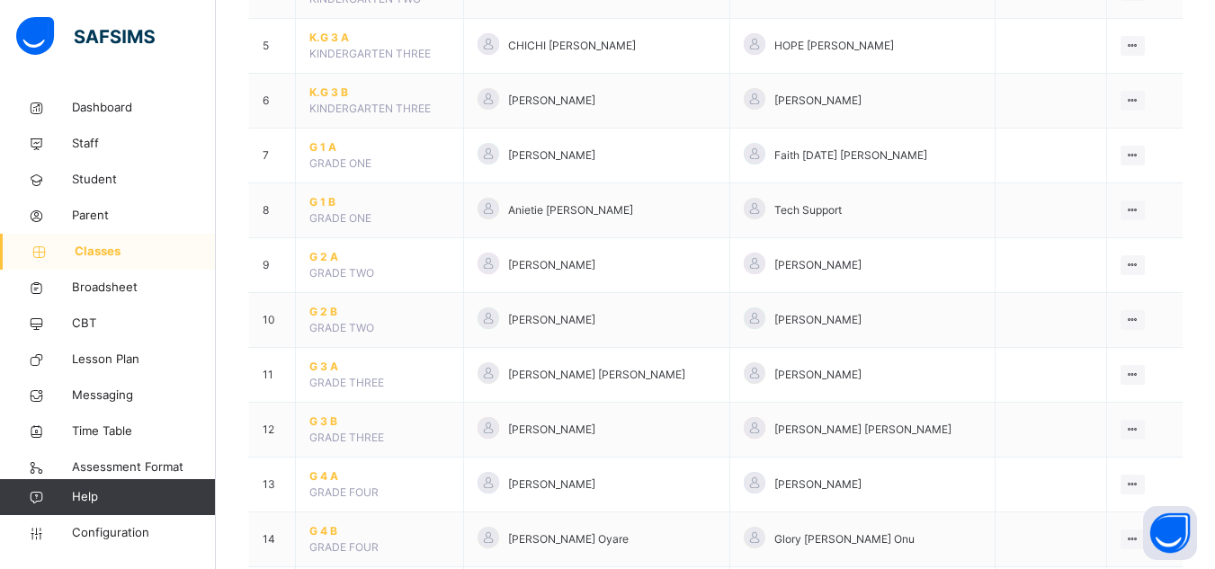
scroll to position [471, 0]
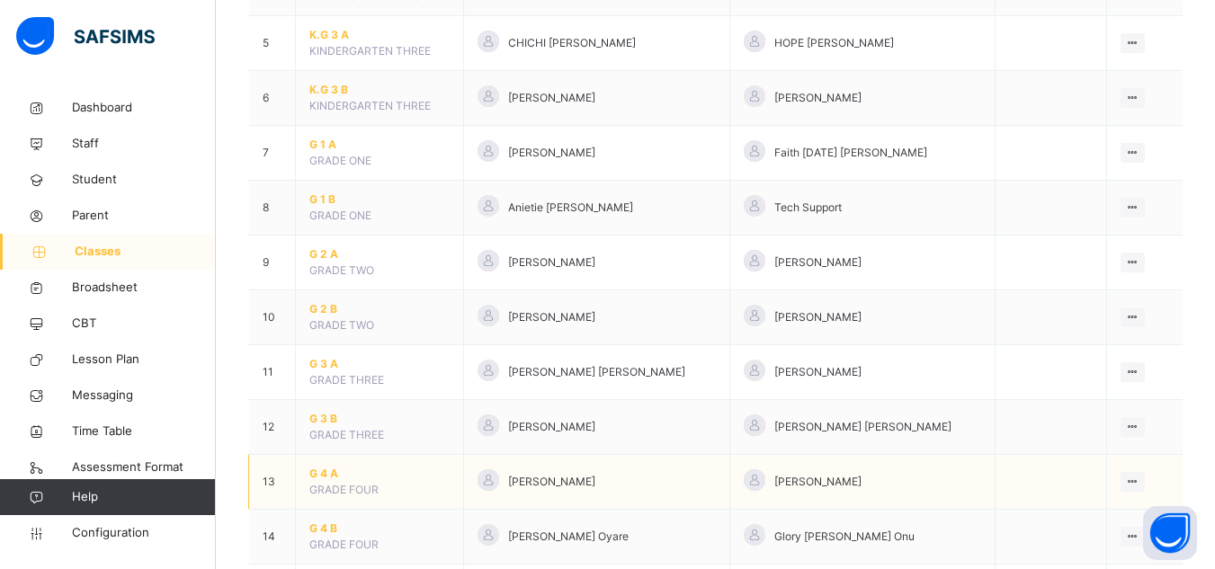
click at [322, 472] on span "G 4 A" at bounding box center [379, 474] width 140 height 16
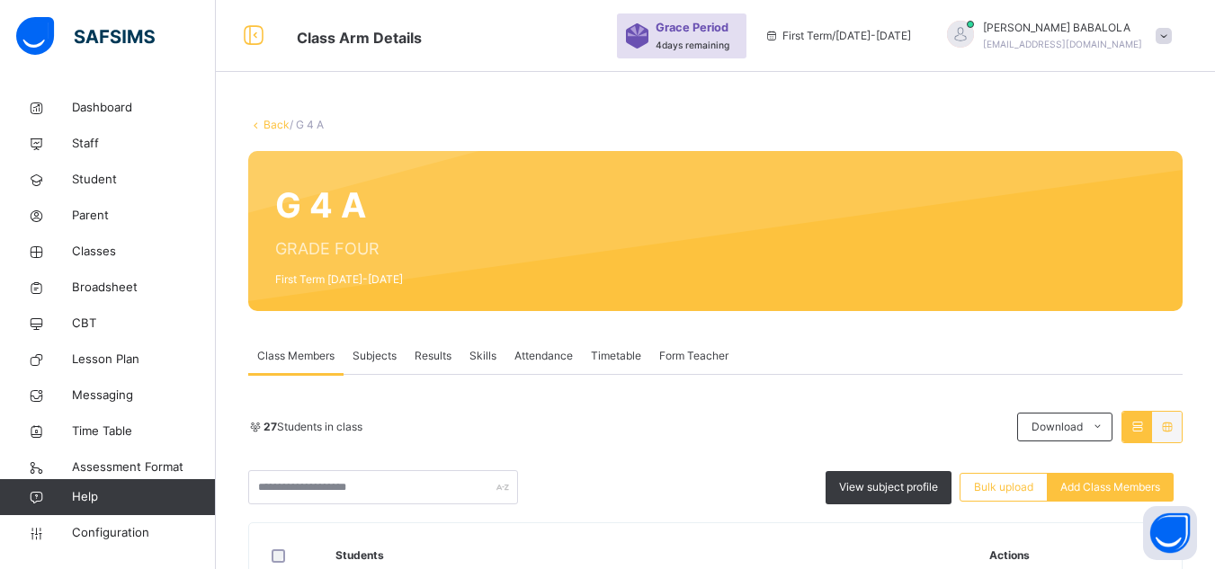
scroll to position [471, 0]
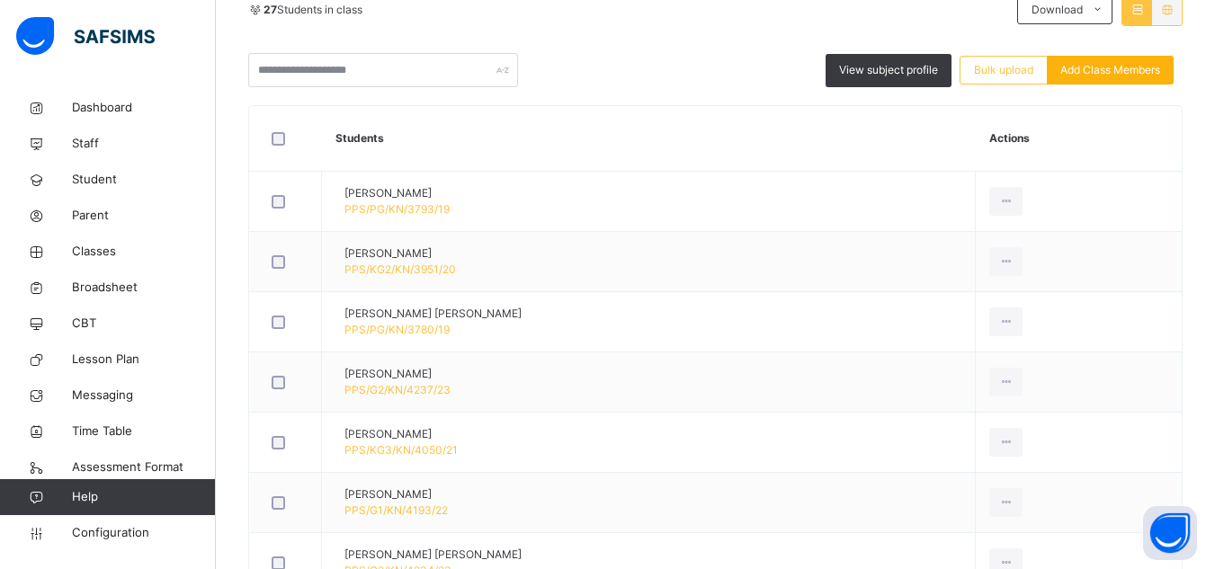
click at [1100, 76] on span "Add Class Members" at bounding box center [1110, 70] width 100 height 16
type input "***"
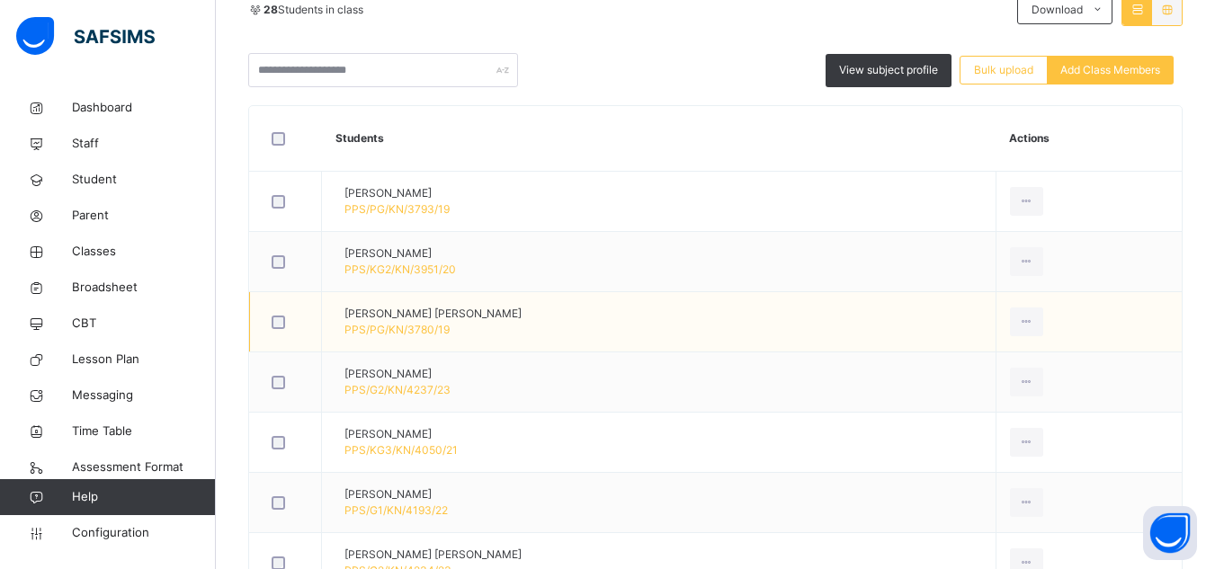
click at [586, 318] on td "Adnan Nasiru Ibrahim Ringim PPS/PG/KN/3780/19" at bounding box center [659, 322] width 674 height 60
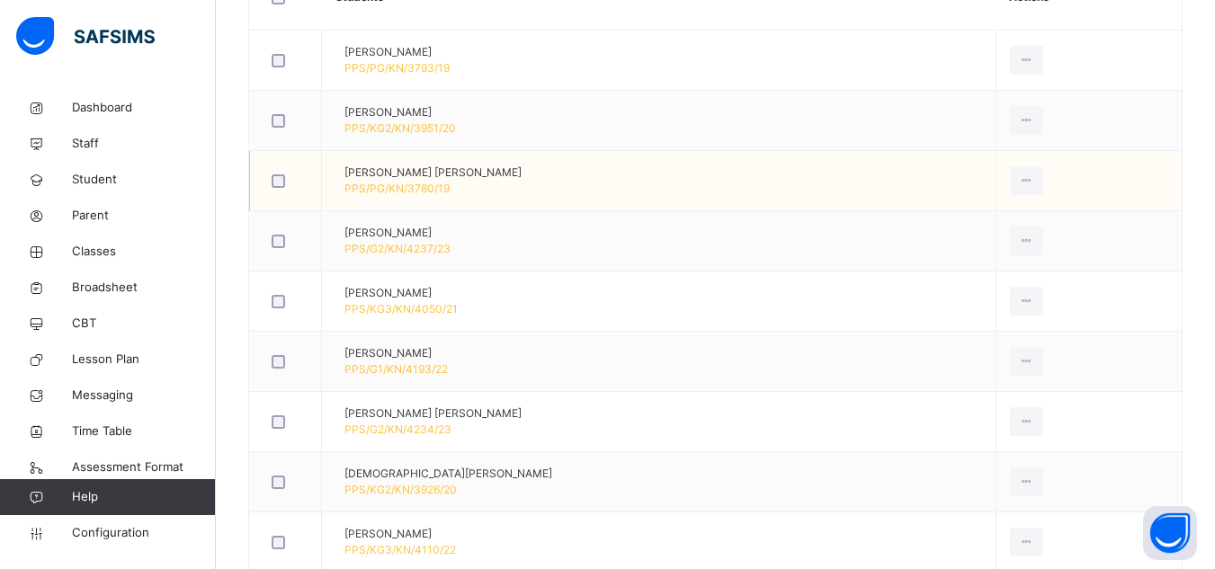
scroll to position [615, 0]
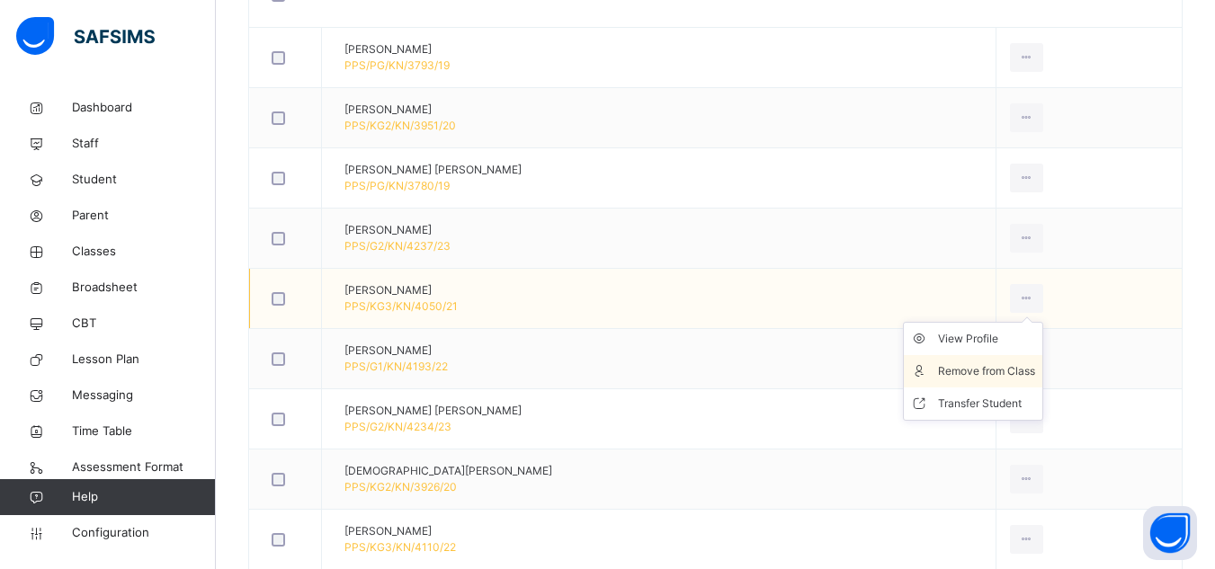
click at [983, 369] on div "Remove from Class" at bounding box center [986, 371] width 97 height 18
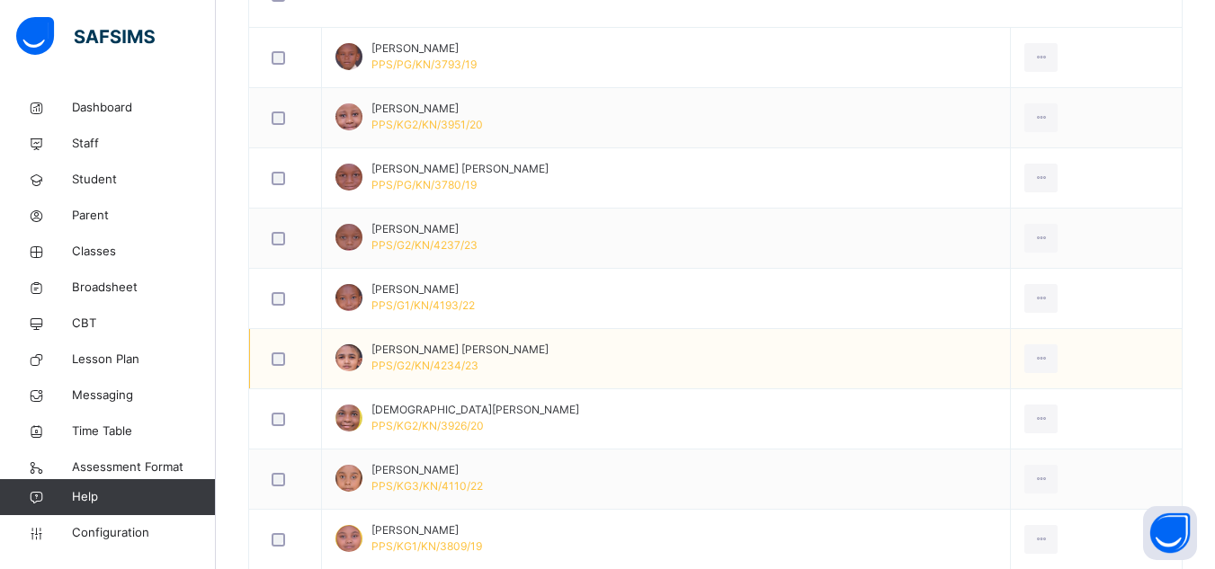
scroll to position [615, 0]
click at [561, 353] on td "[PERSON_NAME] [PERSON_NAME] PPS/G2/KN/4234/23" at bounding box center [666, 359] width 689 height 60
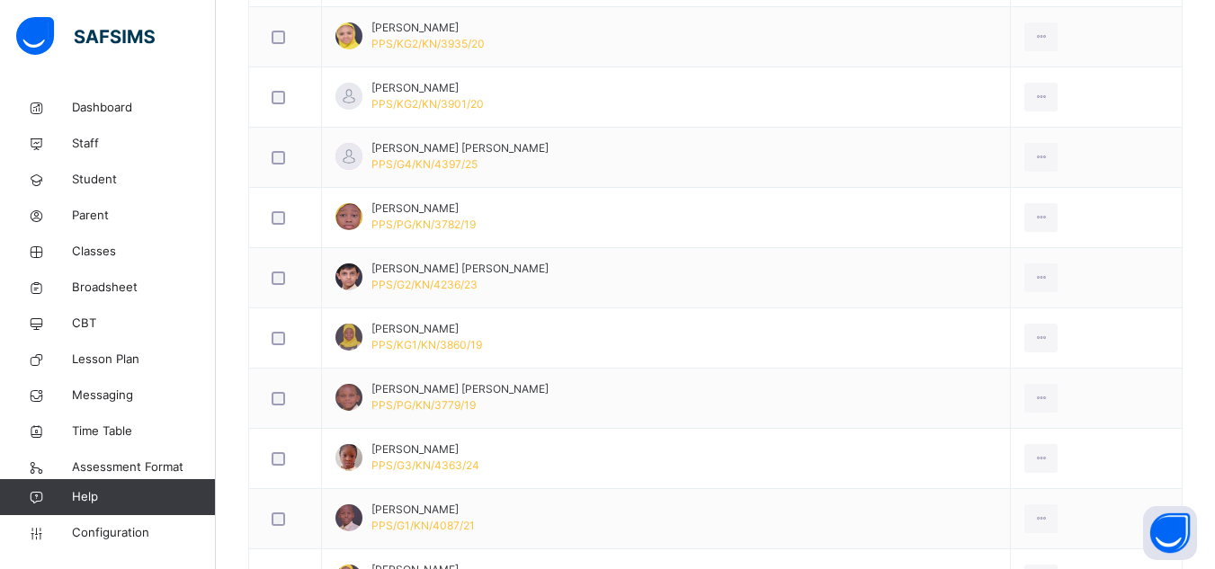
scroll to position [1263, 0]
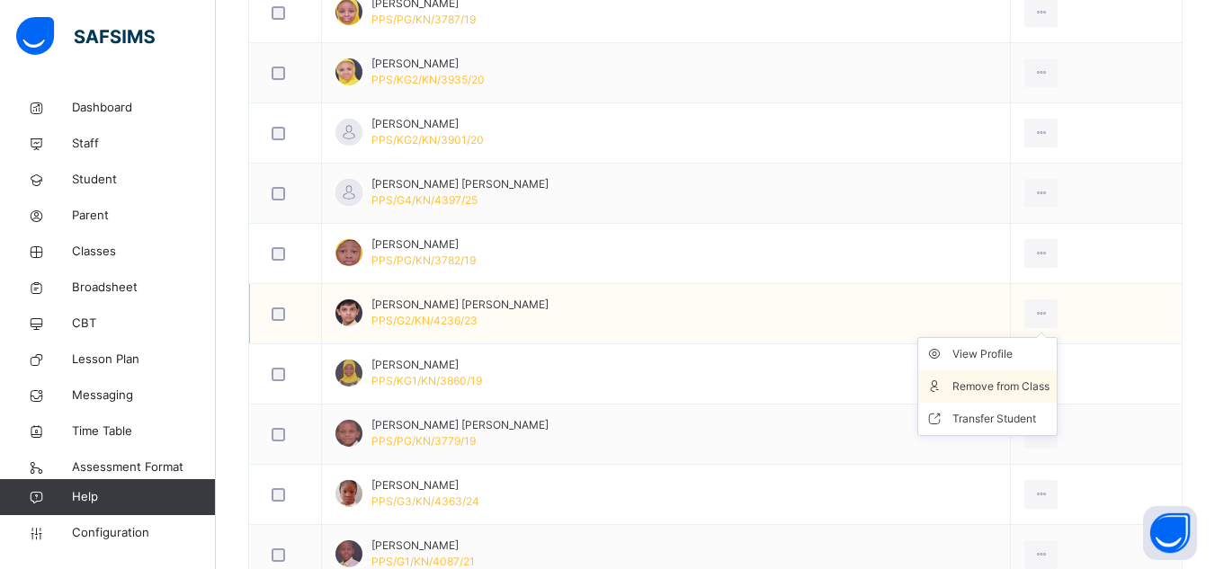
click at [997, 388] on div "Remove from Class" at bounding box center [1000, 387] width 97 height 18
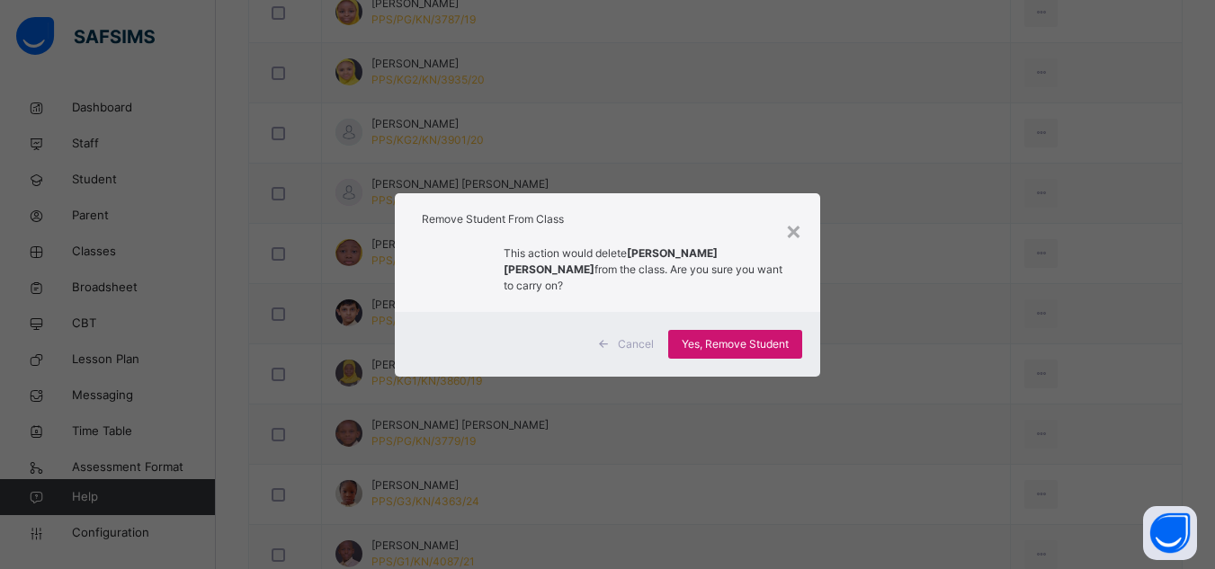
click at [693, 336] on span "Yes, Remove Student" at bounding box center [735, 344] width 107 height 16
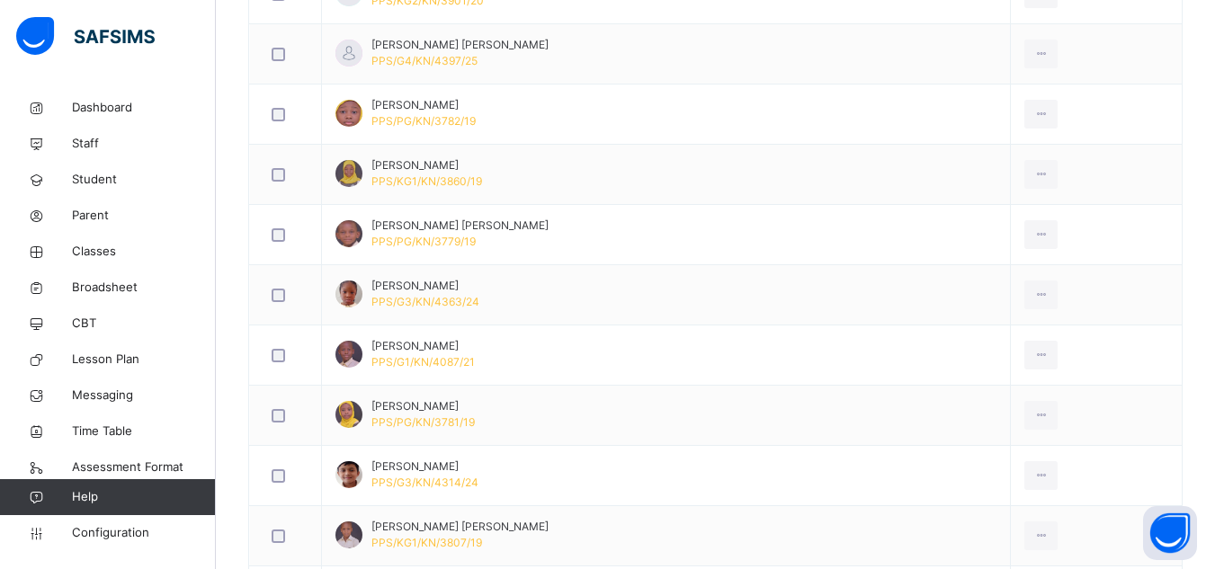
scroll to position [1406, 0]
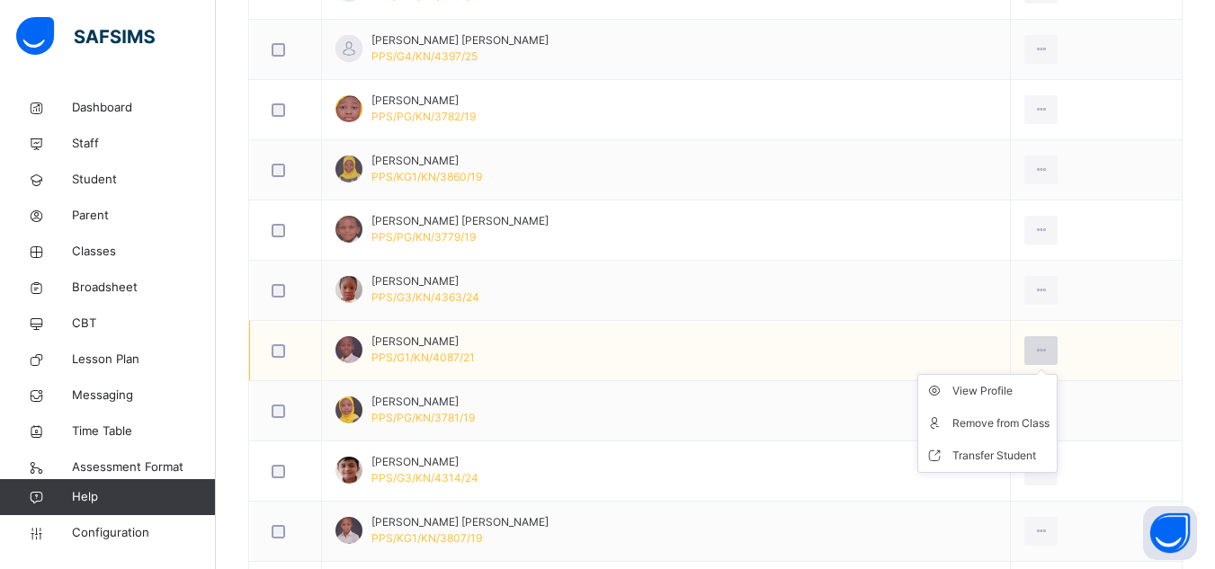
click at [1033, 349] on icon at bounding box center [1040, 351] width 15 height 16
click at [986, 425] on div "Remove from Class" at bounding box center [1000, 424] width 97 height 18
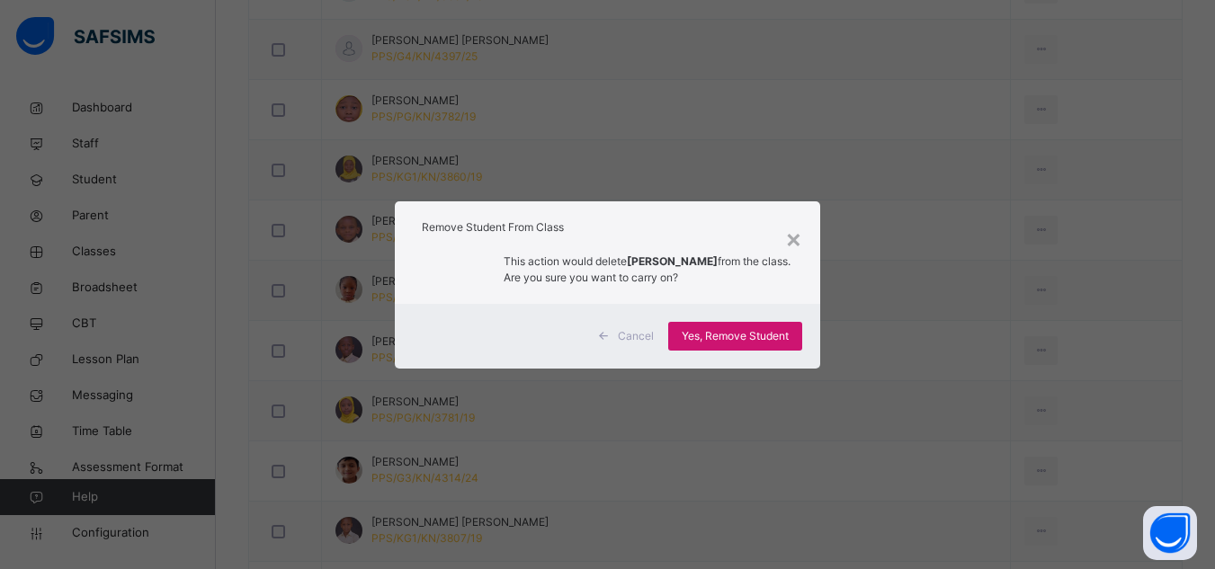
click at [769, 338] on span "Yes, Remove Student" at bounding box center [735, 336] width 107 height 16
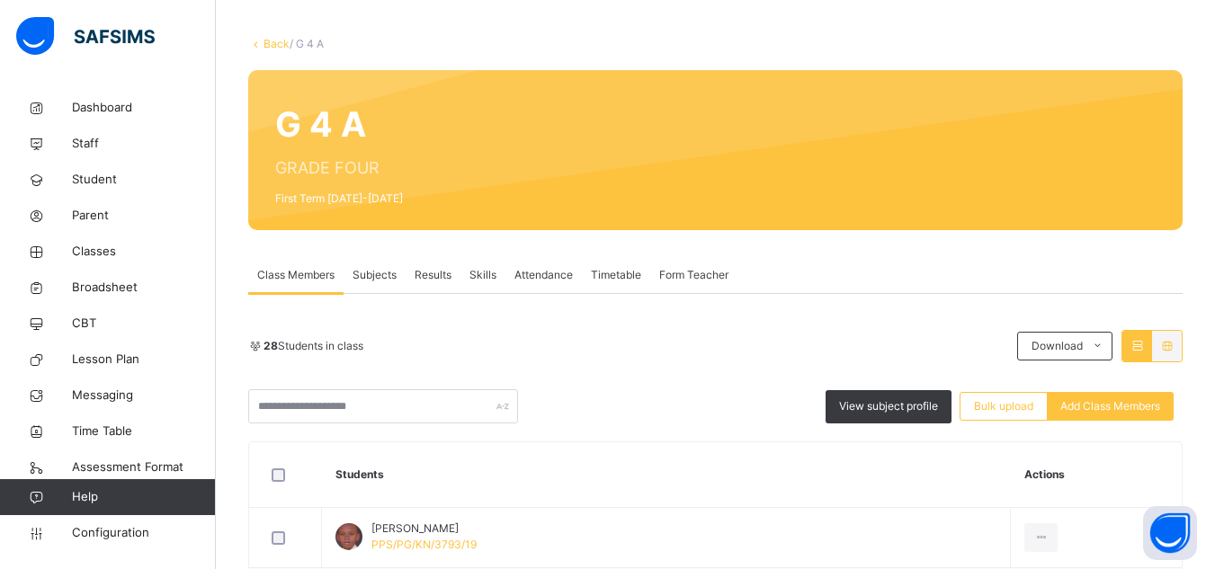
scroll to position [132, 0]
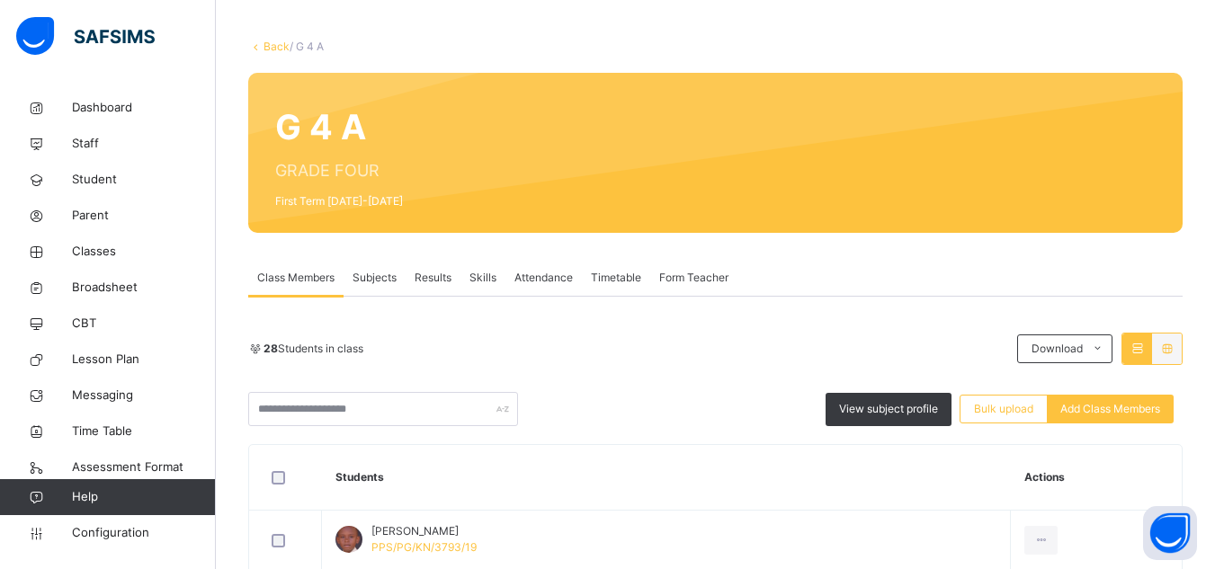
click at [275, 49] on link "Back" at bounding box center [276, 46] width 26 height 13
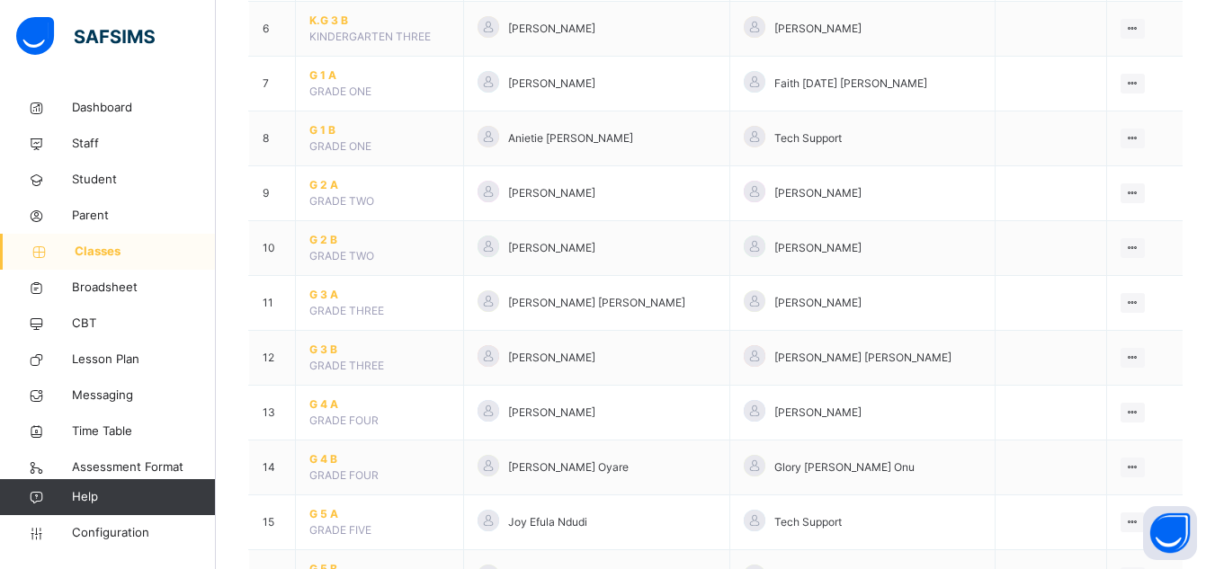
scroll to position [564, 0]
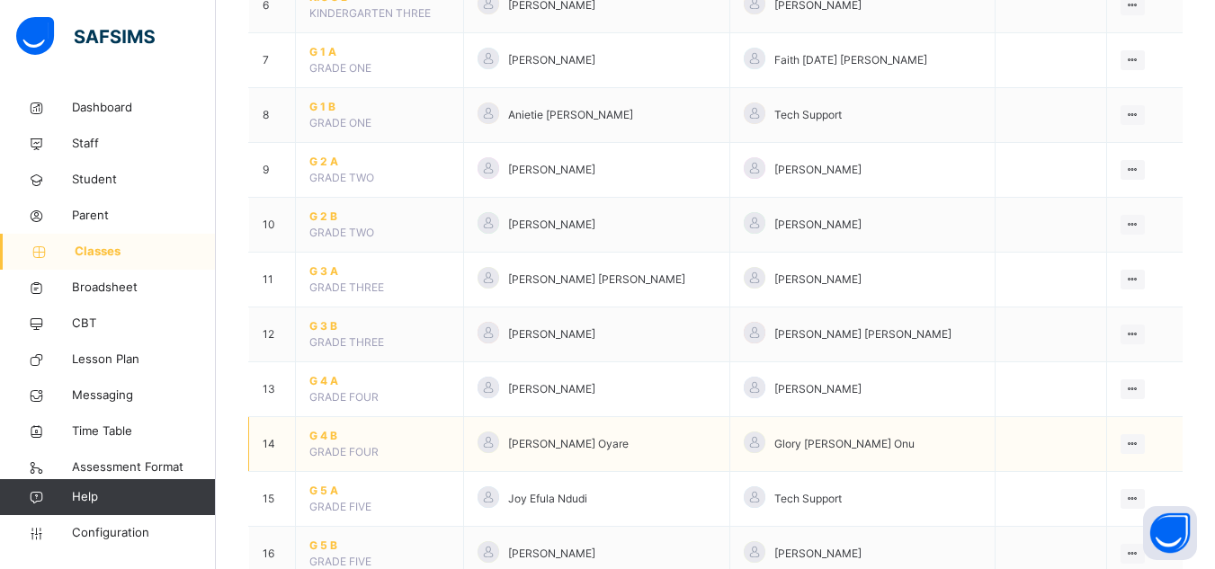
click at [326, 432] on span "G 4 B" at bounding box center [379, 436] width 140 height 16
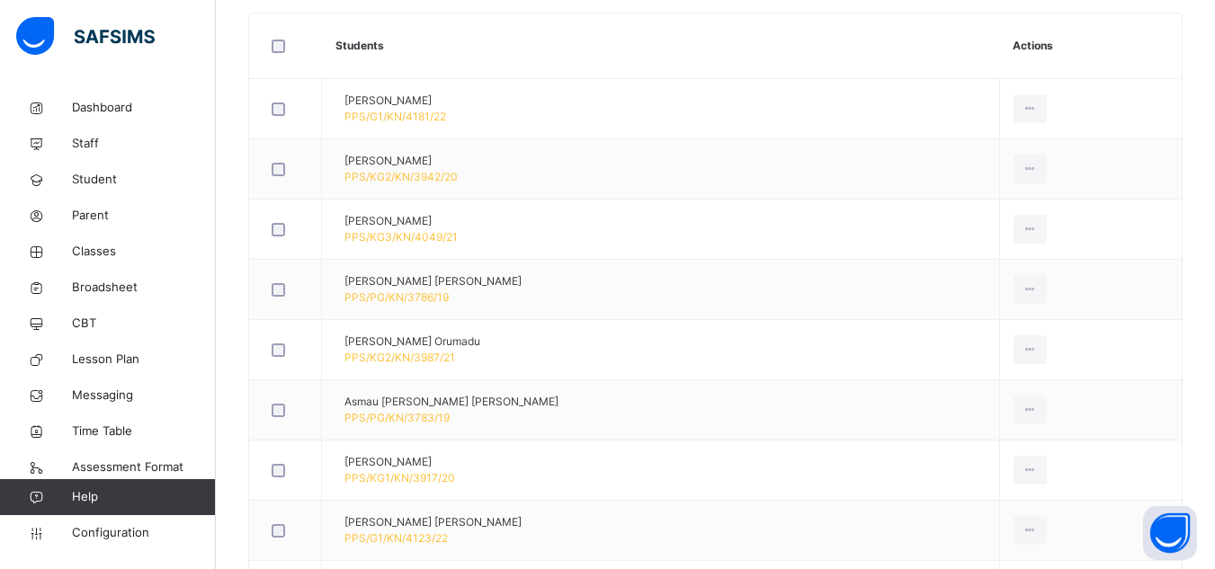
scroll to position [67, 0]
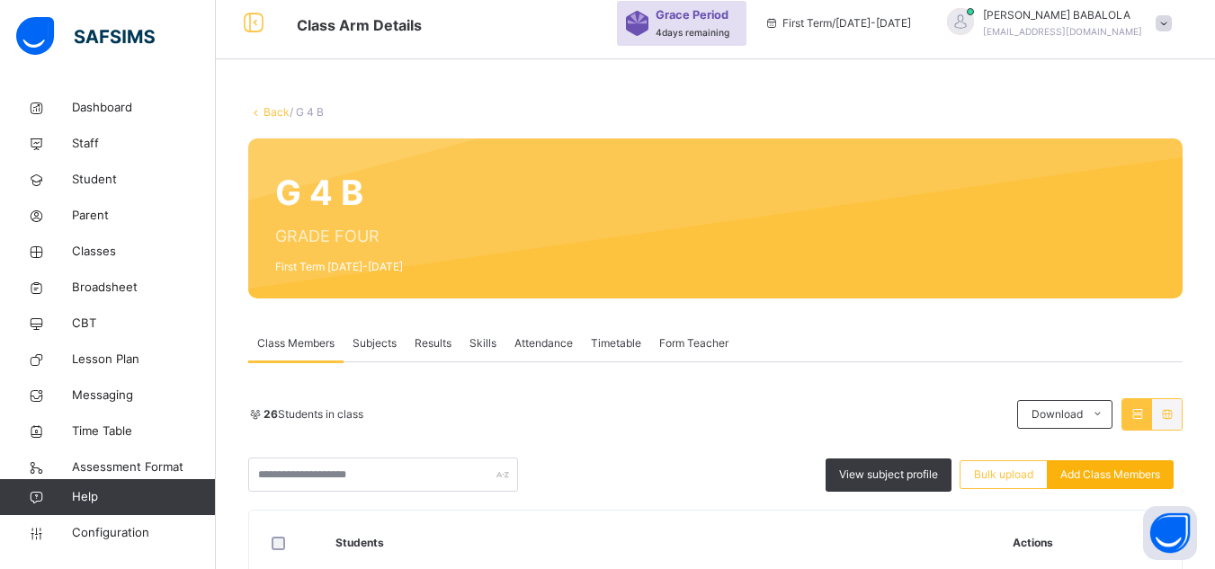
click at [1127, 470] on span "Add Class Members" at bounding box center [1110, 475] width 100 height 16
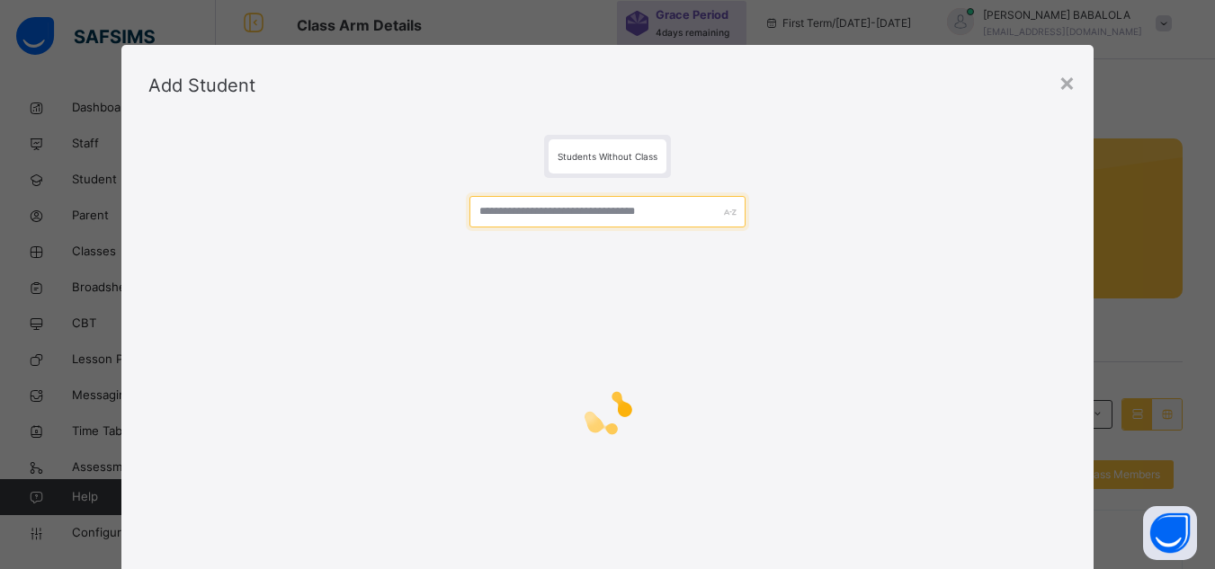
click at [565, 221] on input "text" at bounding box center [606, 211] width 275 height 31
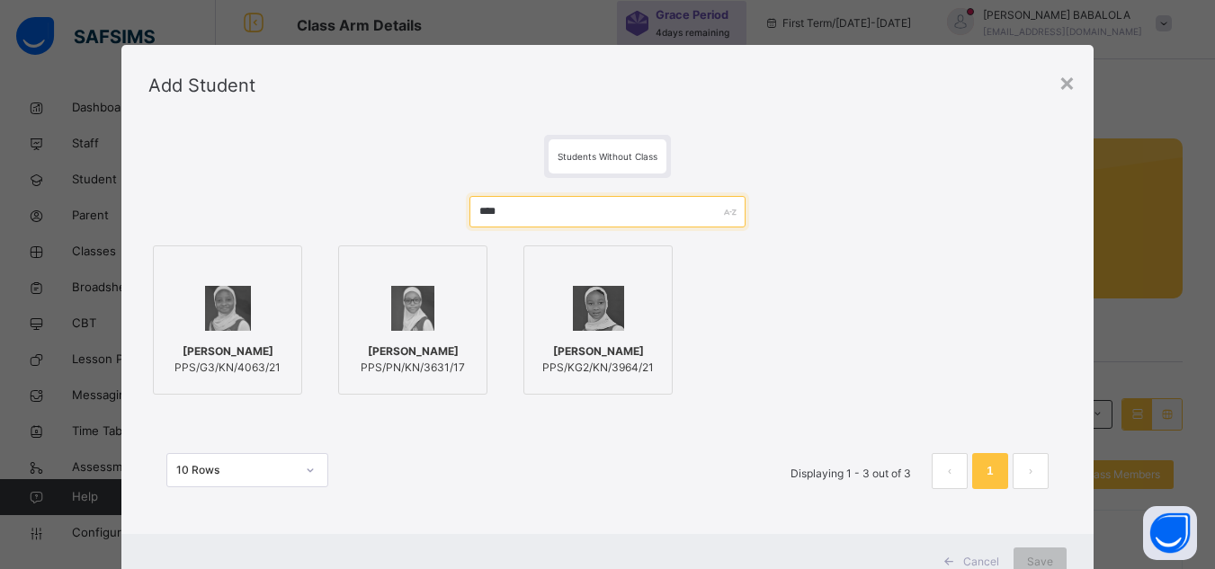
type input "****"
click at [585, 325] on img at bounding box center [598, 308] width 51 height 45
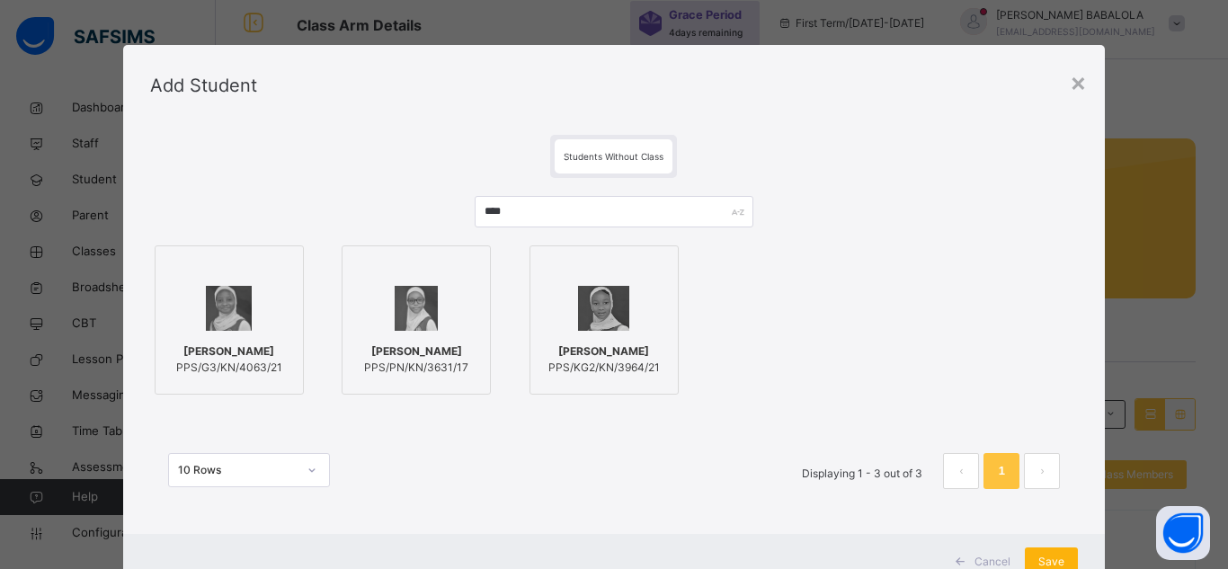
click at [1041, 558] on span "Save" at bounding box center [1052, 562] width 26 height 16
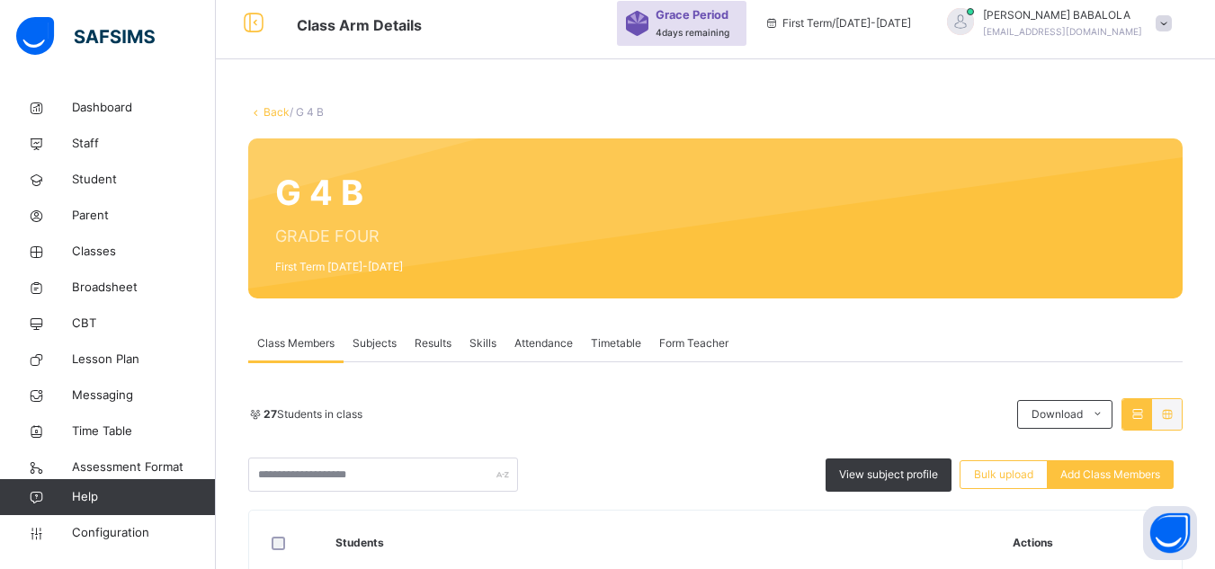
click at [534, 484] on div "View subject profile Bulk upload Add Class Members" at bounding box center [715, 475] width 934 height 34
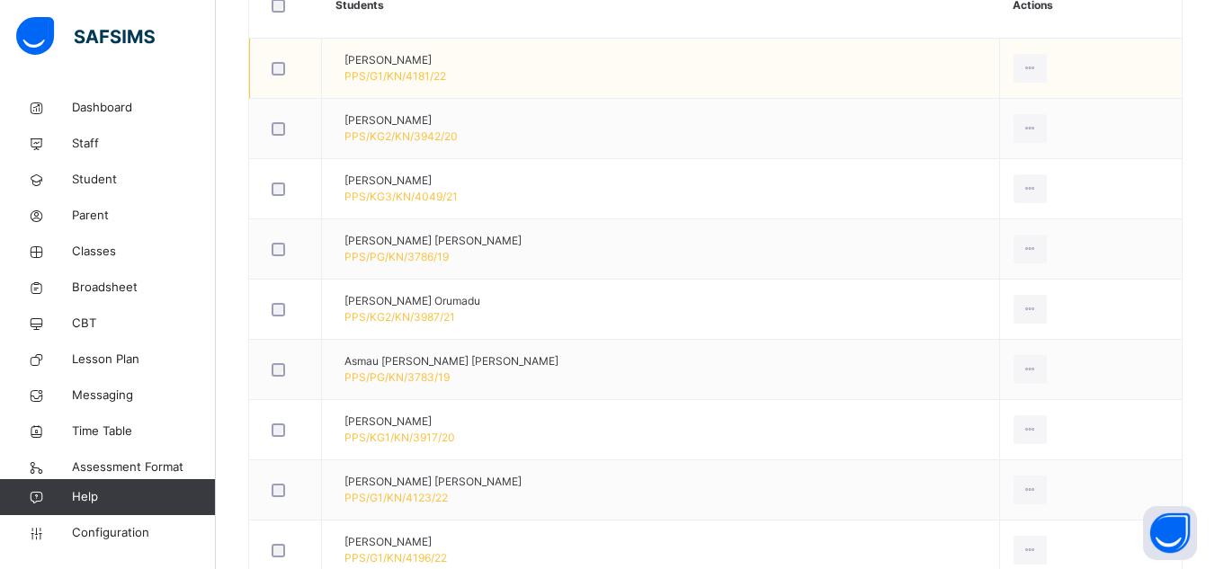
scroll to position [606, 0]
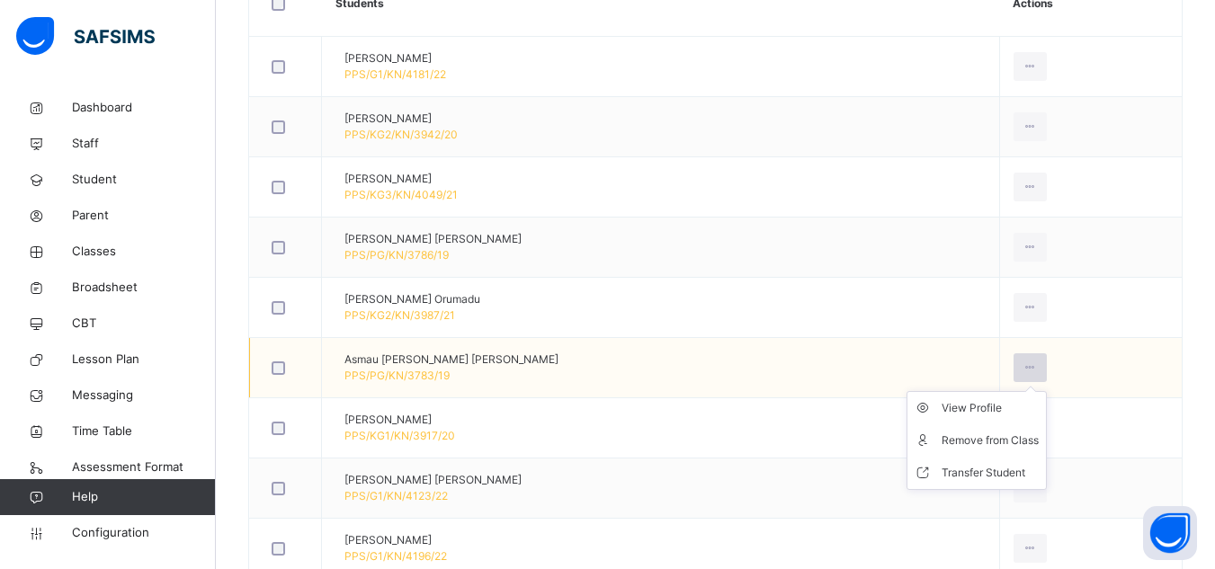
click at [1018, 366] on div at bounding box center [1029, 367] width 33 height 29
click at [985, 443] on div "Remove from Class" at bounding box center [990, 441] width 97 height 18
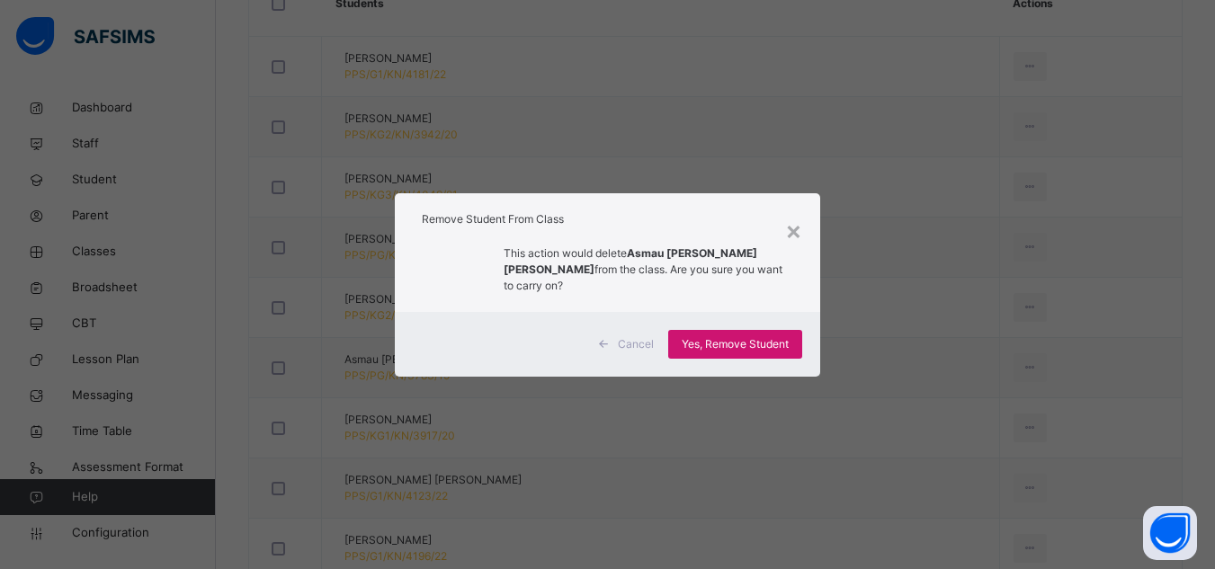
click at [708, 336] on span "Yes, Remove Student" at bounding box center [735, 344] width 107 height 16
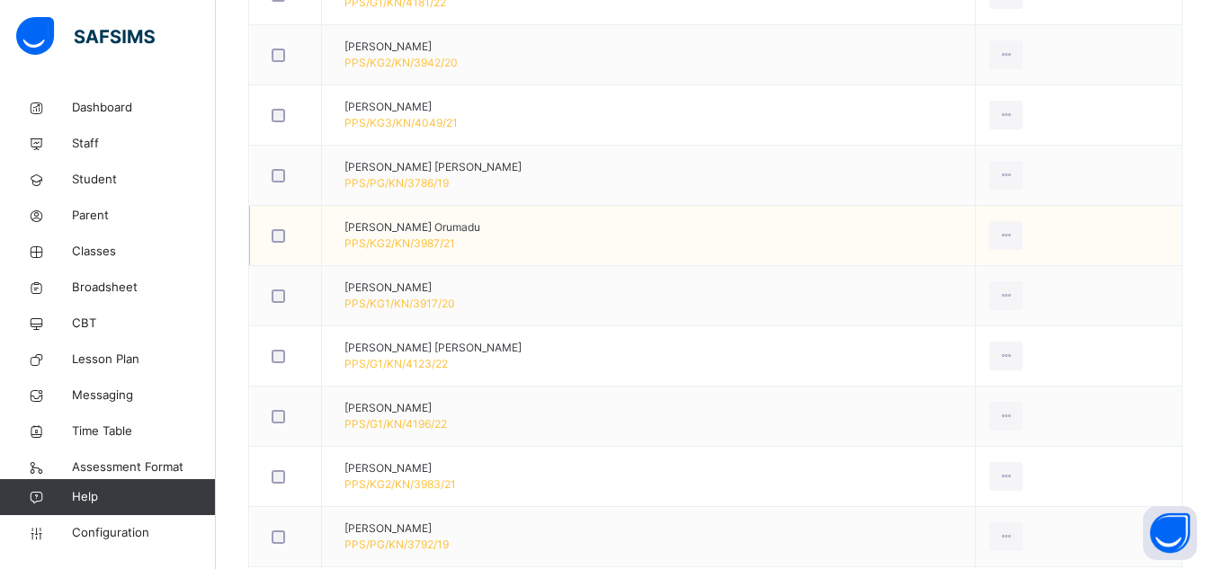
scroll to position [714, 0]
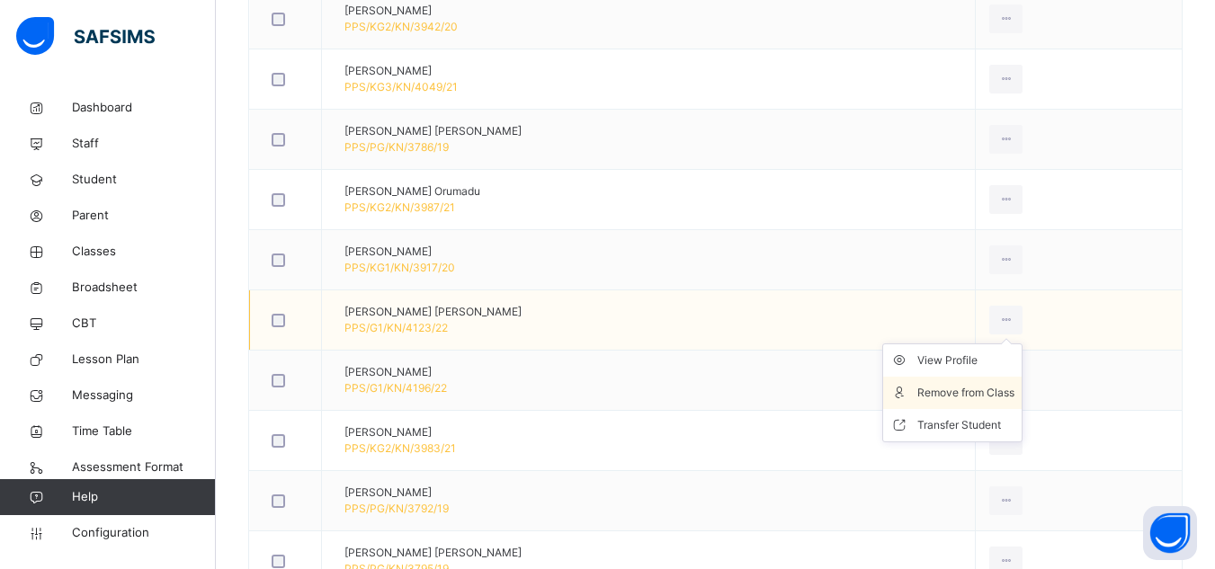
click at [988, 391] on div "Remove from Class" at bounding box center [965, 393] width 97 height 18
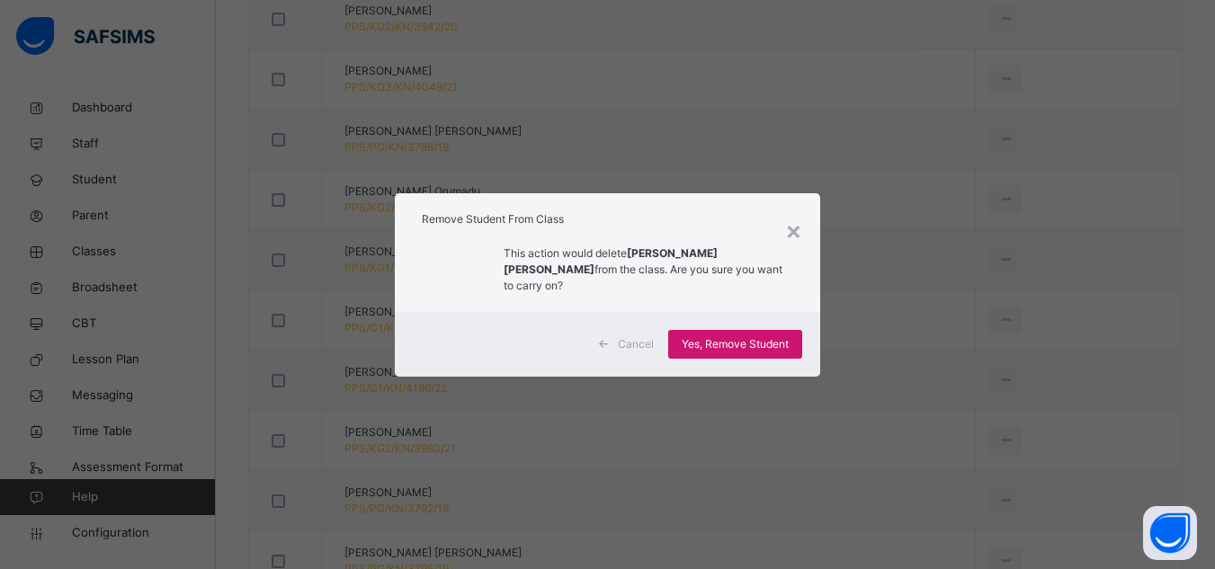
click at [732, 345] on div "Yes, Remove Student" at bounding box center [735, 344] width 134 height 29
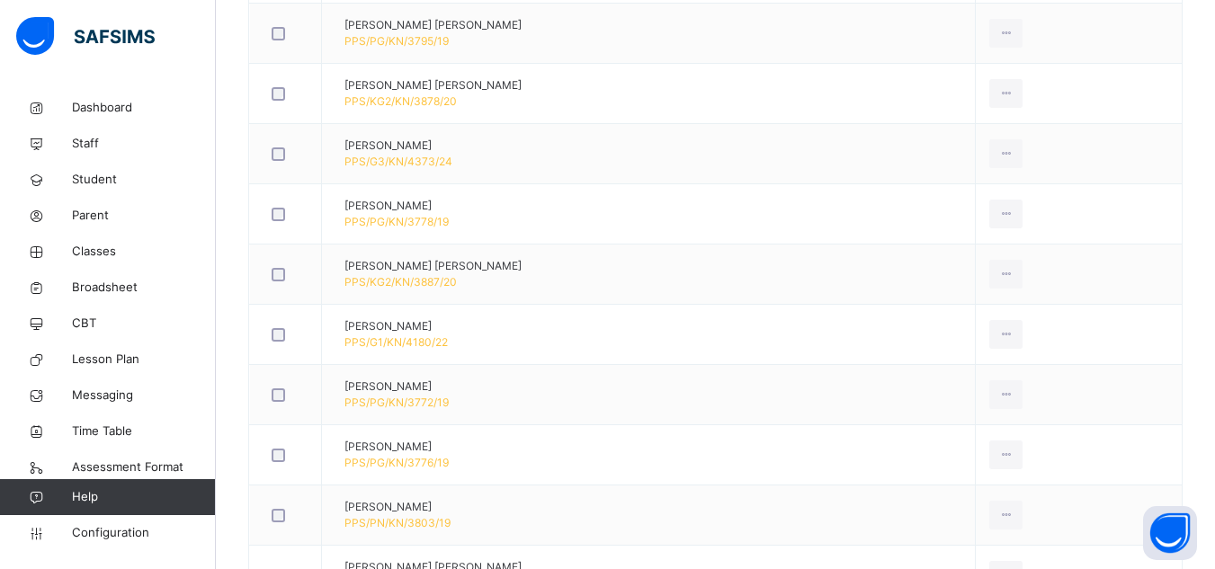
scroll to position [1218, 0]
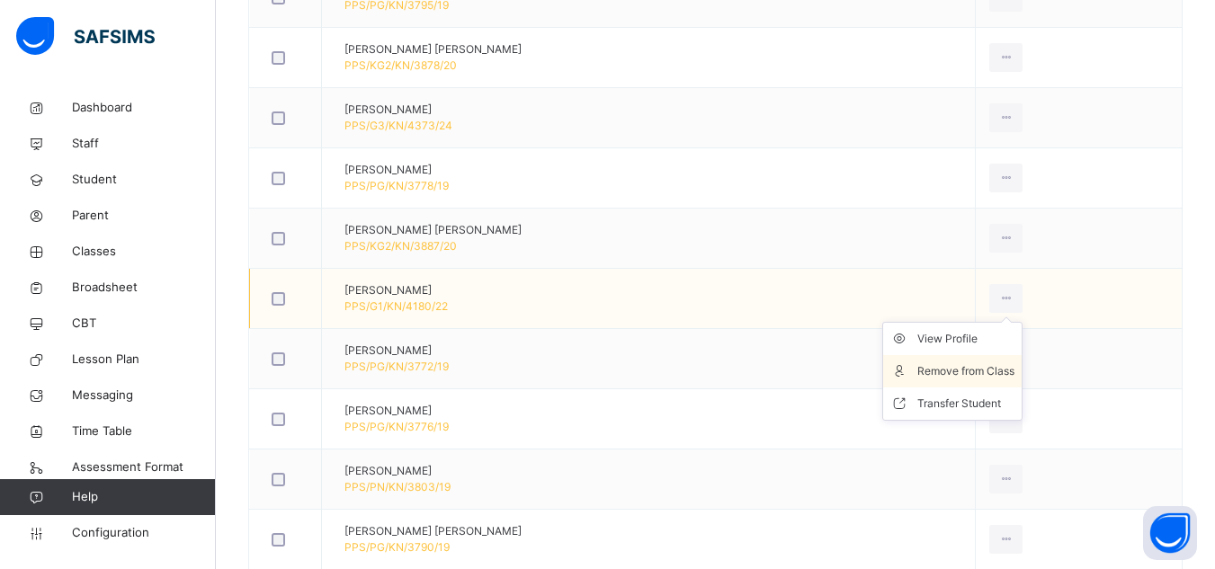
click at [988, 371] on div "Remove from Class" at bounding box center [965, 371] width 97 height 18
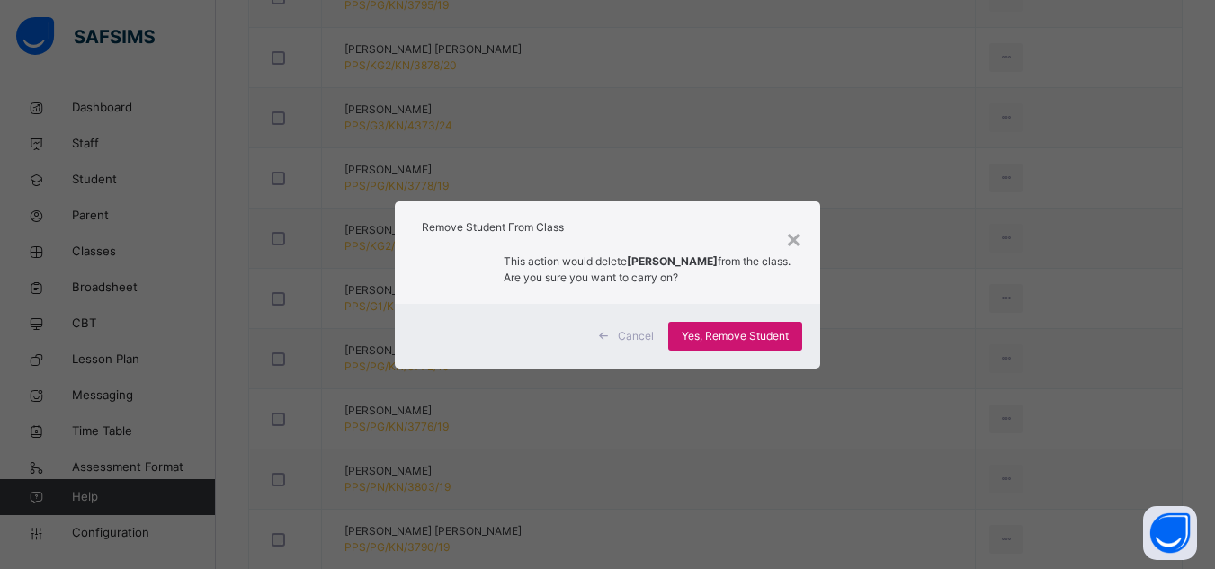
click at [771, 337] on span "Yes, Remove Student" at bounding box center [735, 336] width 107 height 16
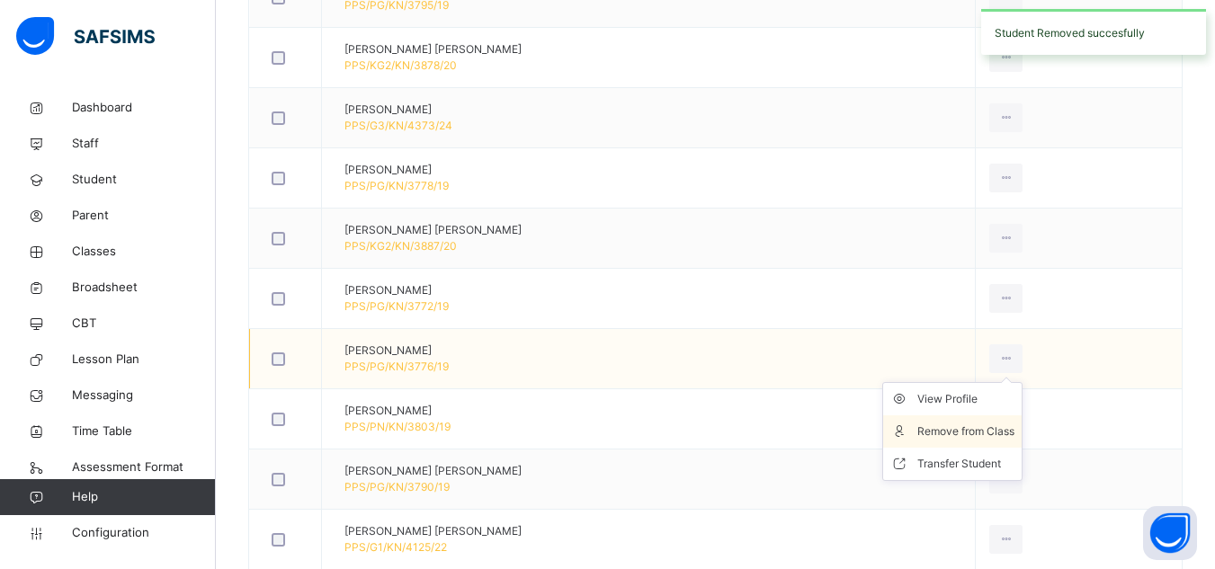
click at [1000, 434] on div "Remove from Class" at bounding box center [965, 432] width 97 height 18
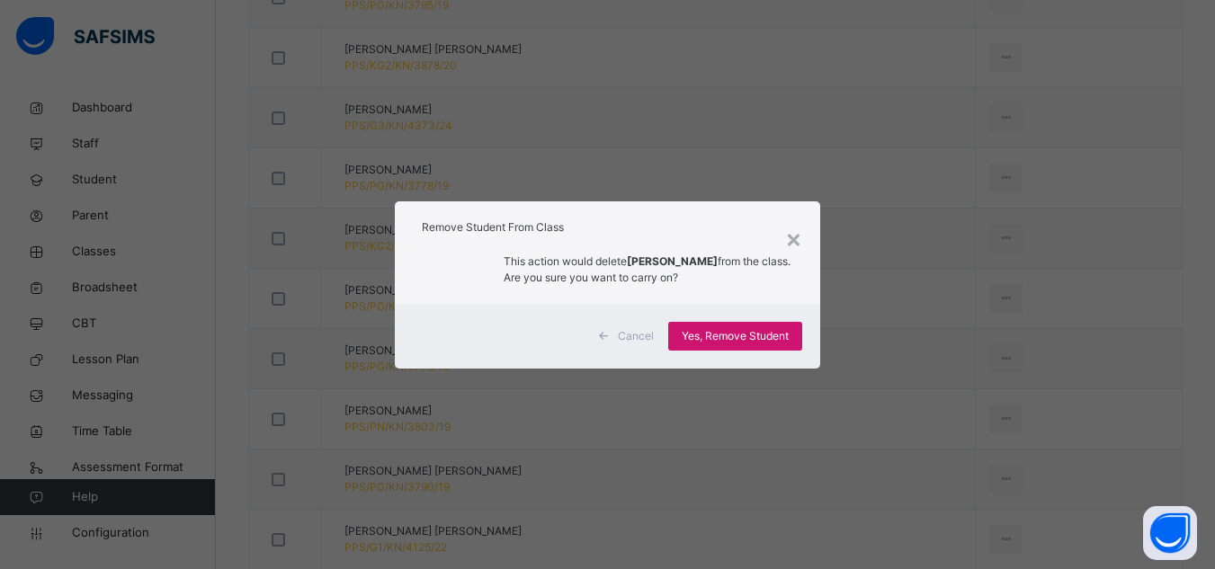
click at [774, 338] on span "Yes, Remove Student" at bounding box center [735, 336] width 107 height 16
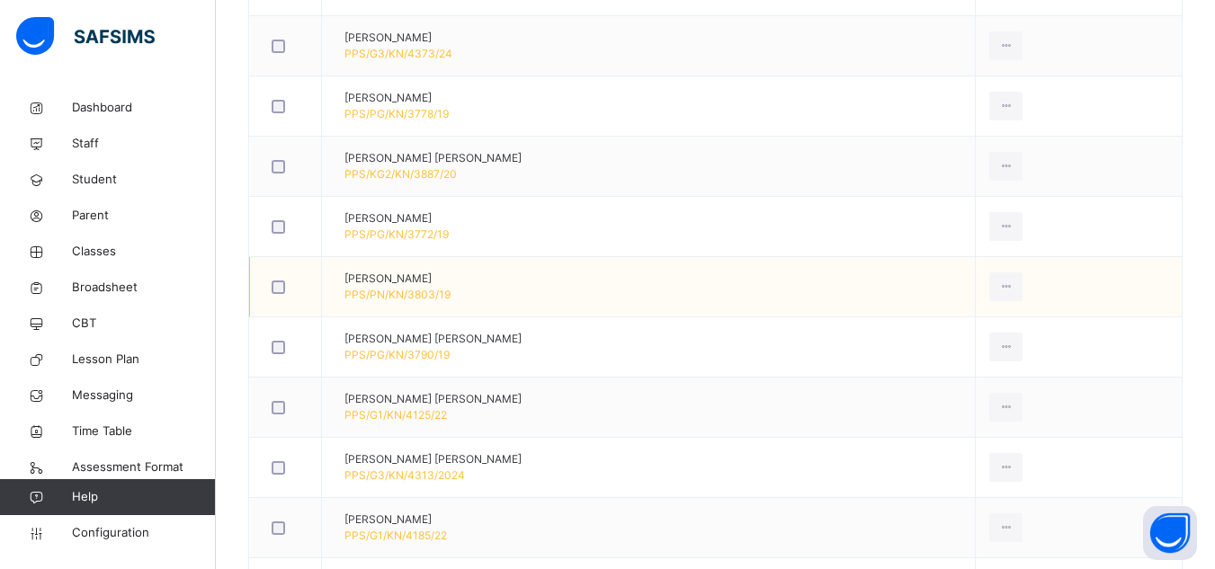
scroll to position [1326, 0]
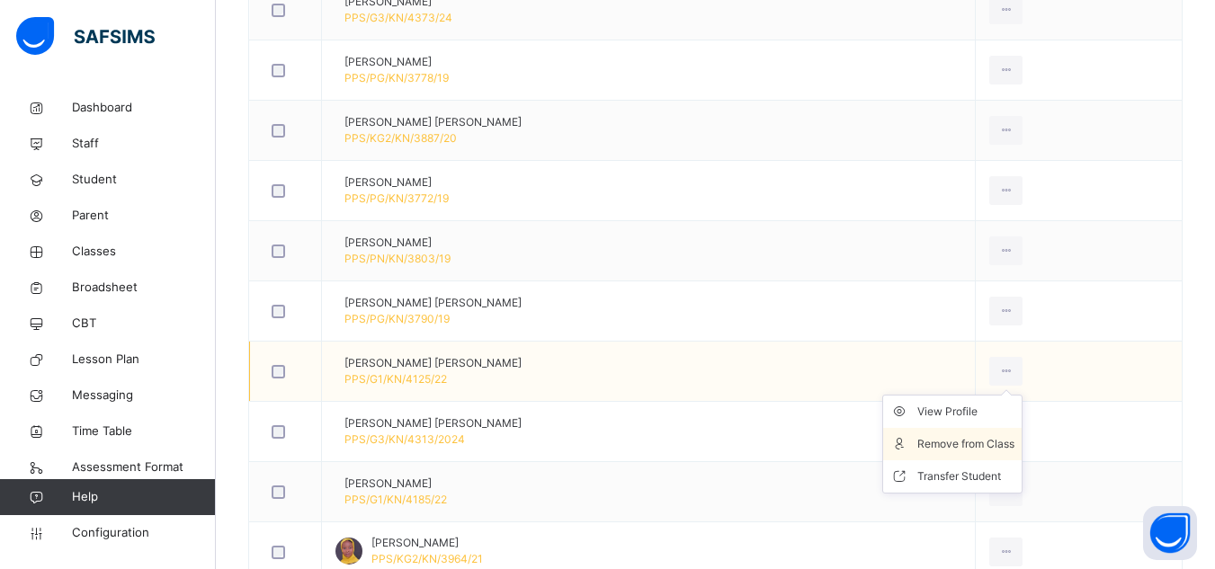
click at [985, 443] on div "Remove from Class" at bounding box center [965, 444] width 97 height 18
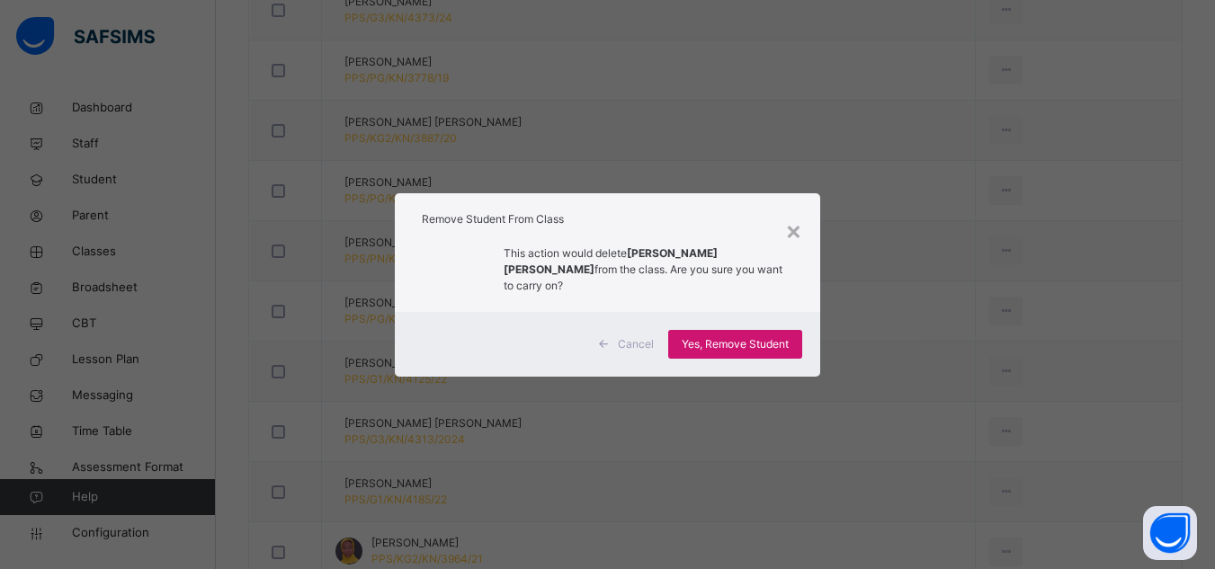
click at [781, 340] on span "Yes, Remove Student" at bounding box center [735, 344] width 107 height 16
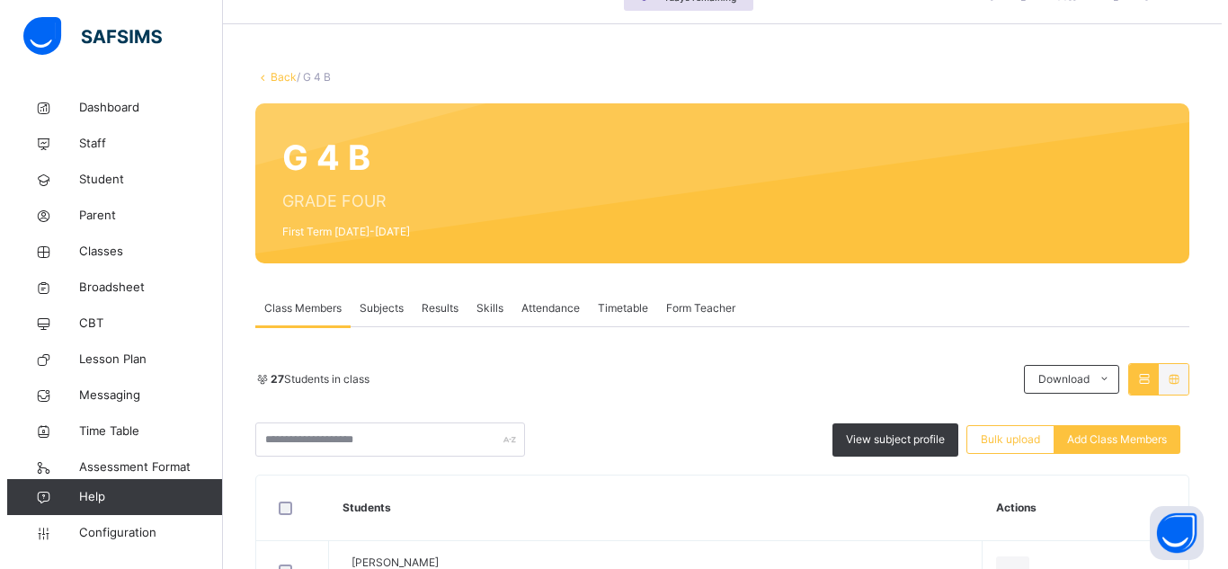
scroll to position [0, 0]
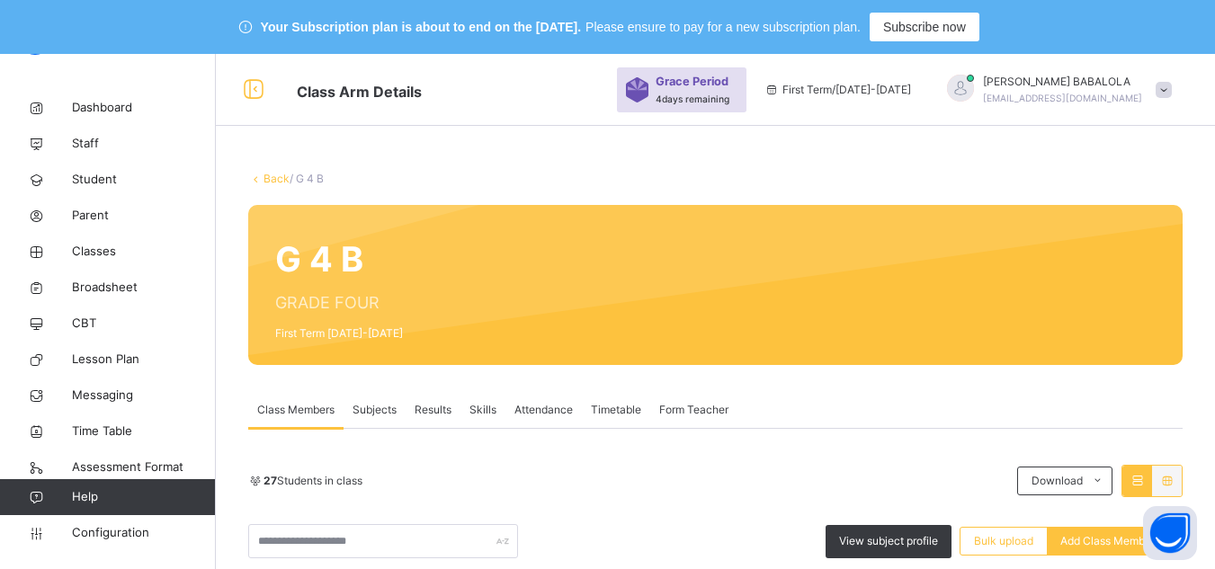
click at [272, 180] on link "Back" at bounding box center [276, 178] width 26 height 13
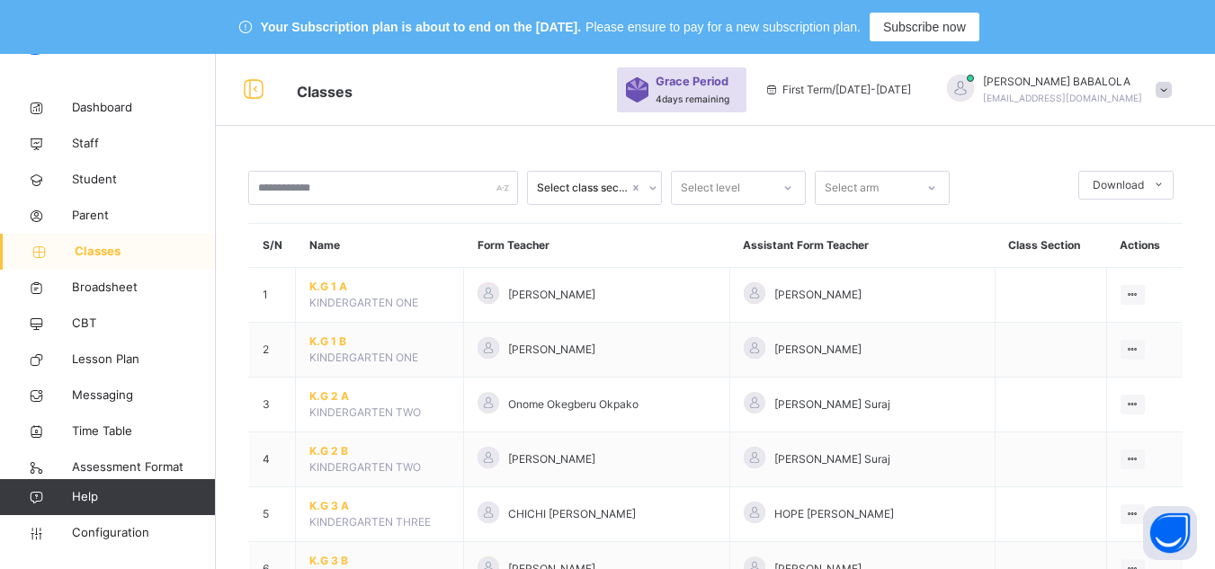
drag, startPoint x: 298, startPoint y: 220, endPoint x: 695, endPoint y: 253, distance: 398.8
click at [695, 253] on th "Form Teacher" at bounding box center [596, 246] width 265 height 44
